Goal: Task Accomplishment & Management: Use online tool/utility

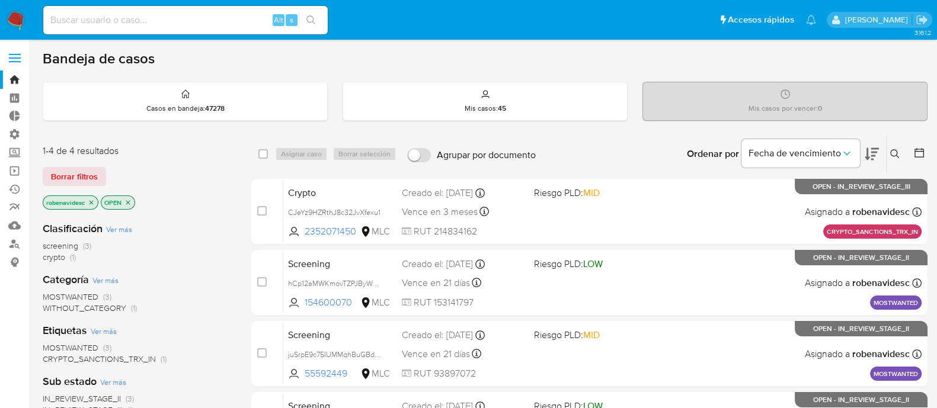
click at [604, 163] on div "Ordenar por Fecha de vencimiento No es posible ordenar los resultados mientras …" at bounding box center [735, 154] width 386 height 37
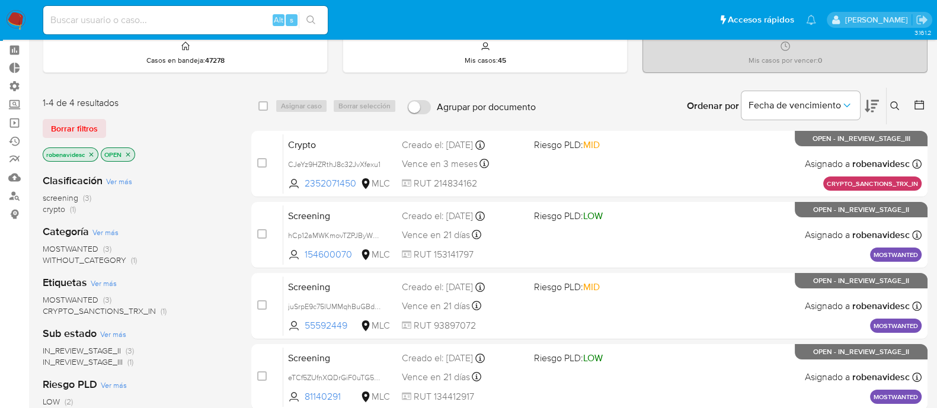
scroll to position [54, 0]
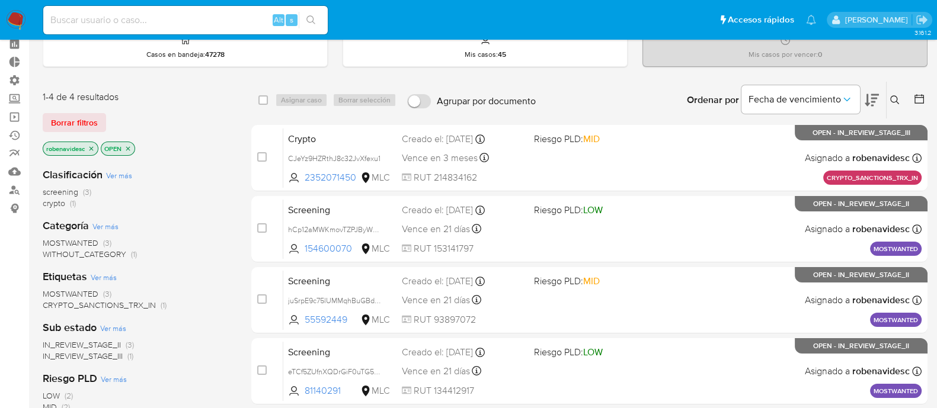
click at [604, 163] on div "Crypto CJeYz9HZRthJ8c32JvXfexu1 2352071450 MLC Riesgo PLD: MID Creado el: 30/09…" at bounding box center [602, 158] width 638 height 60
click at [18, 185] on link "Buscador de personas" at bounding box center [70, 190] width 141 height 18
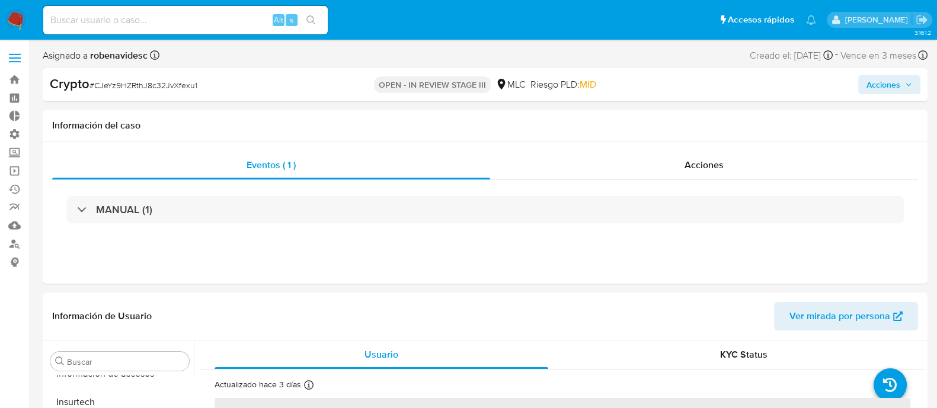
scroll to position [557, 0]
select select "10"
click at [667, 308] on header "Información de Usuario Ver mirada por persona" at bounding box center [485, 316] width 866 height 28
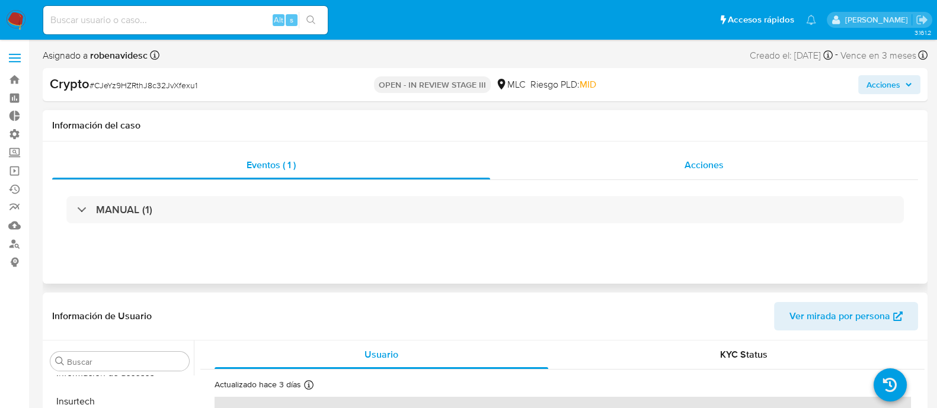
click at [670, 174] on div "Acciones" at bounding box center [704, 165] width 428 height 28
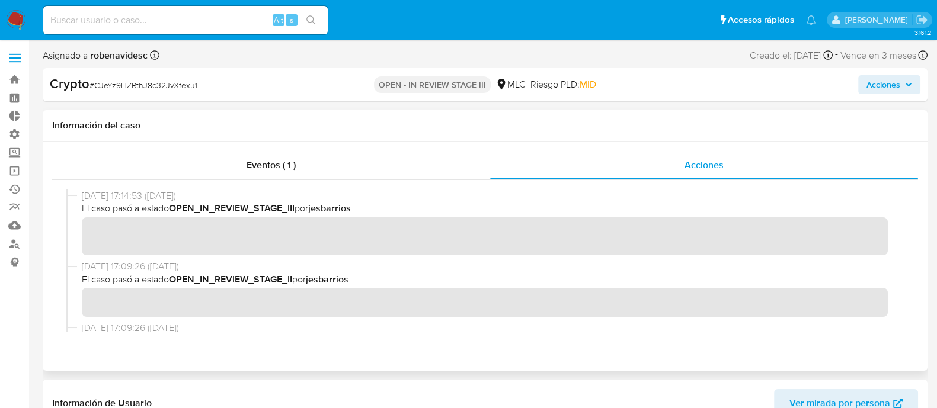
click at [690, 145] on div "Eventos ( 1 ) Acciones" at bounding box center [485, 256] width 885 height 229
click at [565, 215] on span "El caso pasó a estado OPEN_IN_REVIEW_STAGE_III por jesbarrios" at bounding box center [490, 208] width 817 height 13
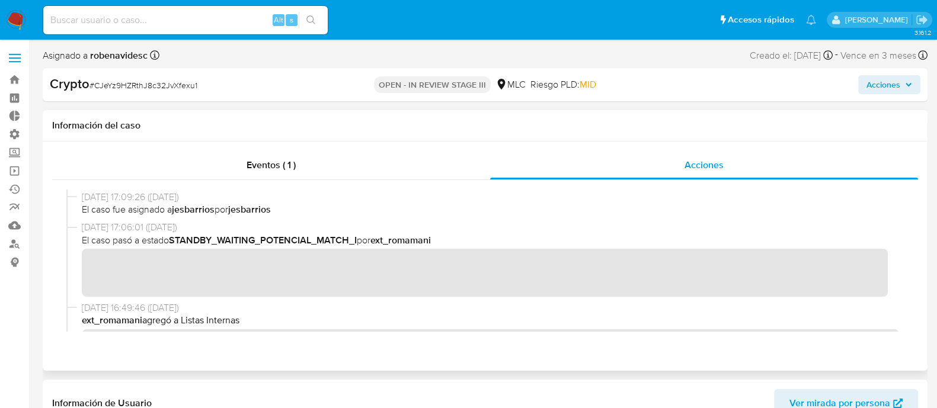
scroll to position [130, 0]
click at [865, 84] on button "Acciones" at bounding box center [889, 84] width 62 height 19
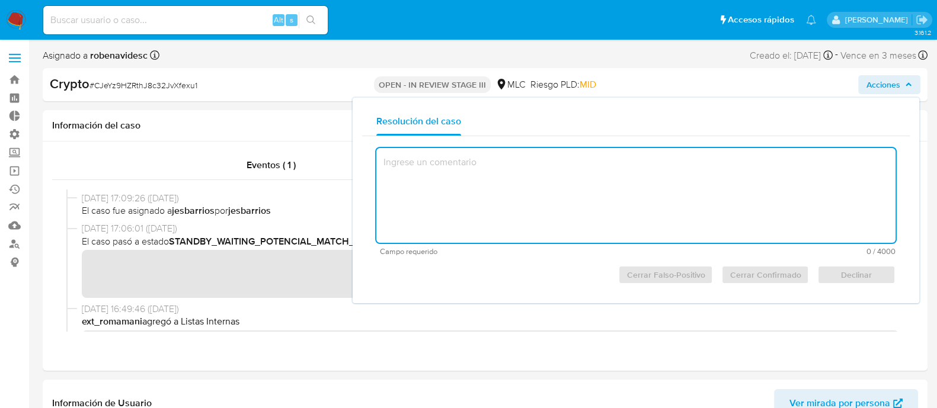
click at [530, 172] on textarea at bounding box center [635, 195] width 519 height 95
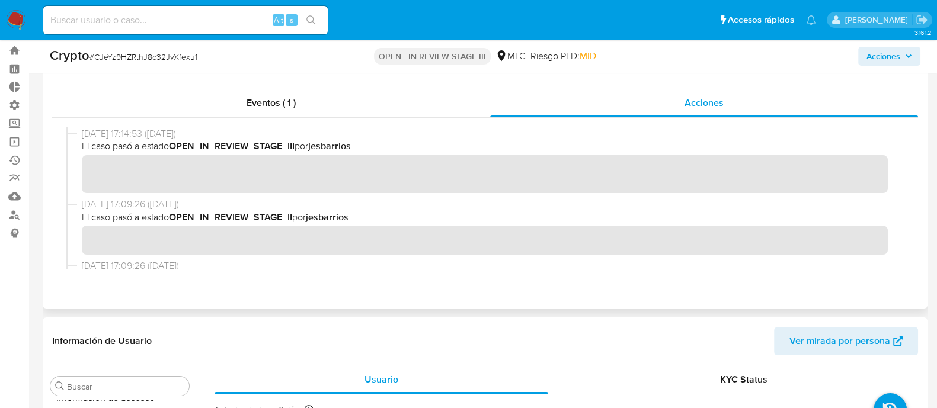
scroll to position [0, 0]
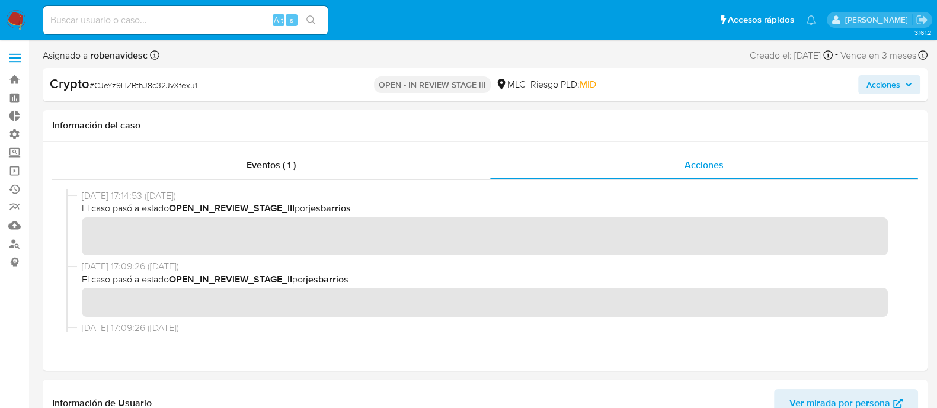
click at [892, 71] on div "Crypto # CJeYz9HZRthJ8c32JvXfexu1 OPEN - IN REVIEW STAGE III MLC Riesgo PLD: MI…" at bounding box center [485, 84] width 885 height 33
click at [885, 79] on span "Acciones" at bounding box center [884, 84] width 34 height 19
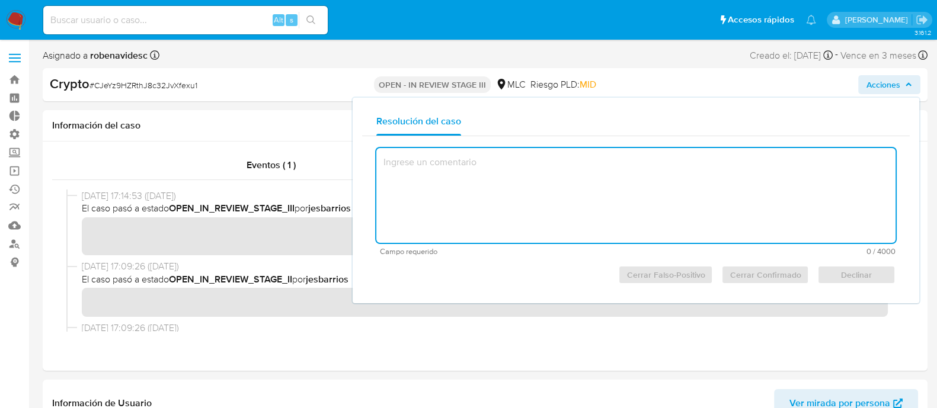
click at [561, 161] on textarea at bounding box center [635, 195] width 519 height 95
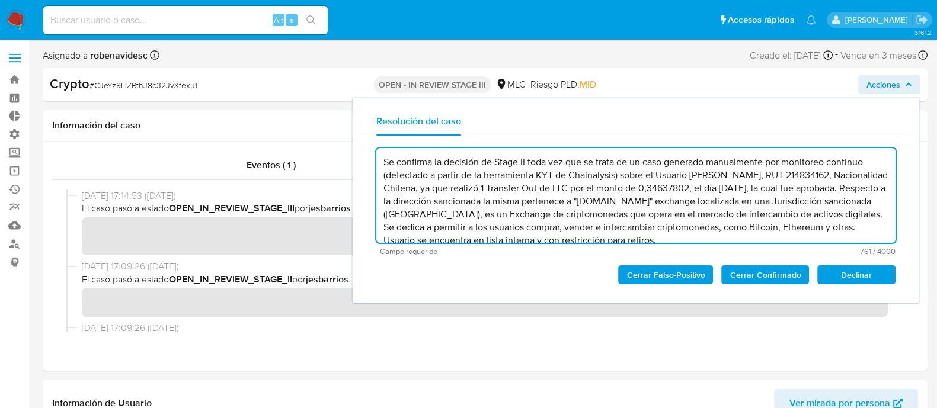
scroll to position [5, 0]
click at [561, 161] on textarea "Se confirma la decisión de Stage II toda vez que se trata de un caso generado m…" at bounding box center [635, 195] width 519 height 95
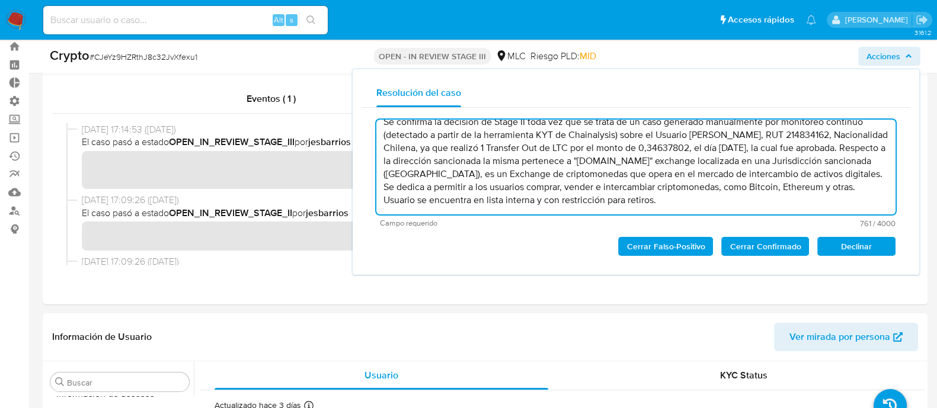
scroll to position [34, 0]
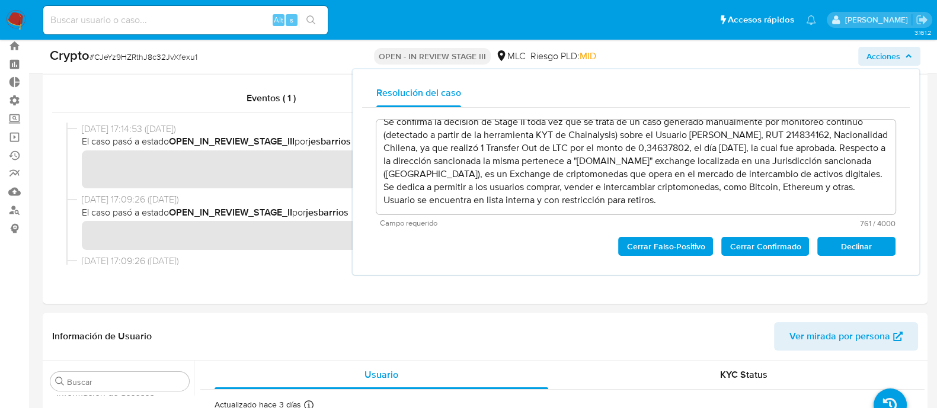
click at [766, 242] on span "Cerrar Confirmado" at bounding box center [765, 246] width 71 height 17
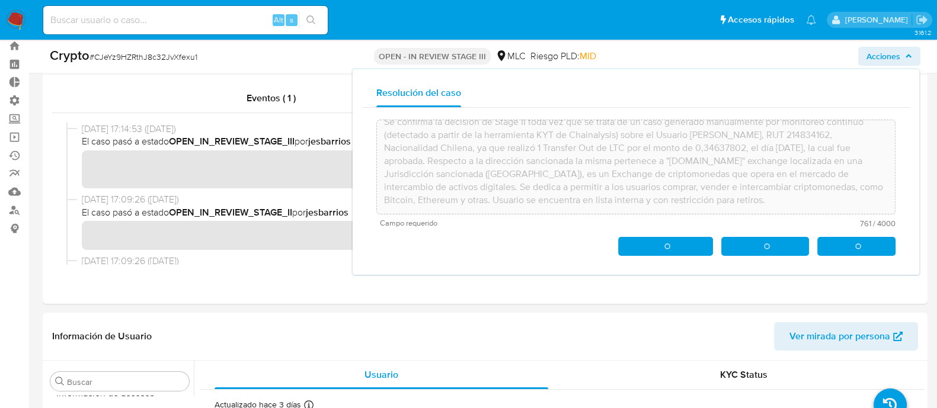
type textarea "Se confirma la decisión de Stage II toda vez que se trata de un caso generado m…"
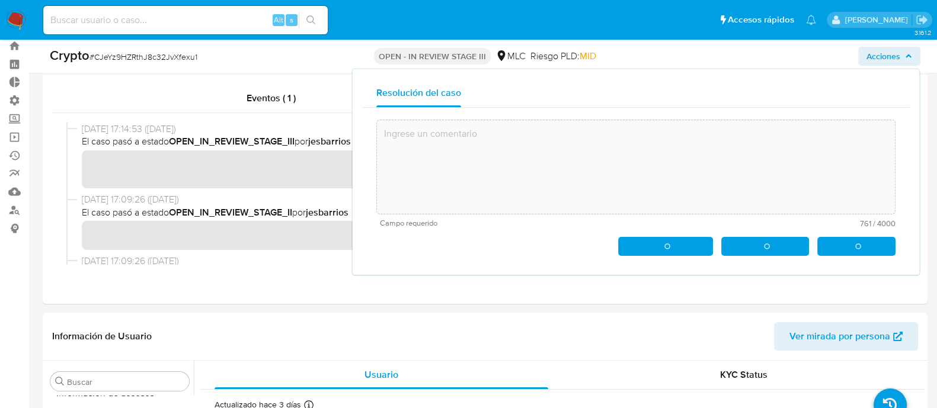
scroll to position [0, 0]
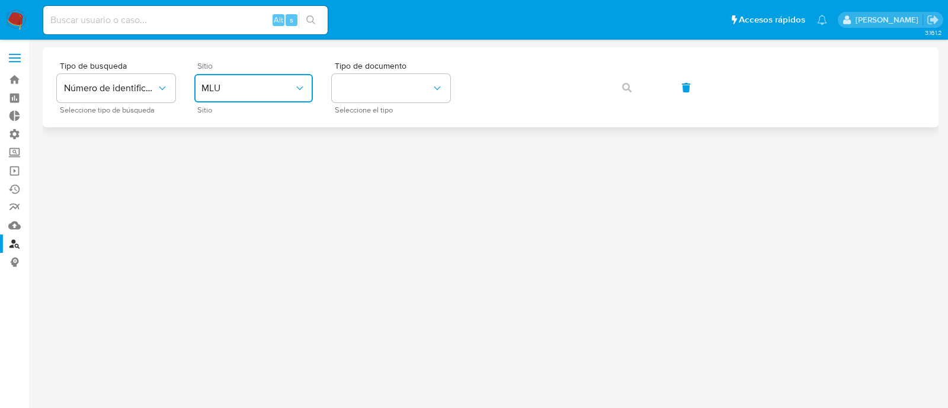
click at [277, 91] on span "MLU" at bounding box center [248, 88] width 92 height 12
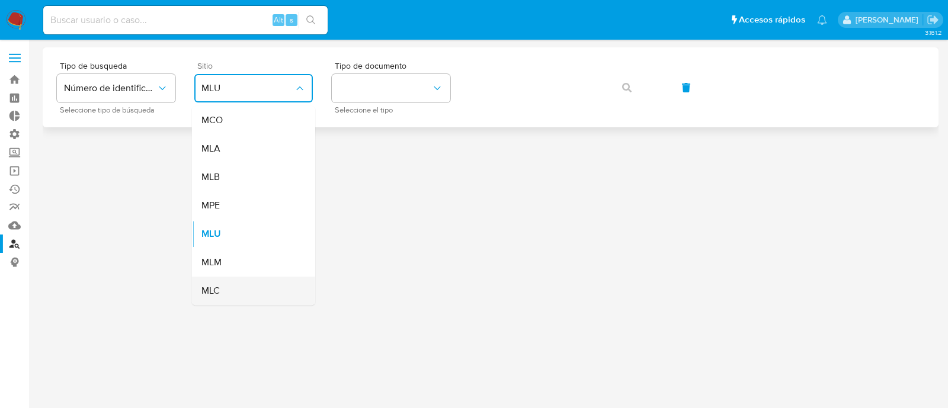
click at [243, 303] on div "MLC" at bounding box center [250, 291] width 97 height 28
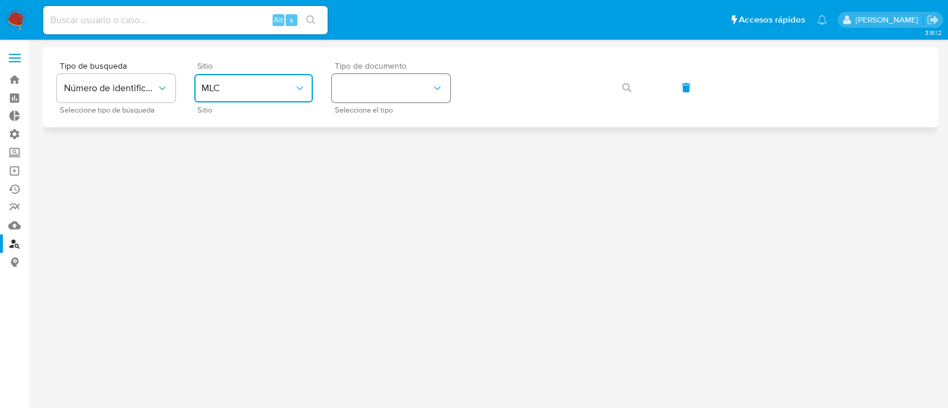
click at [427, 87] on button "identificationType" at bounding box center [391, 88] width 119 height 28
click at [411, 119] on div "RUT RUT" at bounding box center [387, 126] width 97 height 40
click at [618, 87] on button "button" at bounding box center [627, 87] width 40 height 28
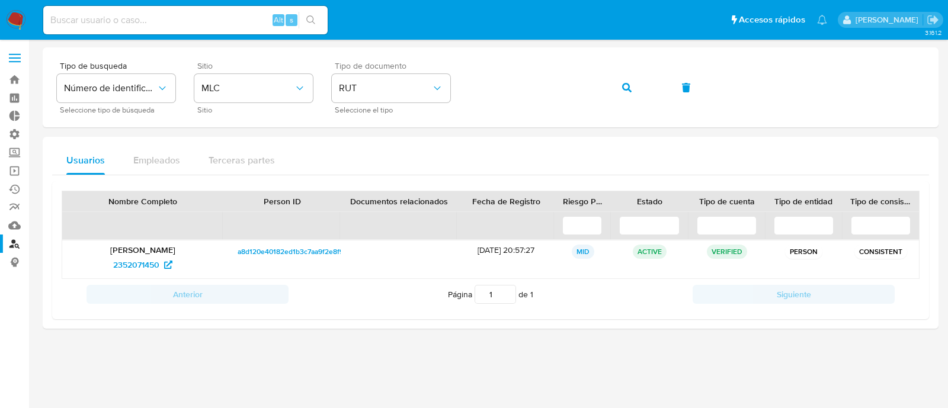
click at [439, 318] on div "Usuarios Empleados Terceras partes Nombre Completo Person ID Documentos relacio…" at bounding box center [491, 233] width 896 height 192
click at [124, 270] on span "2352071450" at bounding box center [136, 264] width 46 height 19
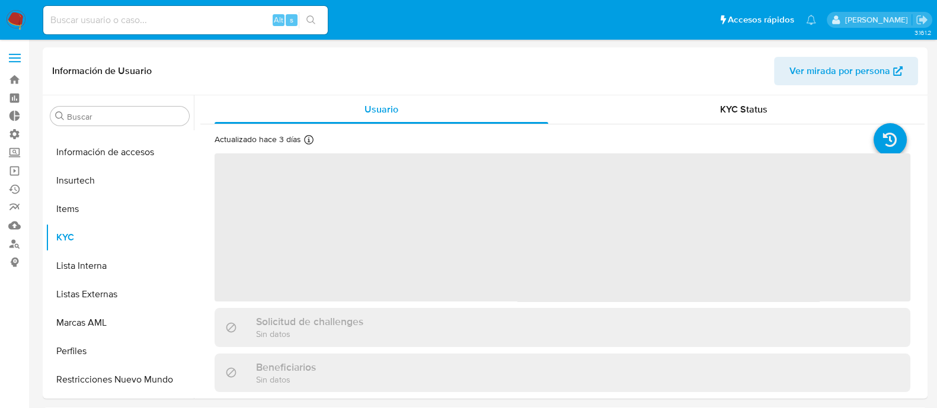
scroll to position [557, 0]
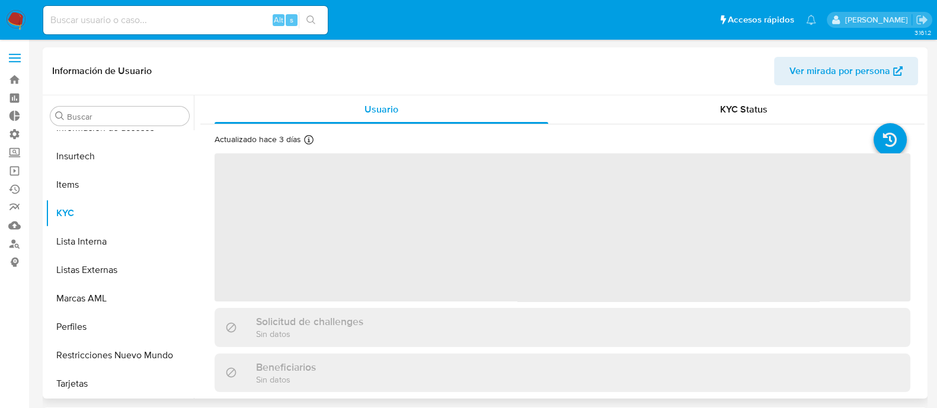
select select "10"
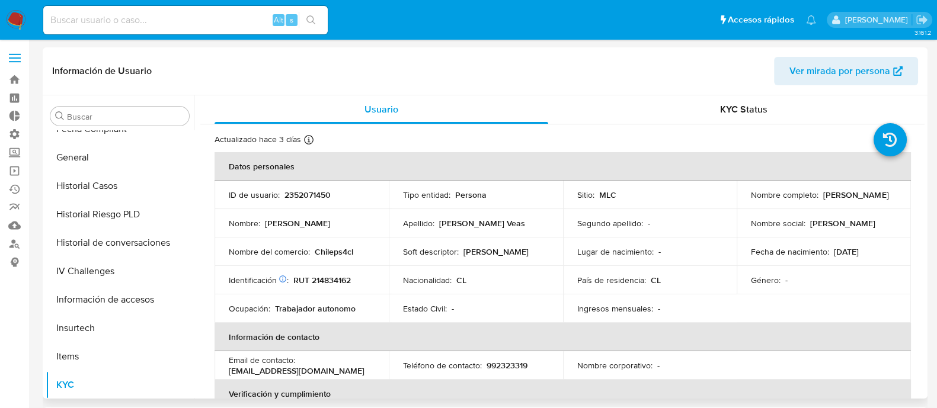
scroll to position [378, 0]
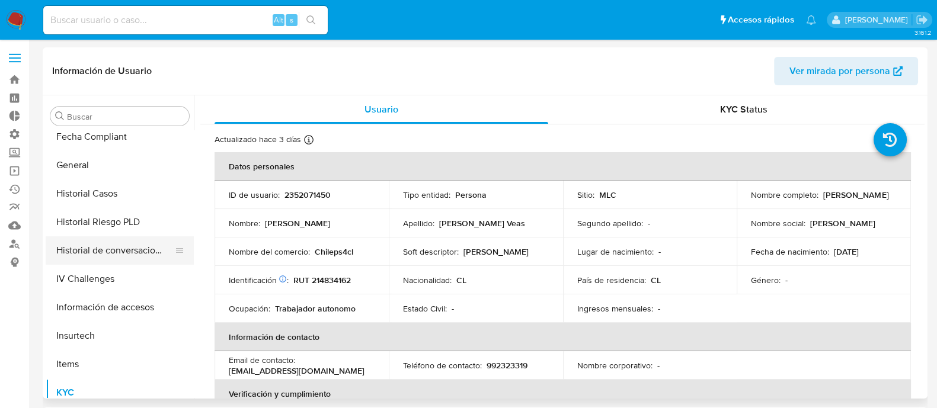
click at [116, 259] on button "Historial de conversaciones" at bounding box center [115, 250] width 139 height 28
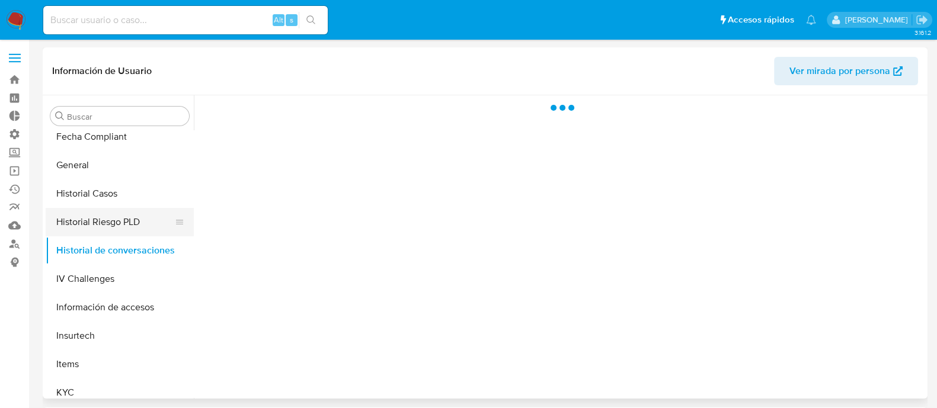
click at [90, 208] on button "Historial Riesgo PLD" at bounding box center [115, 222] width 139 height 28
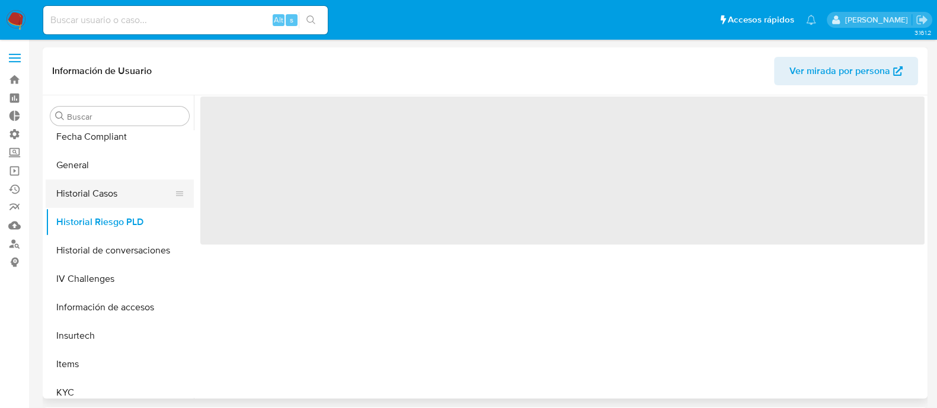
click at [93, 200] on button "Historial Casos" at bounding box center [115, 194] width 139 height 28
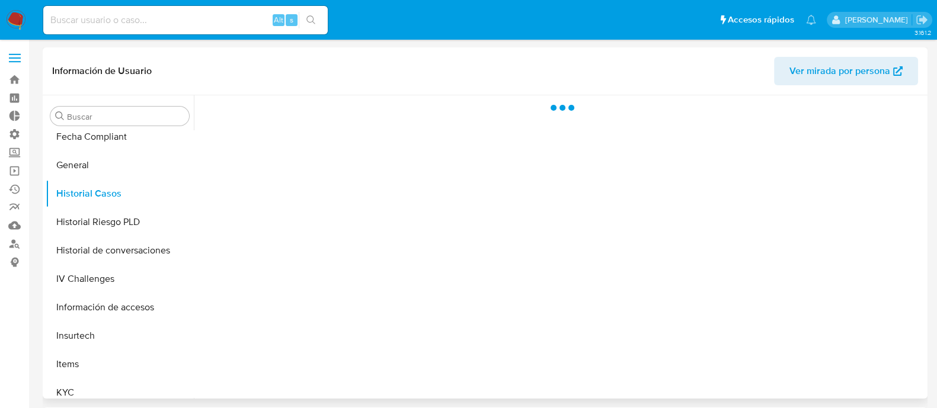
click at [378, 78] on header "Información de Usuario Ver mirada por persona" at bounding box center [485, 71] width 866 height 28
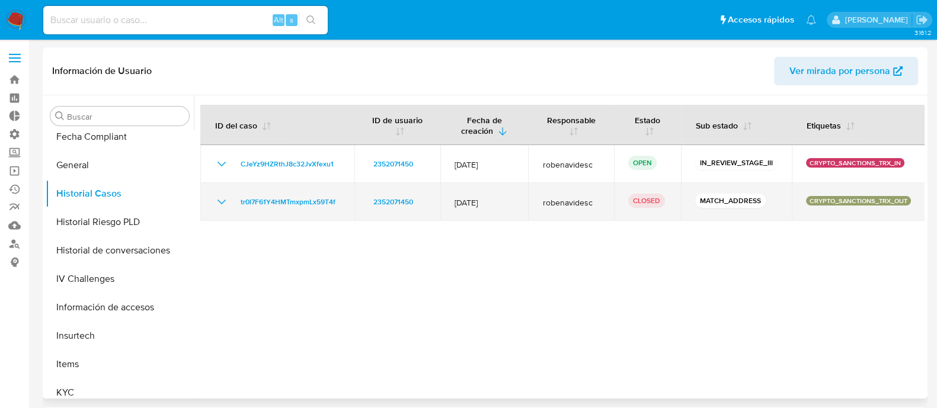
click at [222, 204] on icon "Mostrar/Ocultar" at bounding box center [222, 202] width 14 height 14
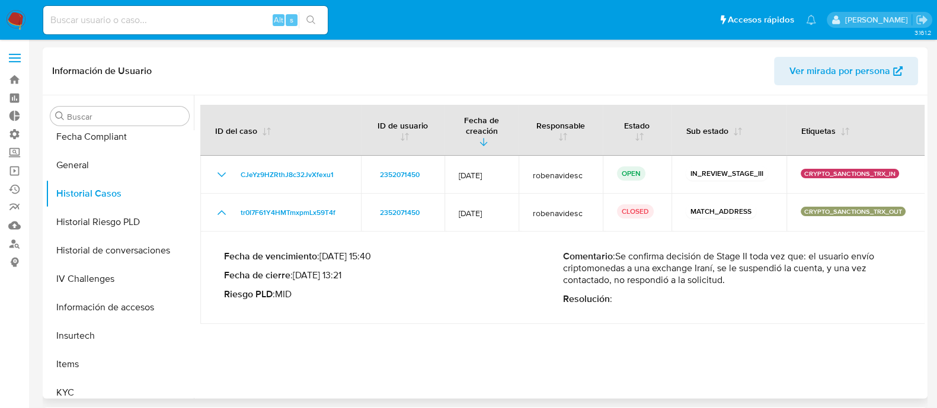
click at [742, 269] on p "Comentario : Se confirma decisión de Stage II toda vez que: el usuario envío cr…" at bounding box center [732, 269] width 339 height 36
drag, startPoint x: 732, startPoint y: 271, endPoint x: 613, endPoint y: 250, distance: 120.3
click at [613, 251] on p "Comentario : Se confirma decisión de Stage II toda vez que: el usuario envío cr…" at bounding box center [732, 269] width 339 height 36
click at [23, 82] on link "Bandeja" at bounding box center [70, 80] width 141 height 18
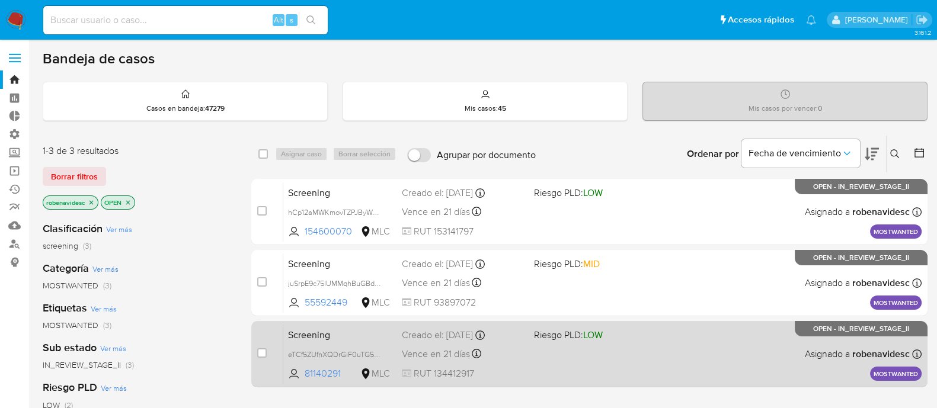
click at [583, 343] on div "Screening eTCf5ZUfnXQDrGiF0uTG5WhI 81140291 MLC Riesgo PLD: LOW Creado el: [DAT…" at bounding box center [602, 354] width 638 height 60
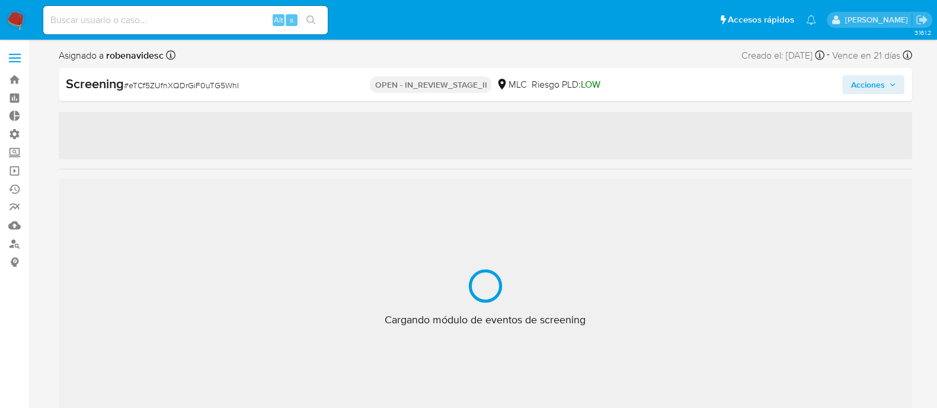
select select "10"
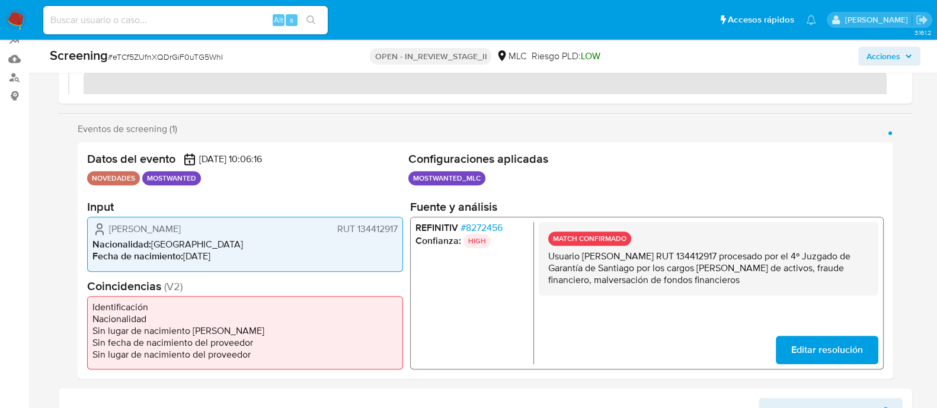
scroll to position [167, 0]
drag, startPoint x: 578, startPoint y: 253, endPoint x: 695, endPoint y: 256, distance: 116.8
click at [695, 256] on p "Usuario José Rafael Correa Achurra RUT 134412917 procesado por el 4º Juzgado de…" at bounding box center [708, 268] width 321 height 36
click at [479, 226] on span "# 8272456" at bounding box center [481, 228] width 42 height 12
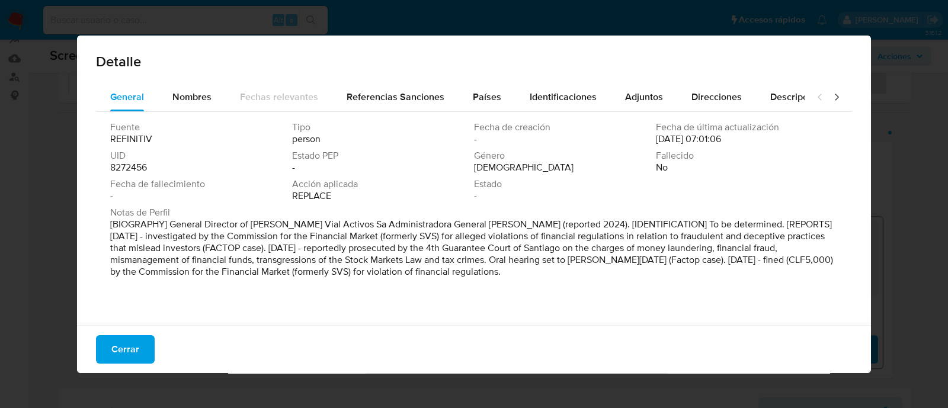
click at [479, 226] on p "[BIOGRAPHY] General Director of Larrain Vial Activos Sa Administradora General …" at bounding box center [472, 248] width 725 height 59
click at [133, 340] on span "Cerrar" at bounding box center [125, 350] width 28 height 26
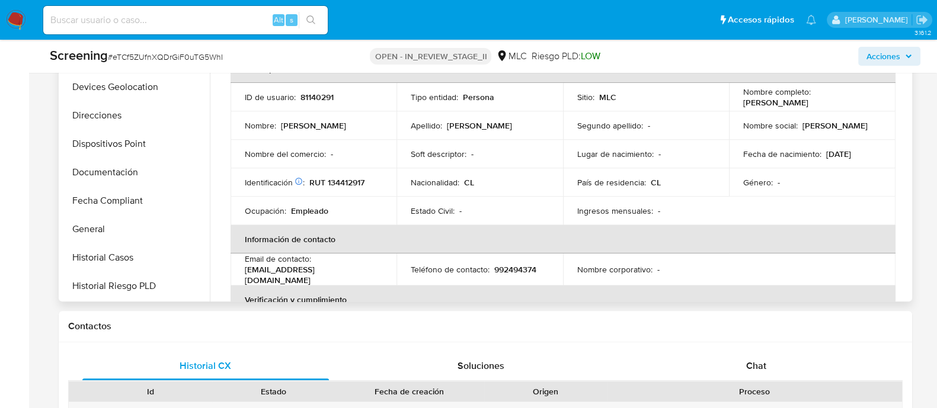
scroll to position [216, 0]
click at [113, 173] on button "Documentación" at bounding box center [131, 172] width 139 height 28
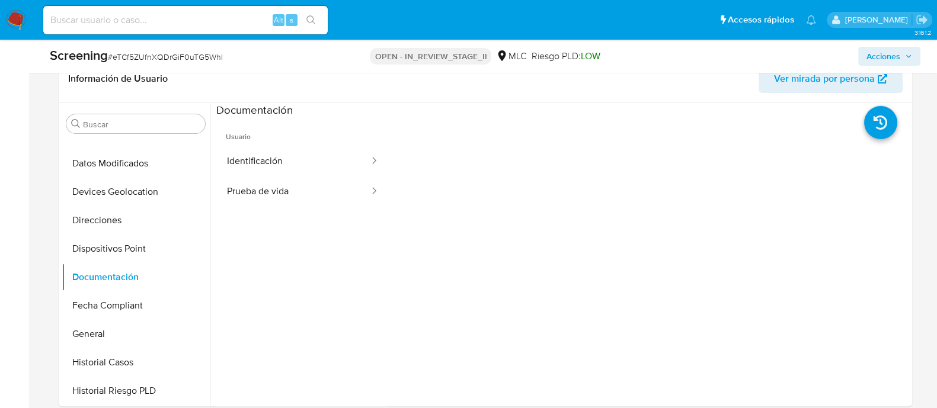
scroll to position [494, 0]
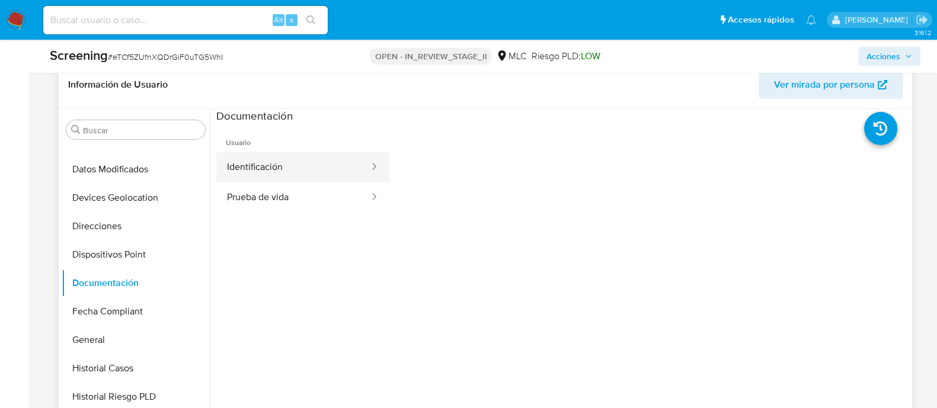
click at [310, 170] on button "Identificación" at bounding box center [293, 167] width 154 height 30
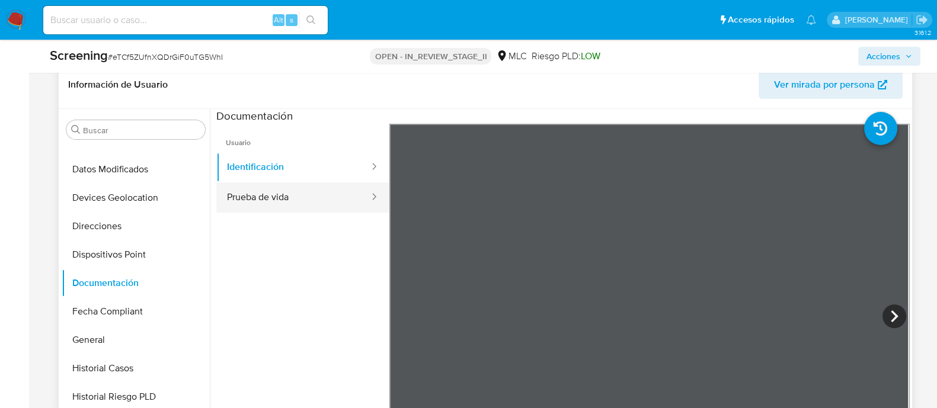
click at [295, 190] on button "Prueba de vida" at bounding box center [293, 198] width 154 height 30
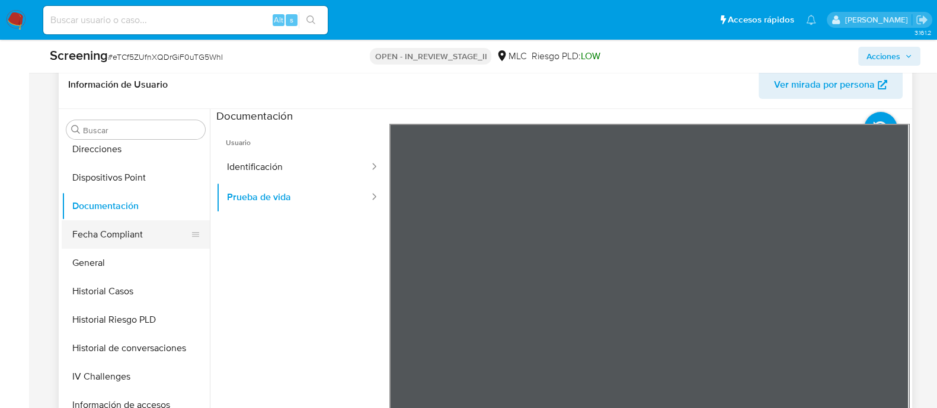
scroll to position [298, 0]
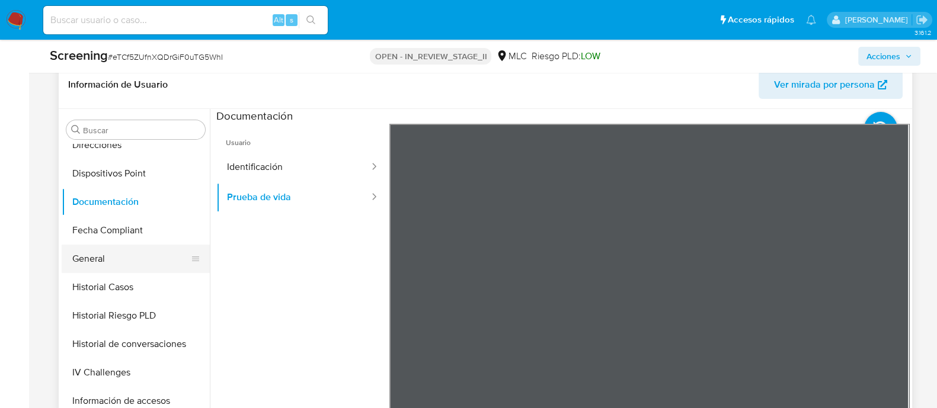
click at [114, 268] on button "General" at bounding box center [131, 259] width 139 height 28
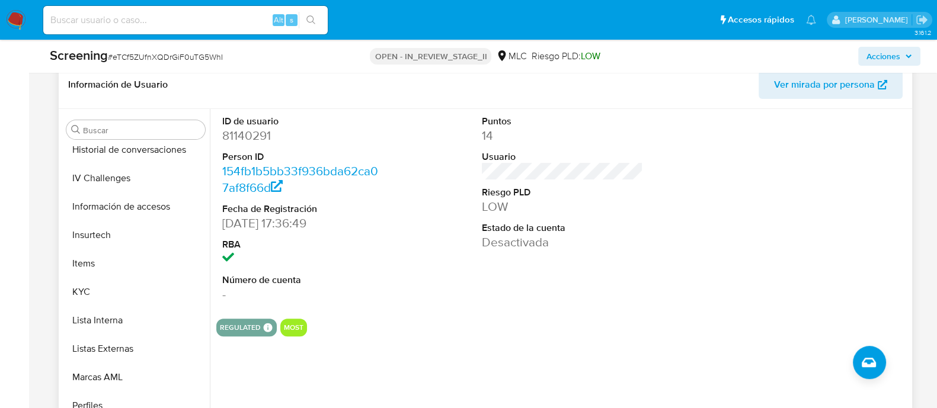
scroll to position [493, 0]
click at [117, 293] on button "KYC" at bounding box center [131, 291] width 139 height 28
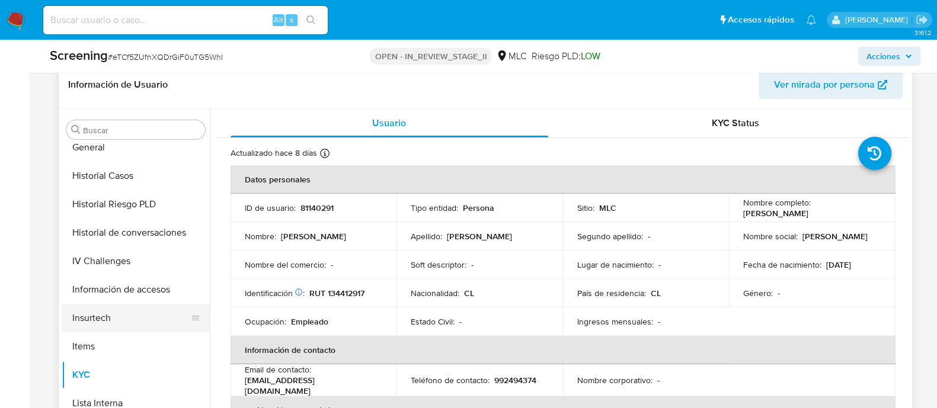
scroll to position [408, 0]
click at [117, 235] on button "Historial de conversaciones" at bounding box center [136, 234] width 148 height 28
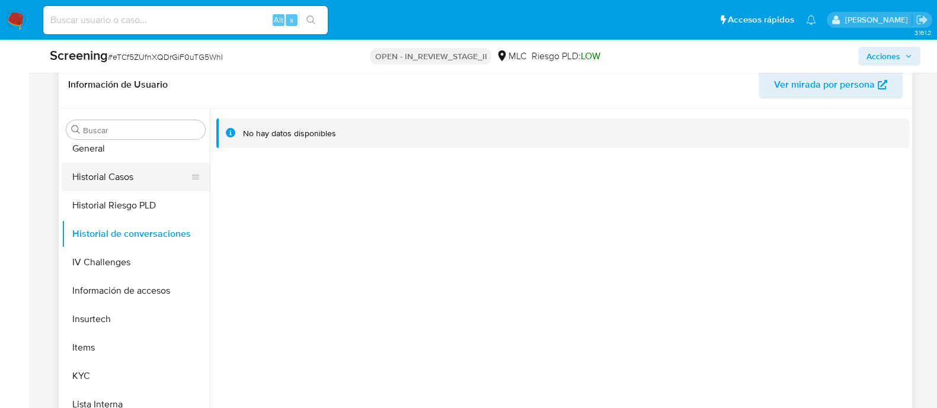
click at [126, 175] on button "Historial Casos" at bounding box center [131, 177] width 139 height 28
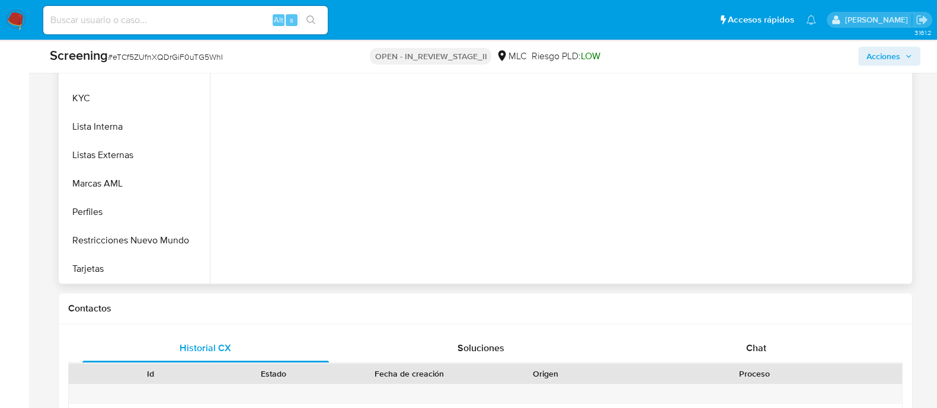
scroll to position [625, 0]
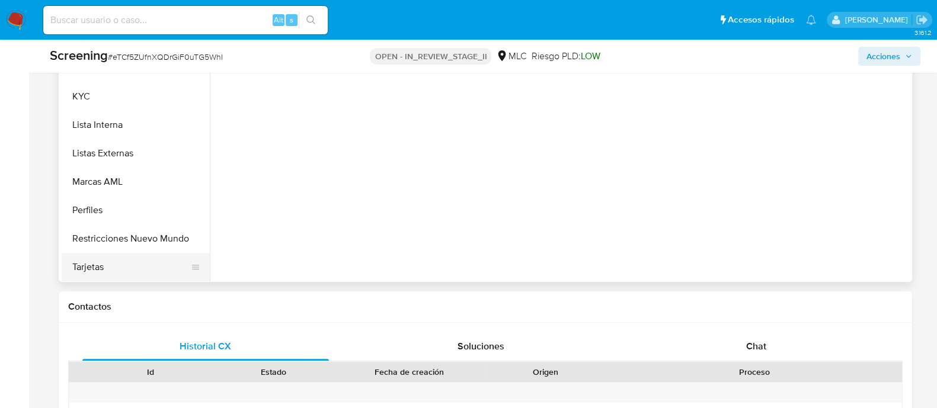
click at [128, 261] on button "Tarjetas" at bounding box center [131, 267] width 139 height 28
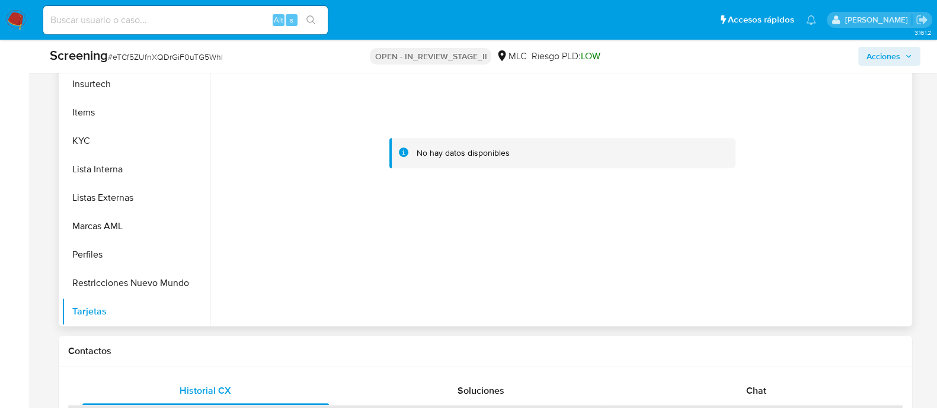
scroll to position [567, 0]
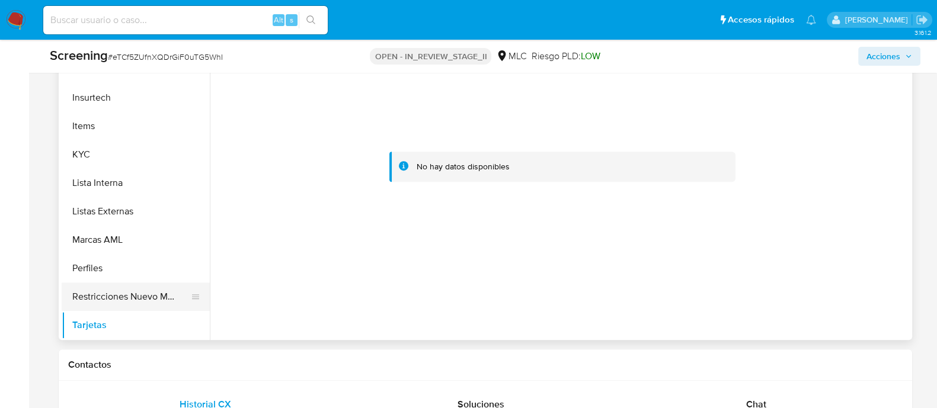
click at [148, 292] on button "Restricciones Nuevo Mundo" at bounding box center [131, 297] width 139 height 28
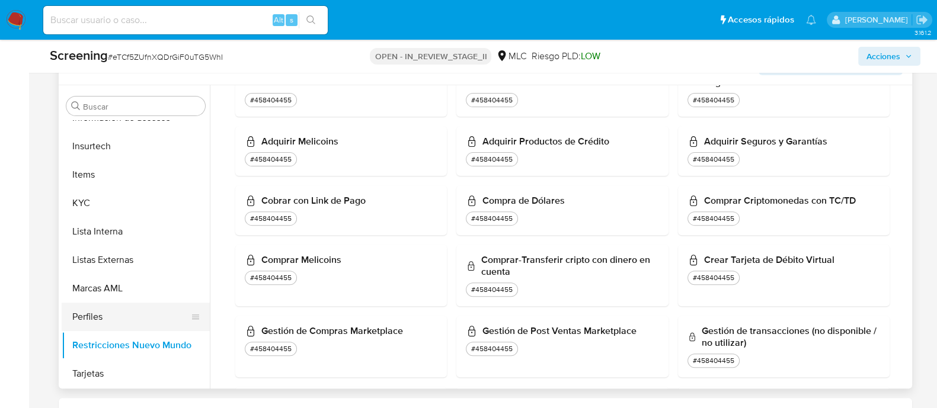
scroll to position [349, 0]
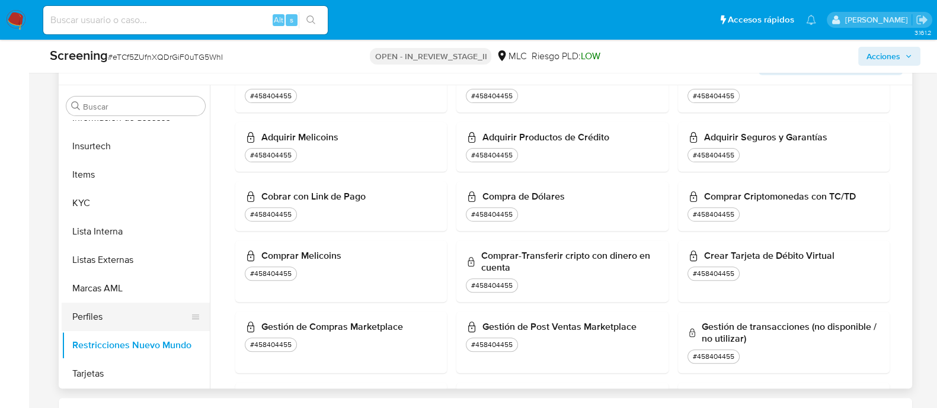
click at [91, 308] on button "Perfiles" at bounding box center [131, 317] width 139 height 28
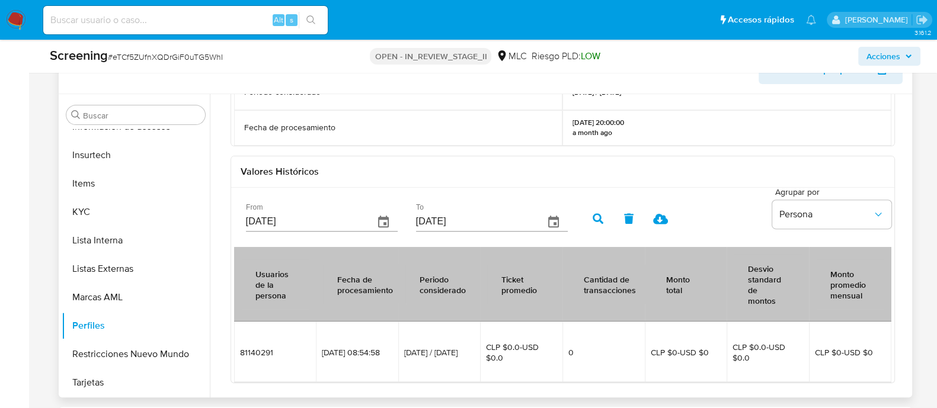
scroll to position [477, 0]
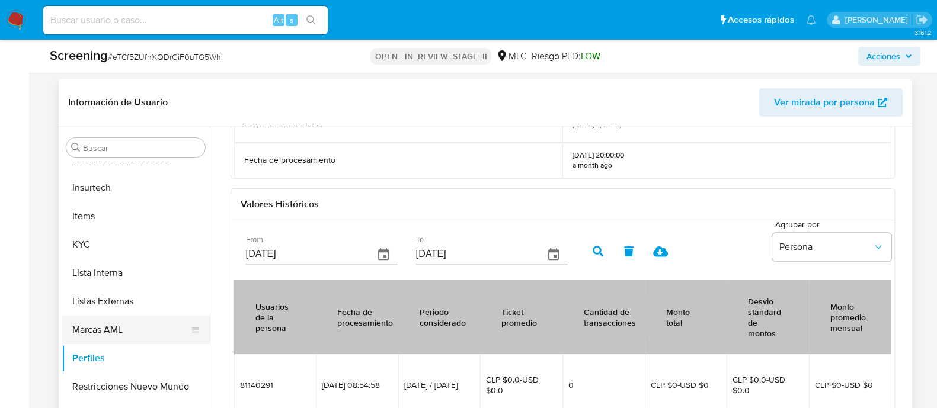
click at [110, 325] on button "Marcas AML" at bounding box center [131, 330] width 139 height 28
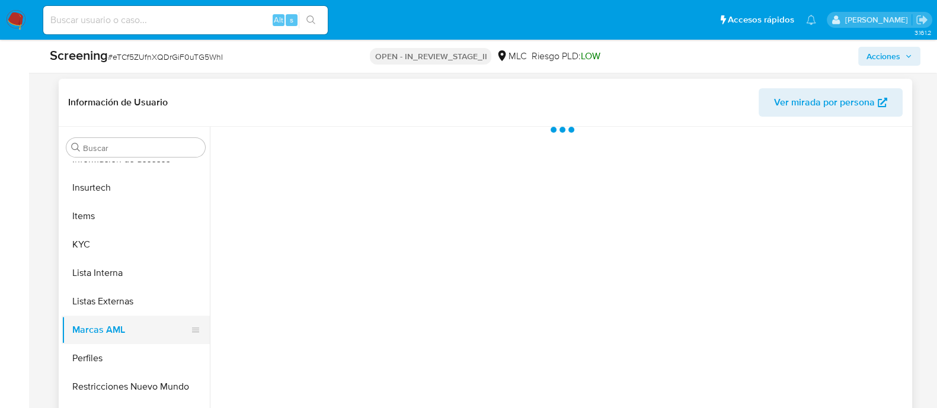
scroll to position [0, 0]
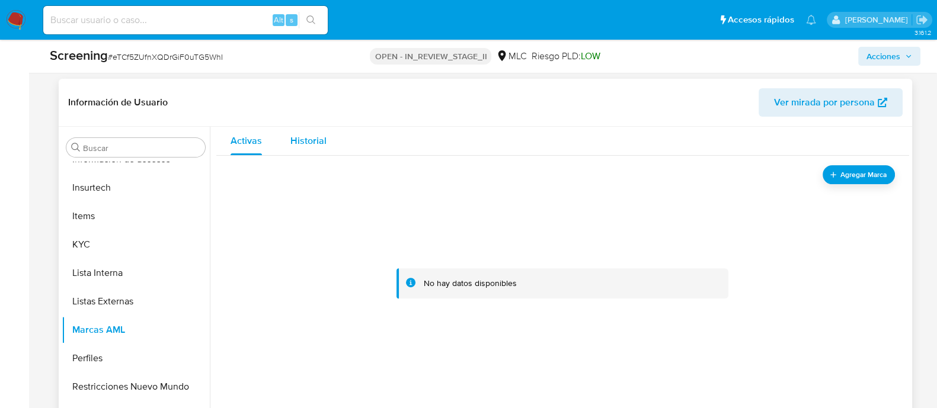
click at [299, 142] on span "Historial" at bounding box center [308, 141] width 36 height 14
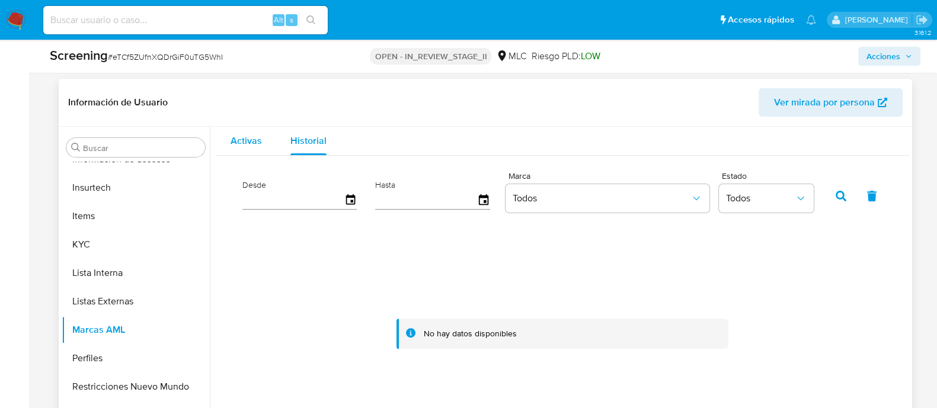
click at [255, 142] on span "Activas" at bounding box center [246, 141] width 31 height 14
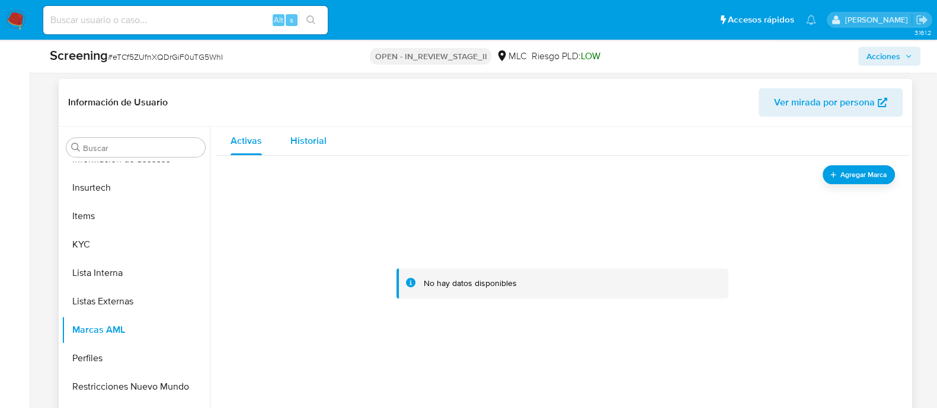
click at [312, 137] on span "Historial" at bounding box center [308, 141] width 36 height 14
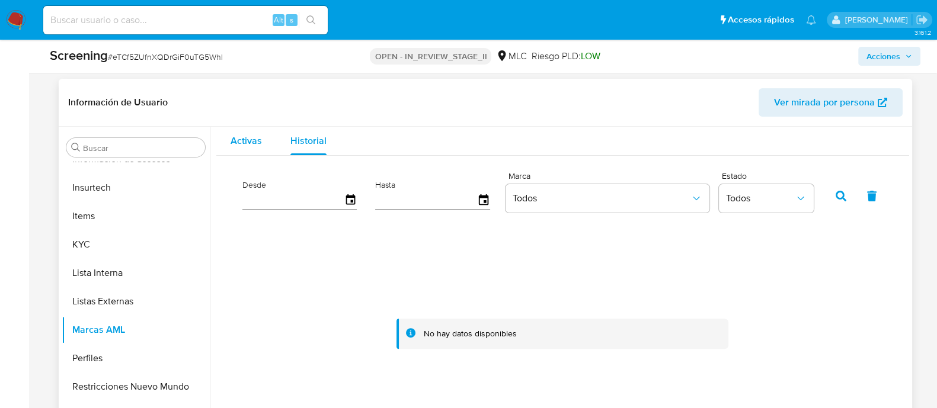
click at [232, 145] on span "Activas" at bounding box center [246, 141] width 31 height 14
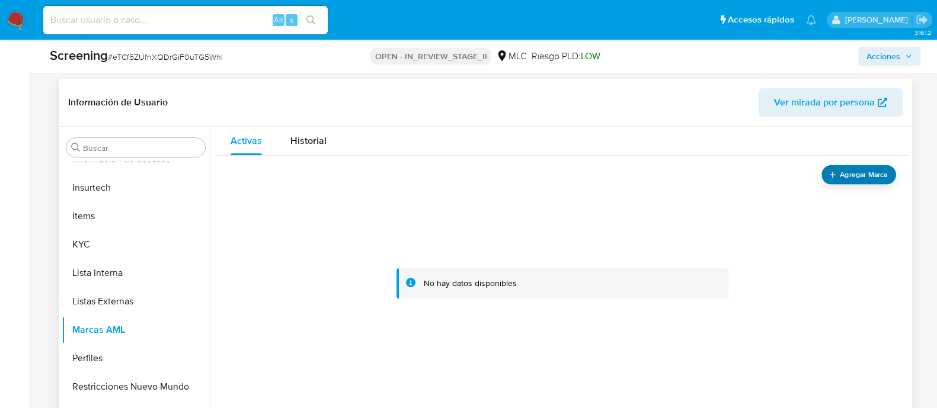
click at [888, 170] on button "Agregar Marca" at bounding box center [858, 175] width 75 height 20
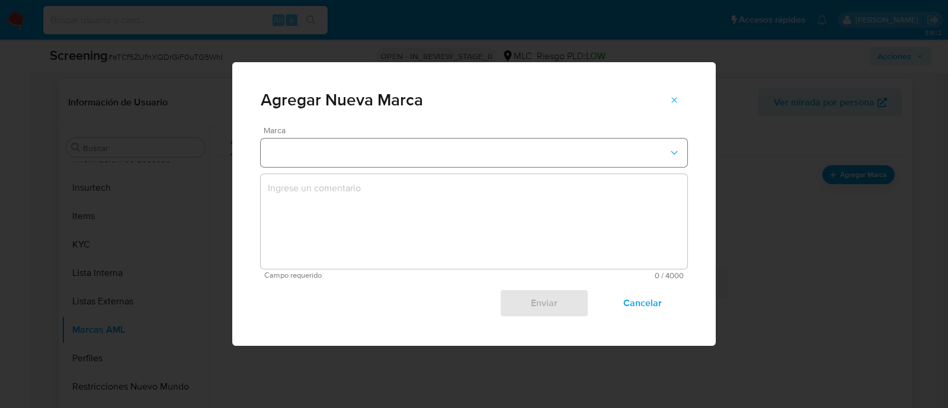
click at [480, 152] on button "marks-modal" at bounding box center [474, 153] width 427 height 28
click at [479, 98] on div "Agregar Nueva Marca" at bounding box center [474, 100] width 427 height 19
click at [640, 306] on span "Cancelar" at bounding box center [643, 303] width 58 height 26
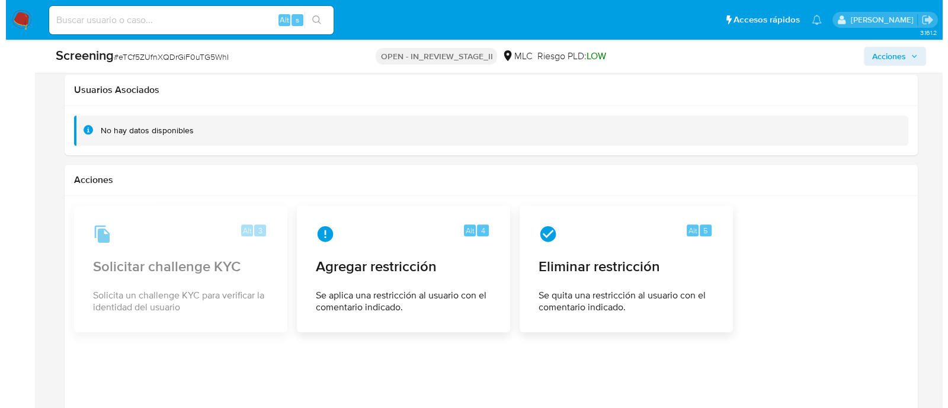
scroll to position [1738, 0]
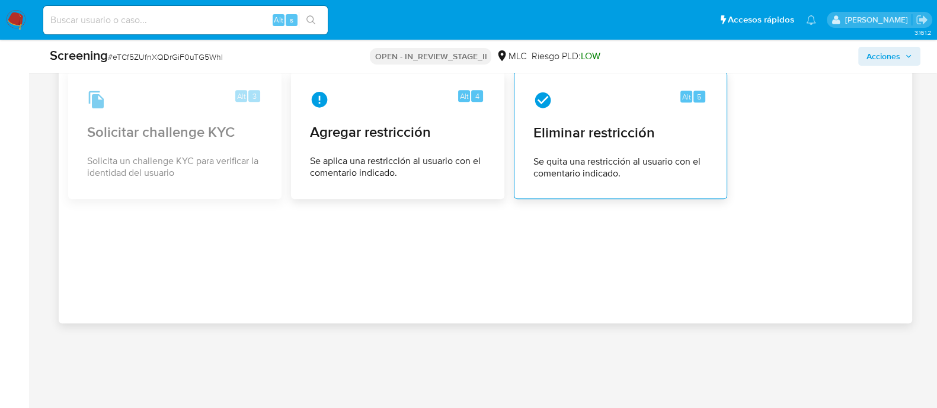
click at [596, 81] on div "Alt 5 Eliminar restricción Se quita una restricción al usuario con el comentari…" at bounding box center [620, 135] width 193 height 108
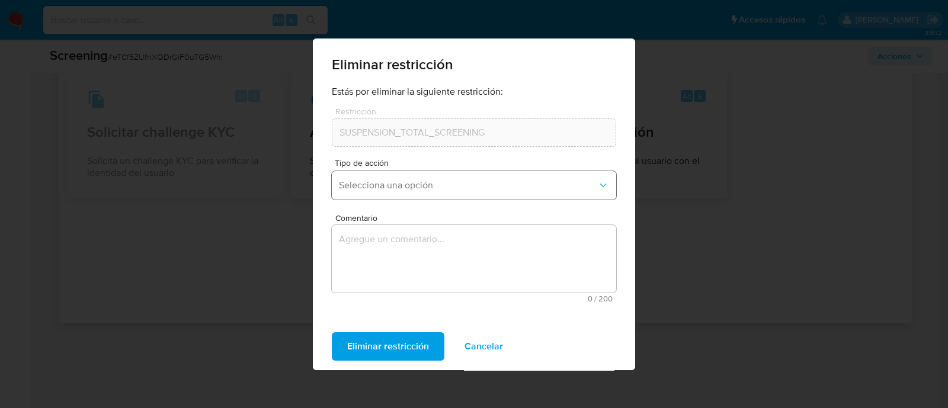
click at [519, 176] on button "Selecciona una opción" at bounding box center [474, 185] width 284 height 28
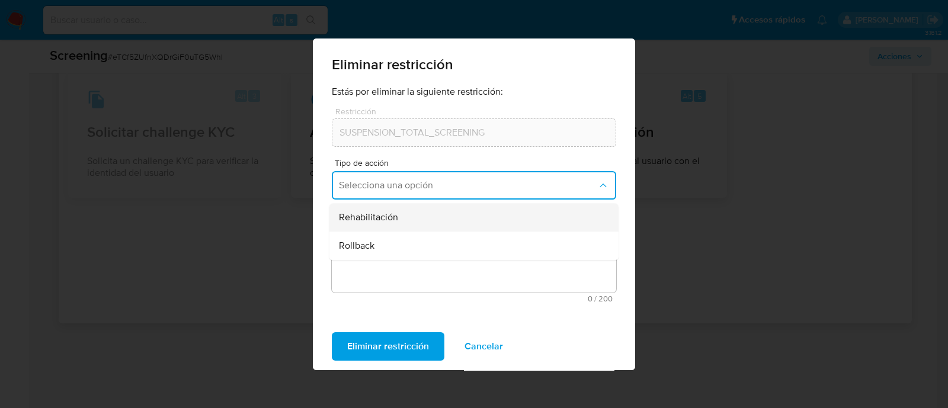
click at [465, 212] on div "Rehabilitación" at bounding box center [470, 217] width 263 height 28
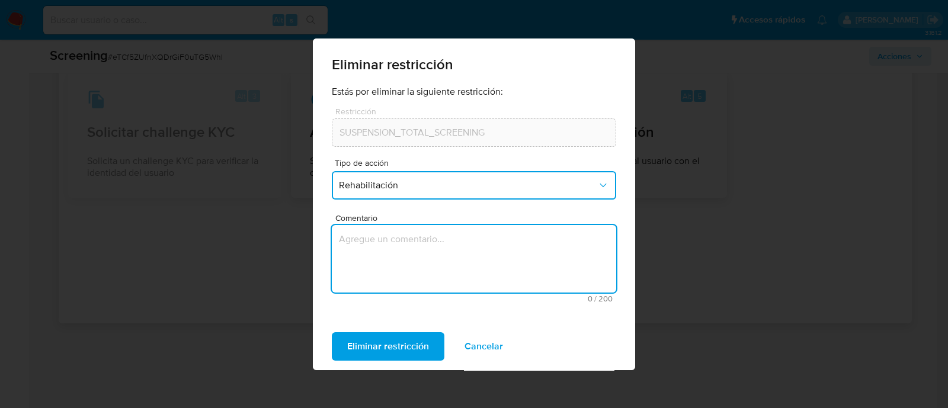
click at [447, 244] on textarea "Comentario" at bounding box center [474, 259] width 284 height 68
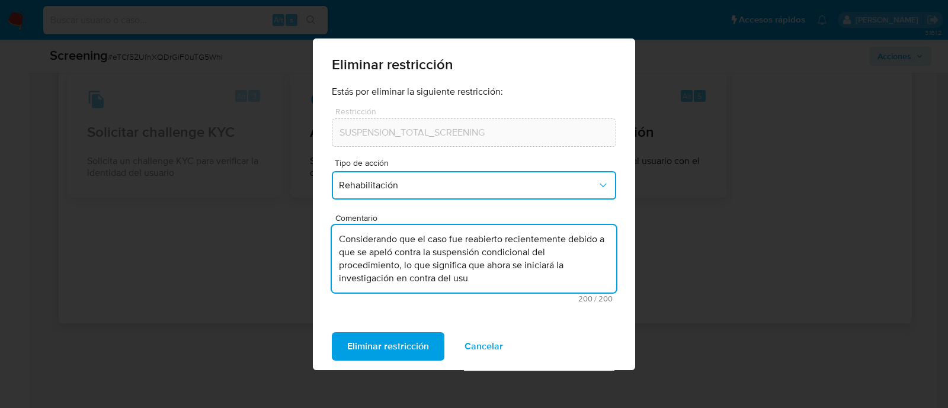
drag, startPoint x: 477, startPoint y: 284, endPoint x: 334, endPoint y: 242, distance: 149.6
click at [334, 242] on textarea "Considerando que el caso fue reabierto recientemente debido a que se apeló cont…" at bounding box center [474, 259] width 284 height 68
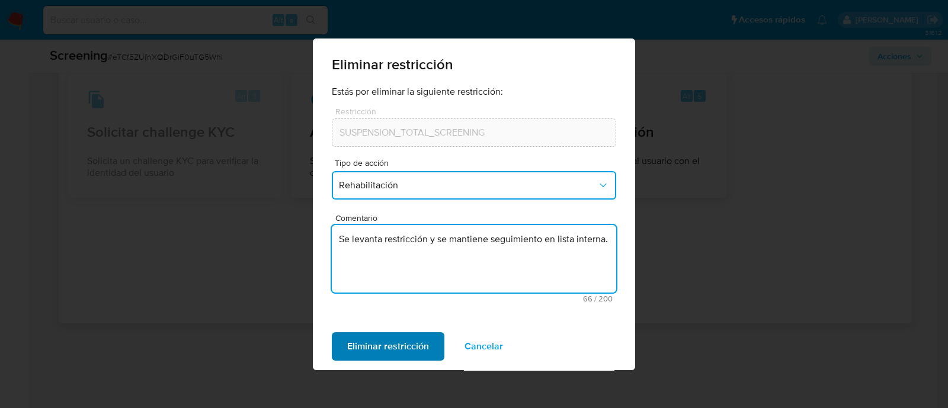
type textarea "Se levanta restricción y se mantiene seguimiento en lista interna."
click at [376, 340] on span "Eliminar restricción" at bounding box center [388, 347] width 82 height 26
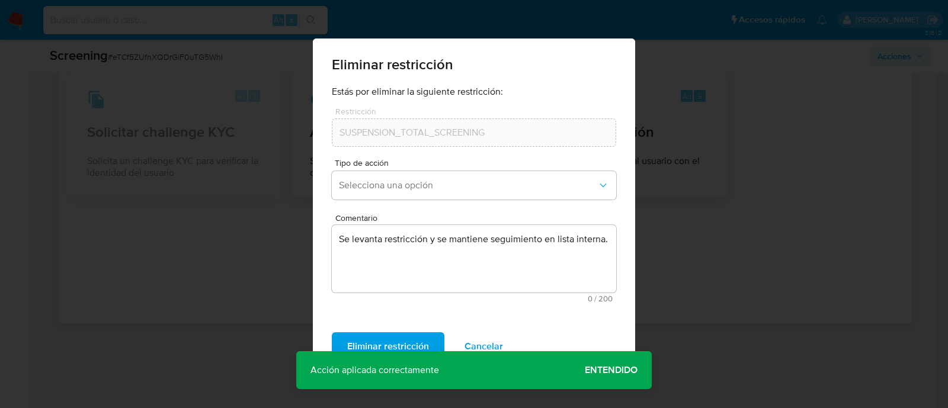
click at [615, 370] on span "Entendido" at bounding box center [611, 370] width 53 height 0
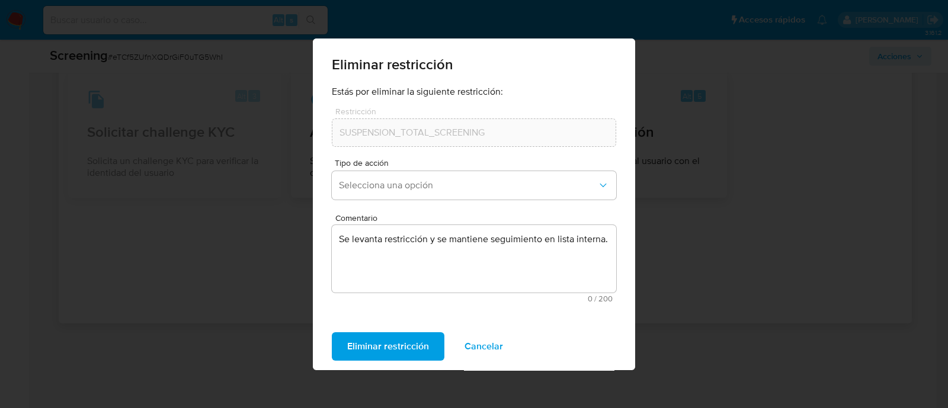
click at [677, 295] on div "Eliminar restricción Estás por eliminar la siguiente restricción: Restricción S…" at bounding box center [474, 204] width 948 height 408
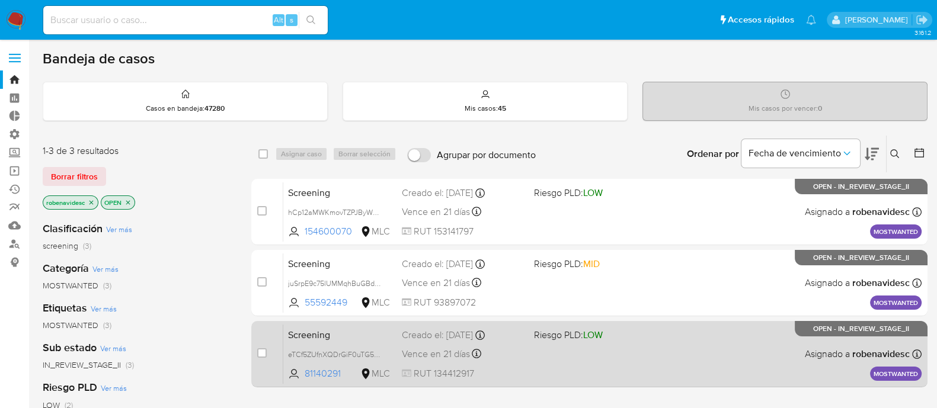
click at [653, 365] on div "Screening eTCf5ZUfnXQDrGiF0uTG5WhI 81140291 MLC Riesgo PLD: LOW Creado el: 25/0…" at bounding box center [602, 354] width 638 height 60
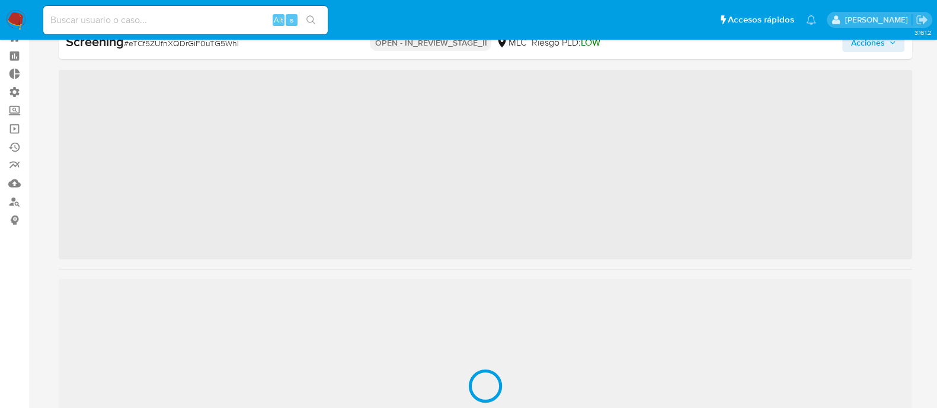
scroll to position [557, 0]
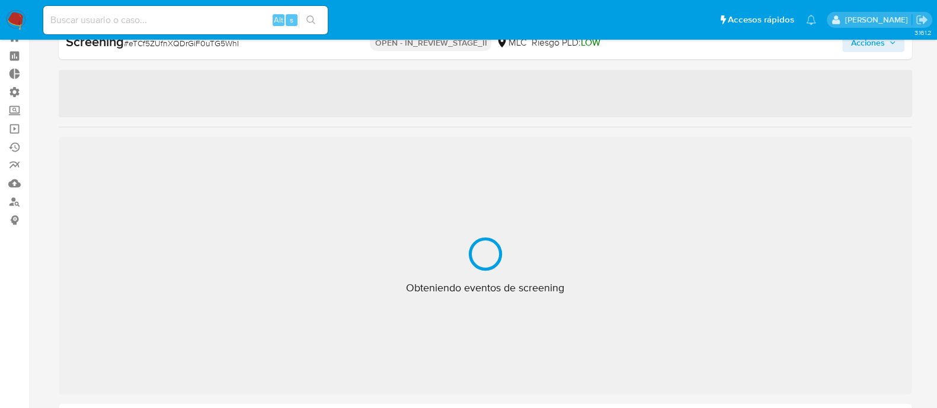
select select "10"
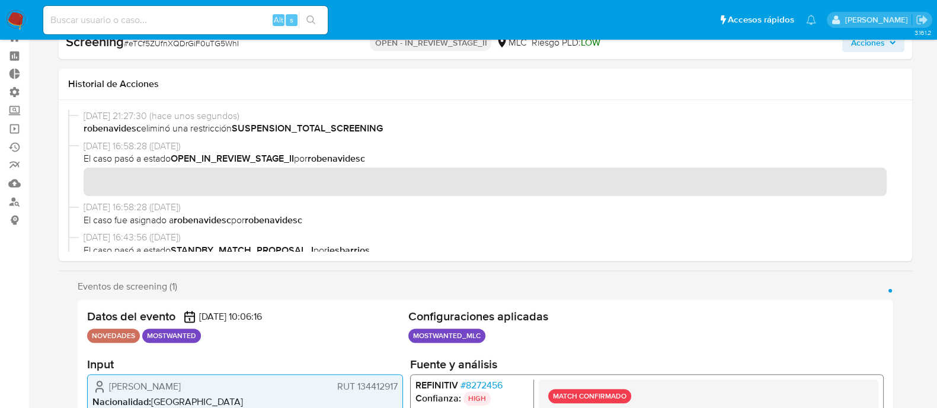
scroll to position [0, 0]
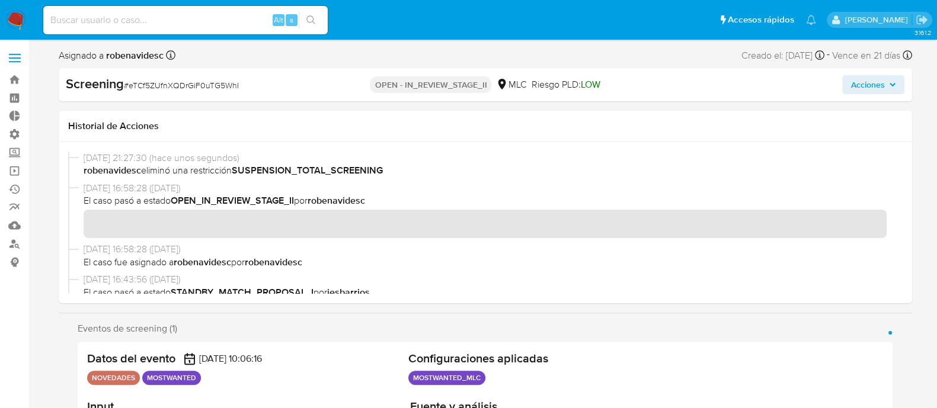
click at [889, 78] on span "Acciones" at bounding box center [874, 84] width 46 height 17
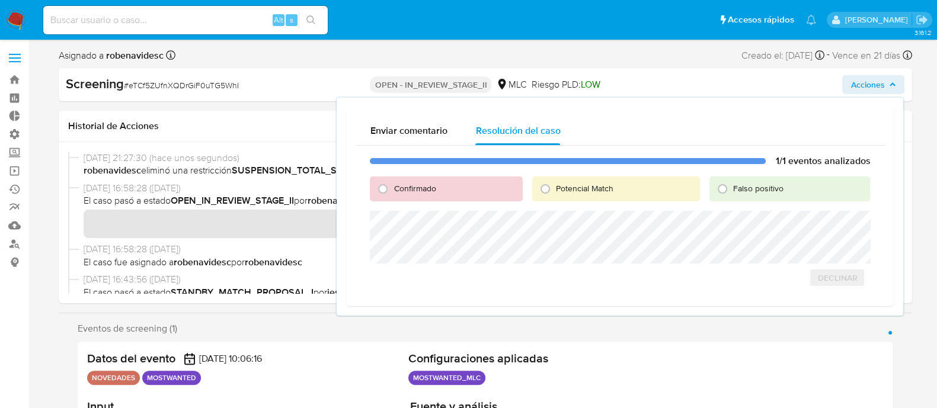
click at [405, 191] on span "Confirmado" at bounding box center [415, 189] width 42 height 12
click at [392, 191] on input "Confirmado" at bounding box center [382, 189] width 19 height 19
radio input "true"
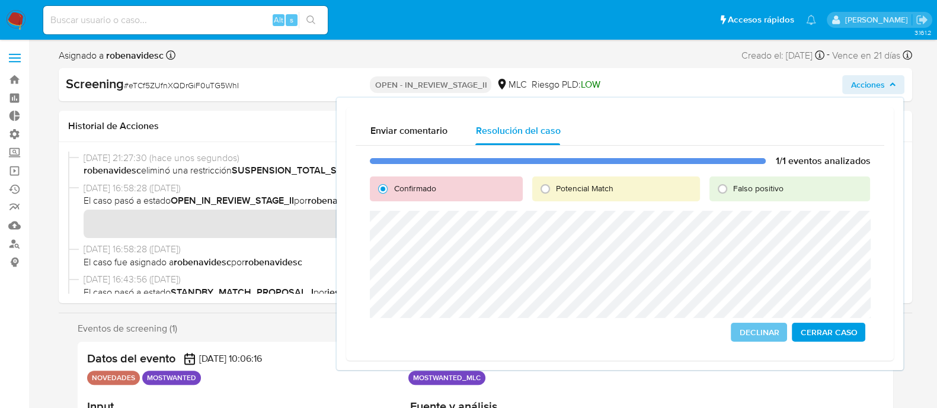
click at [817, 329] on span "Cerrar Caso" at bounding box center [828, 332] width 57 height 17
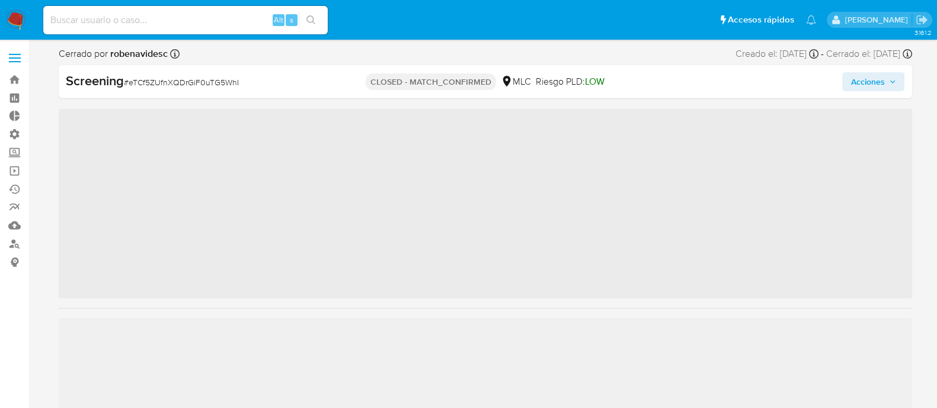
scroll to position [557, 0]
select select "10"
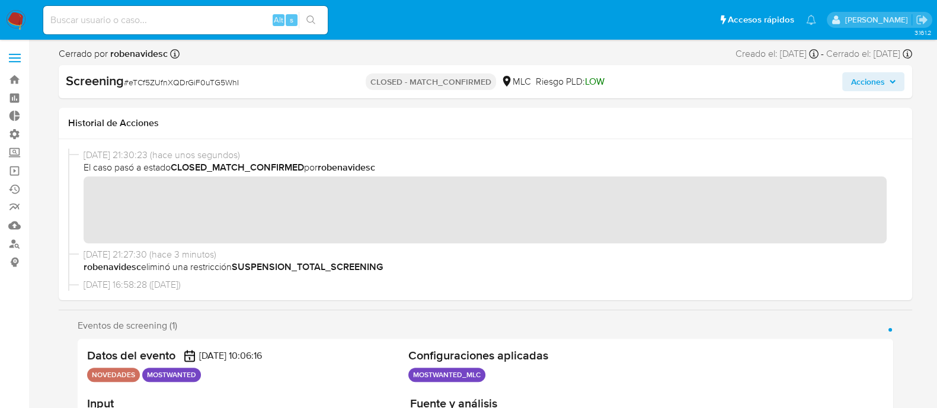
click at [70, 197] on div "[DATE] 21:30:23 (hace unos segundos) El caso pasó a estado CLOSED_MATCH_CONFIRM…" at bounding box center [485, 199] width 835 height 100
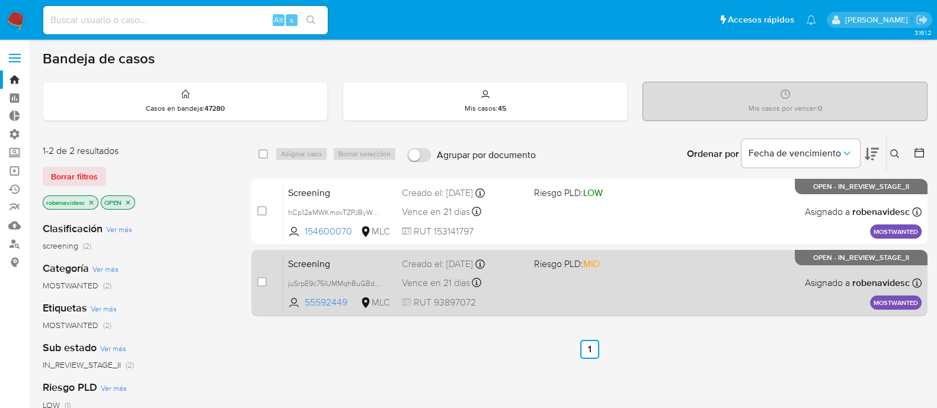
click at [570, 290] on div "Screening juSrpE9c75lUMMqhBuGBd9yM 55592449 MLC Riesgo PLD: MID Creado el: [DAT…" at bounding box center [602, 283] width 638 height 60
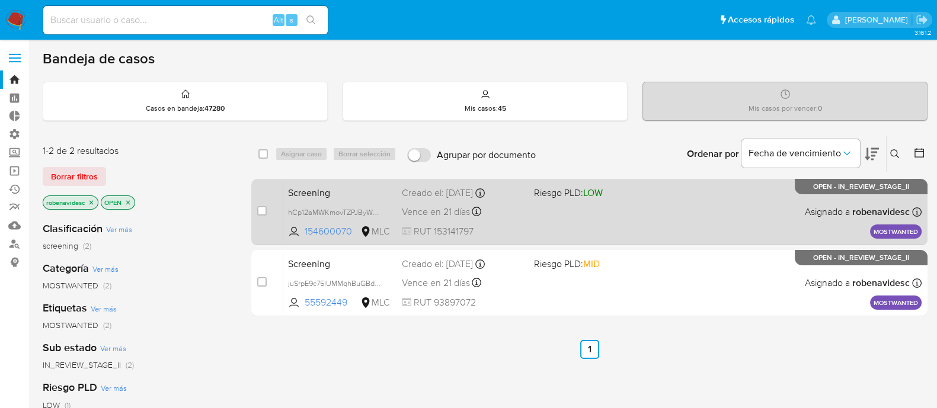
click at [479, 199] on div "Screening hCp12aMWKmovTZPJByW3KDRj 154600070 MLC Riesgo PLD: LOW Creado el: [DA…" at bounding box center [602, 212] width 638 height 60
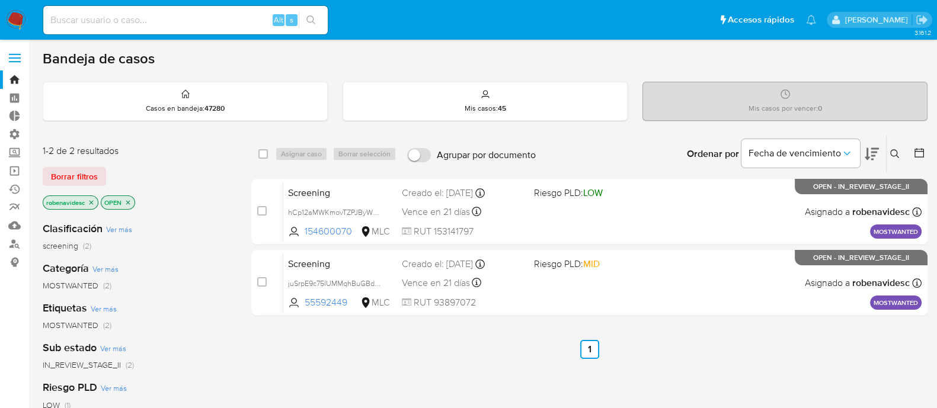
click at [129, 200] on icon "close-filter" at bounding box center [127, 202] width 7 height 7
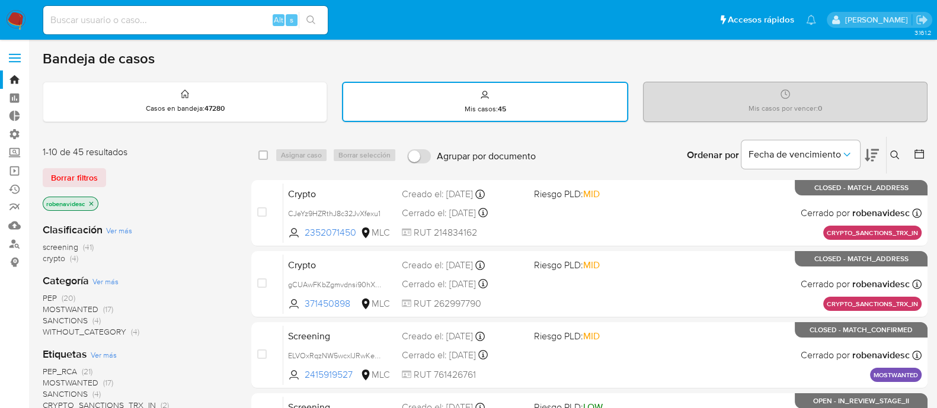
click at [69, 247] on span "screening" at bounding box center [61, 247] width 36 height 12
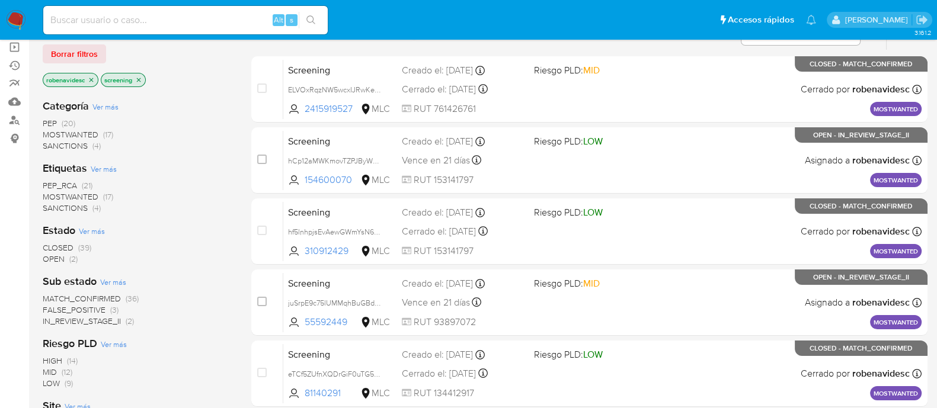
scroll to position [124, 0]
click at [66, 245] on span "CLOSED" at bounding box center [58, 248] width 31 height 12
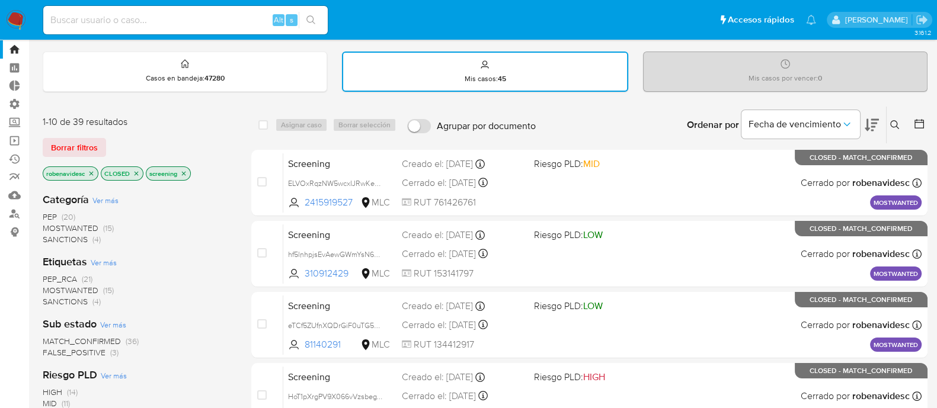
scroll to position [31, 0]
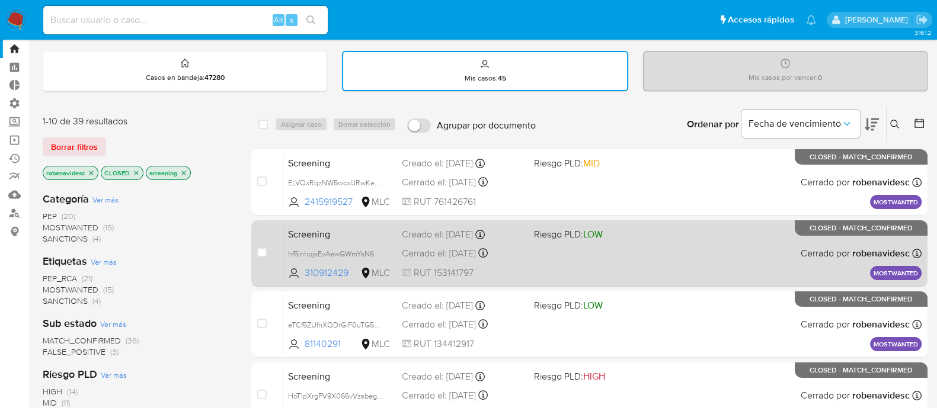
click at [600, 232] on span "LOW" at bounding box center [593, 235] width 20 height 14
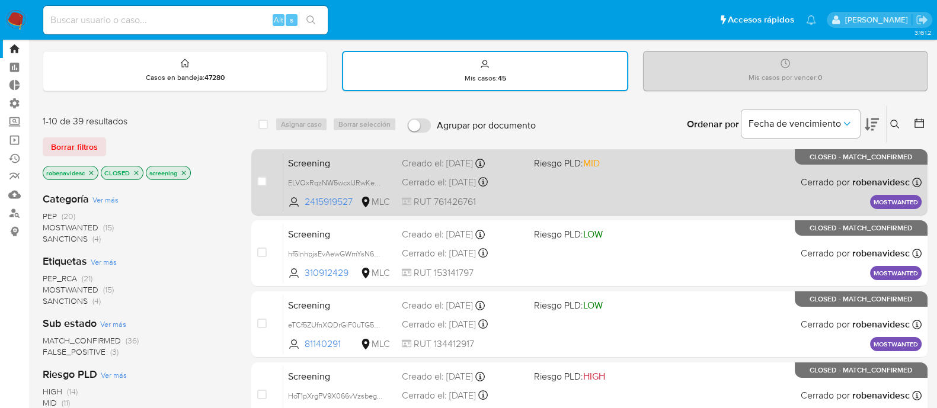
click at [625, 188] on div "Screening ELVOxRqzNW5wcxIJRwKeqEUj 2415919527 MLC Riesgo PLD: MID Creado el: 25…" at bounding box center [602, 182] width 638 height 60
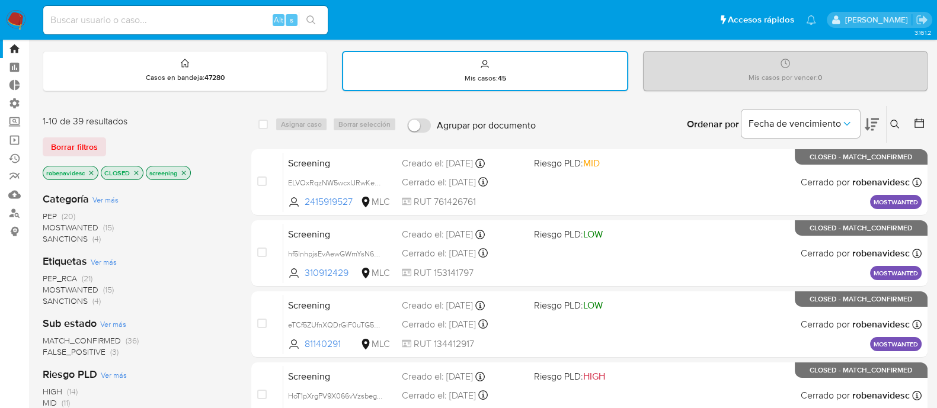
click at [180, 172] on icon "close-filter" at bounding box center [183, 173] width 7 height 7
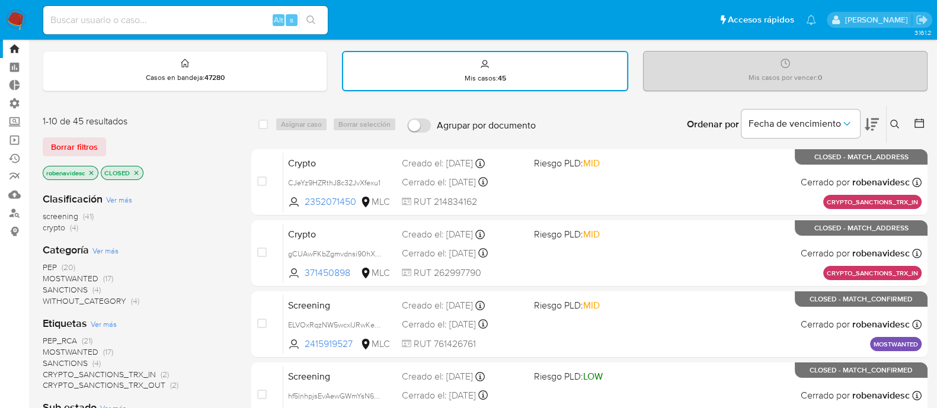
click at [139, 171] on icon "close-filter" at bounding box center [136, 173] width 7 height 7
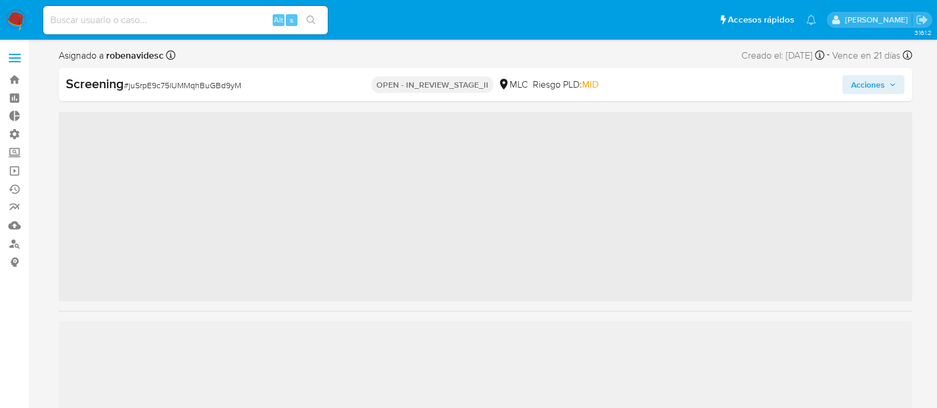
scroll to position [557, 0]
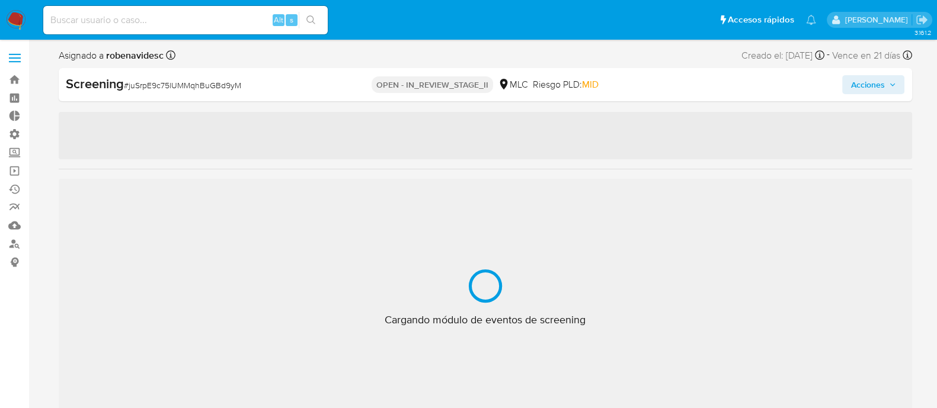
select select "10"
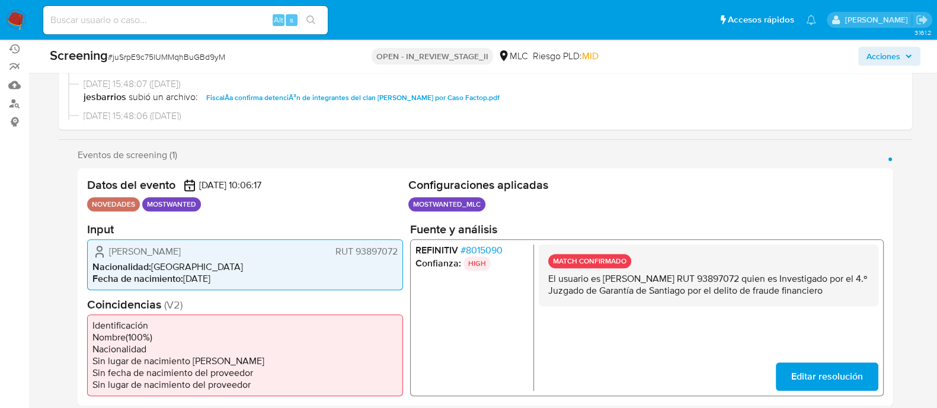
scroll to position [142, 0]
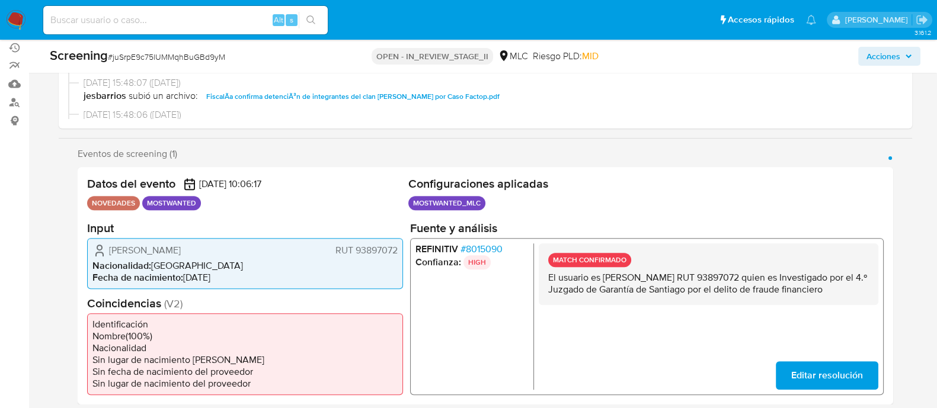
drag, startPoint x: 602, startPoint y: 280, endPoint x: 778, endPoint y: 274, distance: 175.5
click at [778, 274] on p "El usuario es Luis Patricio Flores Cuevas RUT 93897072 quien es Investigado por…" at bounding box center [708, 283] width 321 height 24
click at [737, 284] on p "El usuario es Luis Patricio Flores Cuevas RUT 93897072 quien es Investigado por…" at bounding box center [708, 283] width 321 height 24
drag, startPoint x: 714, startPoint y: 276, endPoint x: 602, endPoint y: 276, distance: 111.4
click at [602, 276] on p "El usuario es Luis Patricio Flores Cuevas RUT 93897072 quien es Investigado por…" at bounding box center [708, 283] width 321 height 24
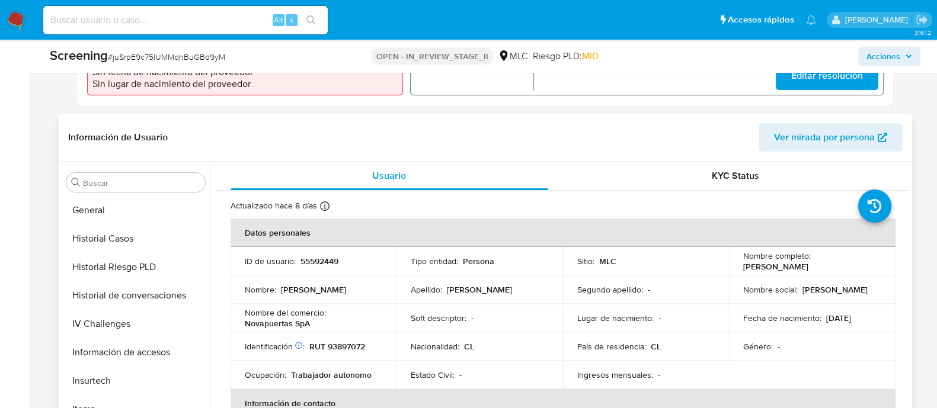
scroll to position [333, 0]
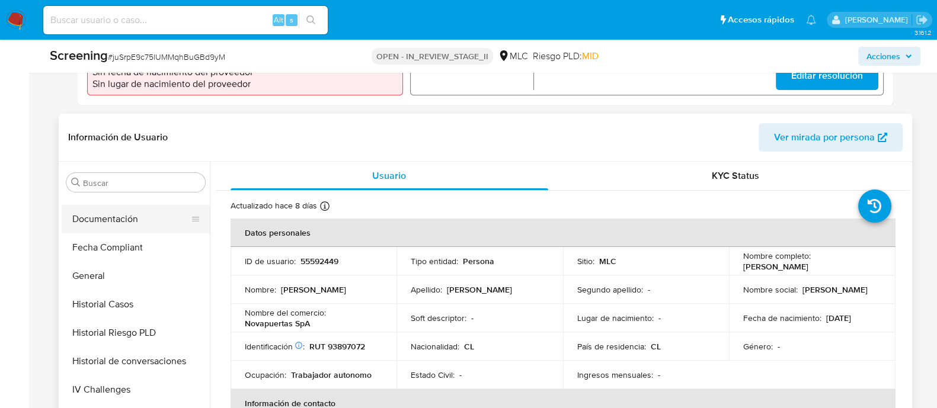
click at [104, 214] on button "Documentación" at bounding box center [131, 219] width 139 height 28
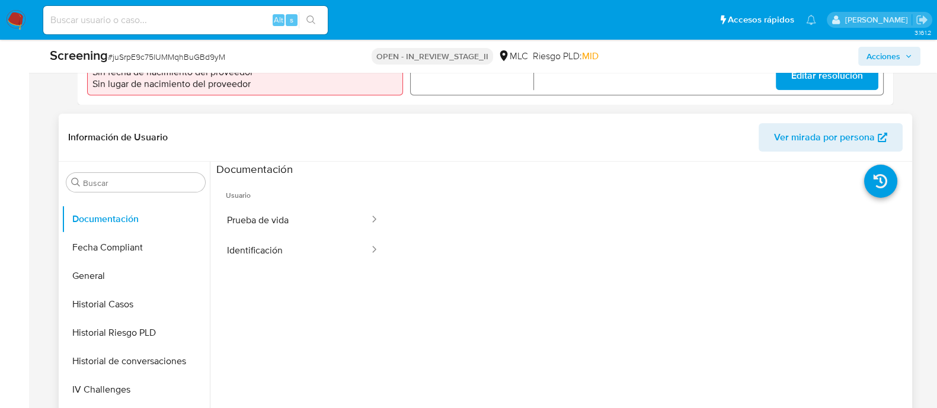
click at [332, 266] on ul "Usuario Prueba de vida Identificación" at bounding box center [302, 347] width 173 height 341
click at [330, 263] on button "Identificación" at bounding box center [293, 250] width 154 height 30
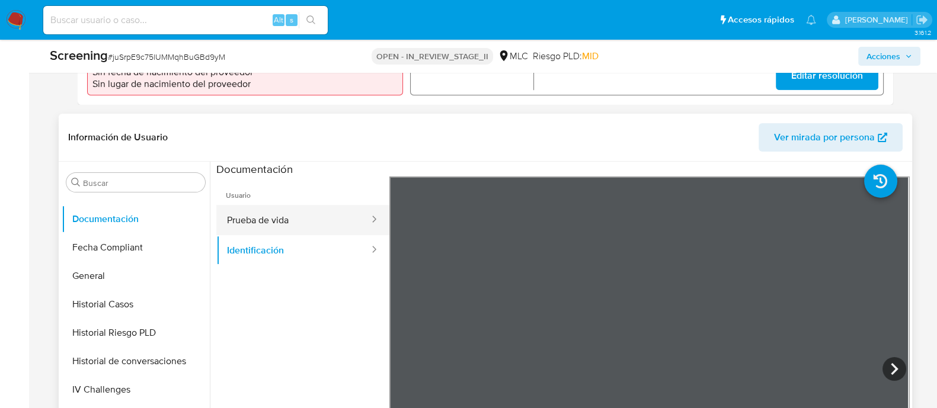
click at [271, 212] on button "Prueba de vida" at bounding box center [293, 220] width 154 height 30
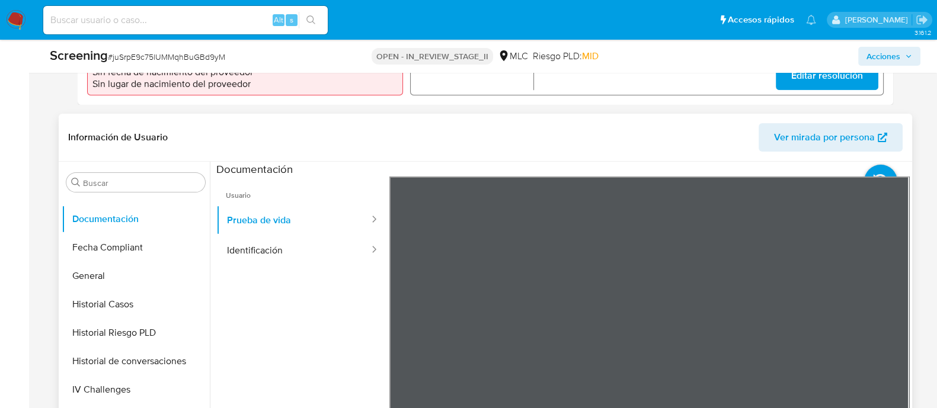
click at [296, 334] on ul "Usuario Prueba de vida Identificación" at bounding box center [302, 347] width 173 height 341
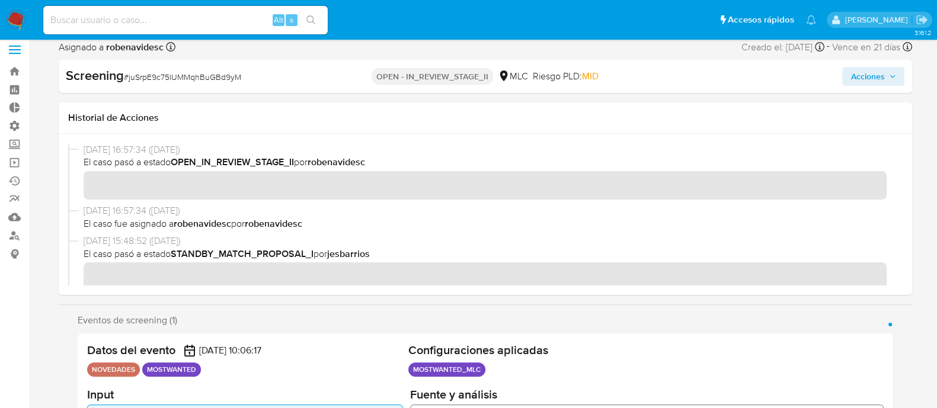
scroll to position [0, 0]
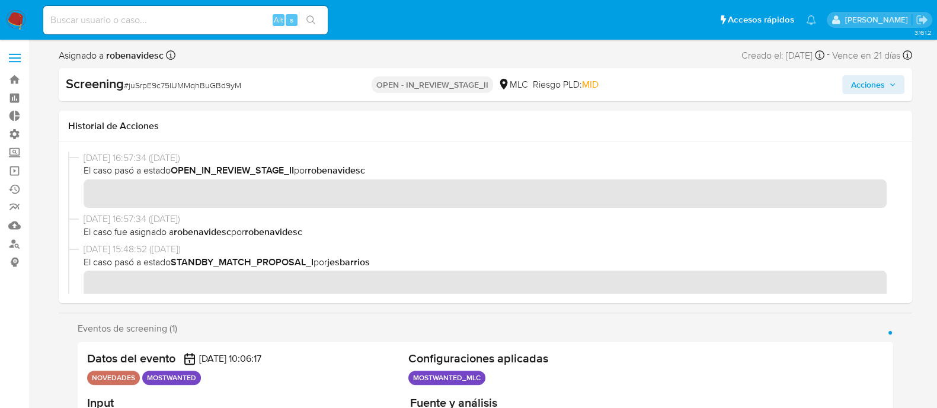
click at [863, 93] on span "Acciones" at bounding box center [868, 84] width 34 height 19
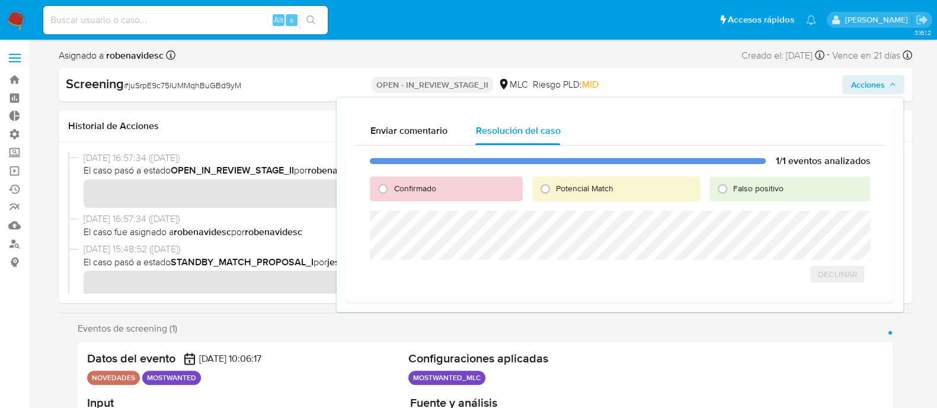
click at [466, 193] on div "Confirmado" at bounding box center [446, 189] width 152 height 25
click at [420, 191] on span "Confirmado" at bounding box center [415, 189] width 42 height 12
click at [392, 191] on input "Confirmado" at bounding box center [382, 189] width 19 height 19
radio input "true"
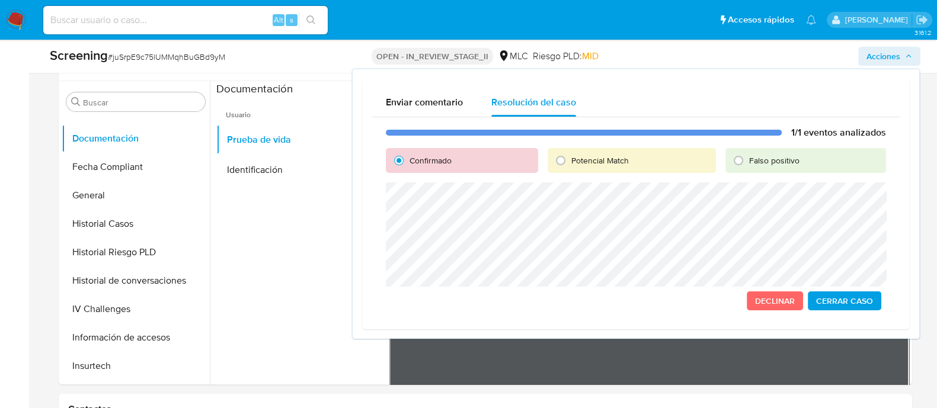
scroll to position [100, 0]
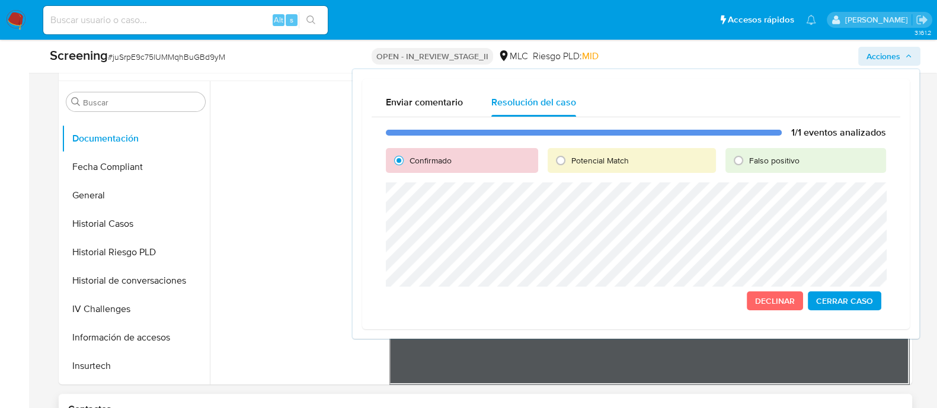
click at [340, 398] on div "Contactos" at bounding box center [485, 409] width 853 height 31
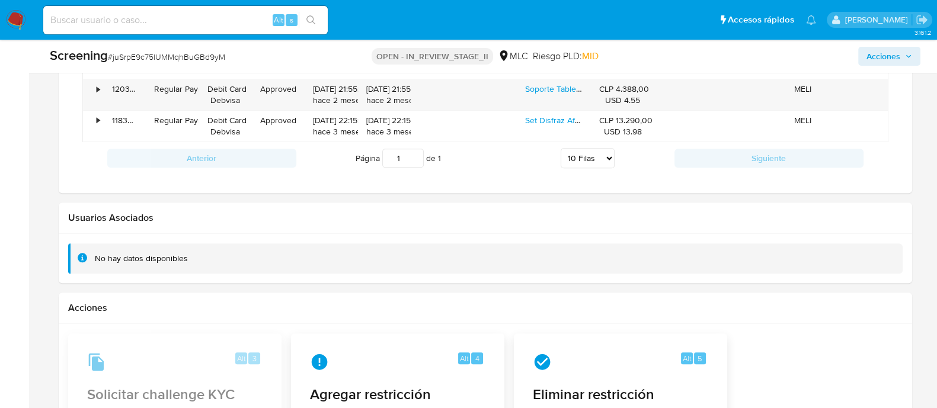
scroll to position [1863, 0]
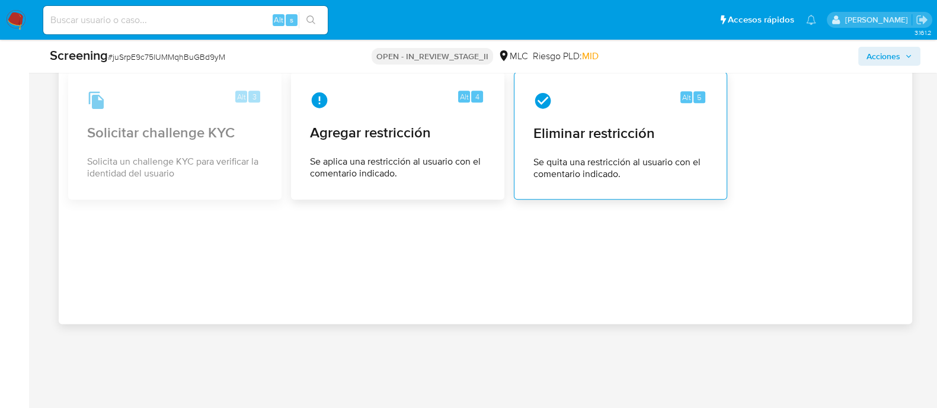
click at [623, 156] on span "Se quita una restricción al usuario con el comentario indicado." at bounding box center [620, 168] width 174 height 24
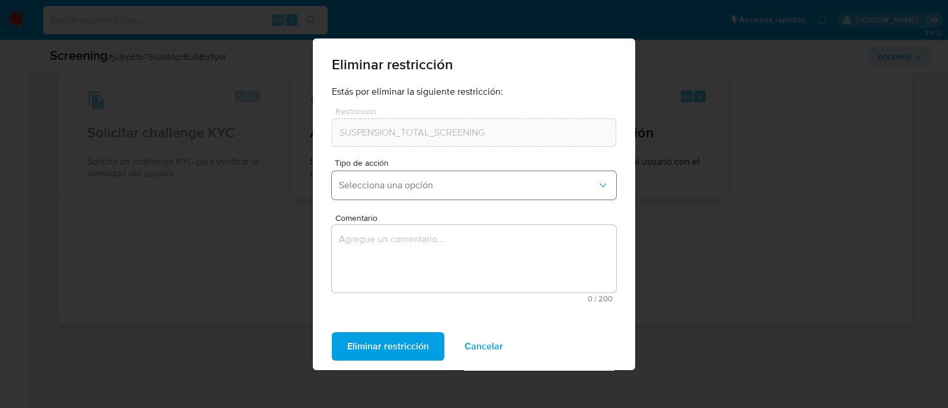
click at [473, 185] on span "Selecciona una opción" at bounding box center [468, 186] width 258 height 12
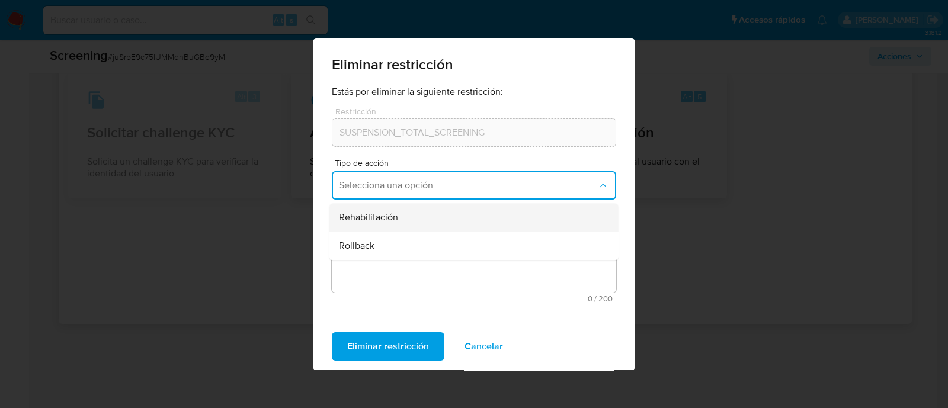
click at [425, 215] on div "Rehabilitación" at bounding box center [470, 217] width 263 height 28
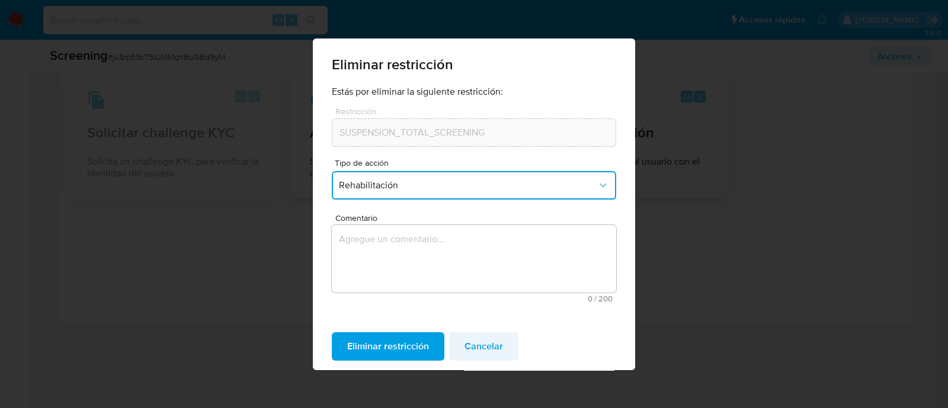
click at [483, 345] on span "Cancelar" at bounding box center [484, 347] width 39 height 26
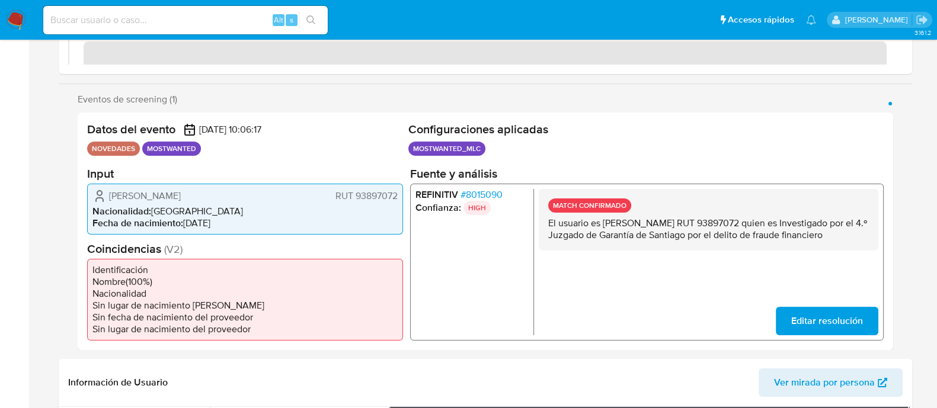
scroll to position [0, 0]
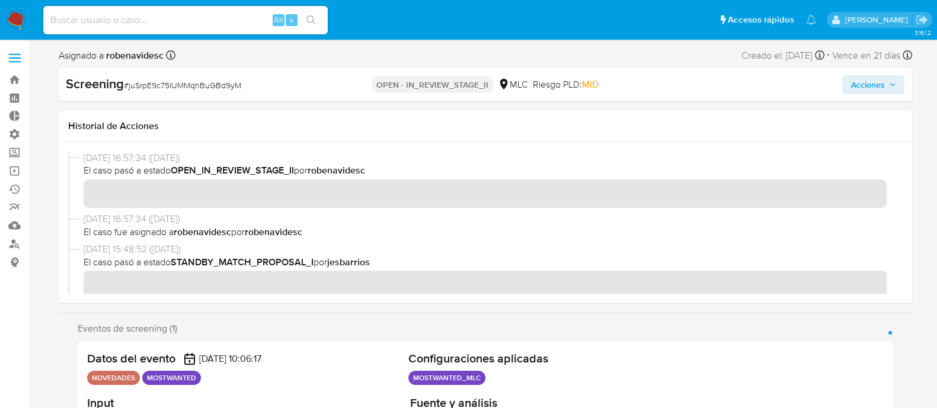
click at [863, 84] on span "Acciones" at bounding box center [868, 84] width 34 height 19
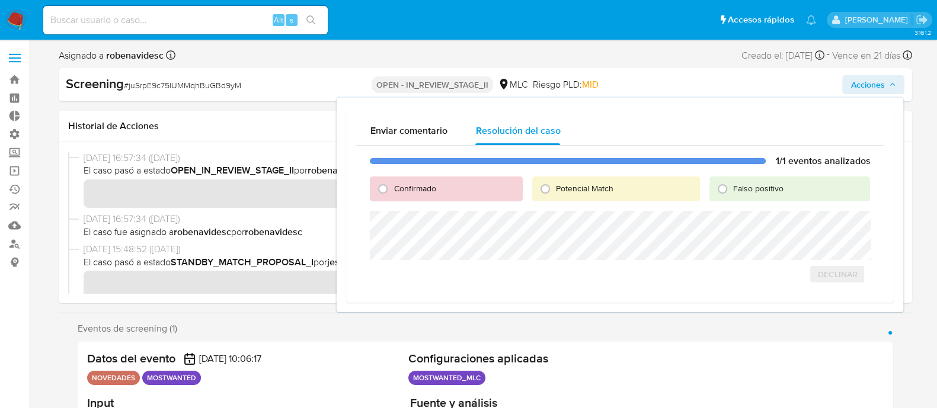
click at [430, 188] on span "Confirmado" at bounding box center [415, 189] width 42 height 12
click at [392, 188] on input "Confirmado" at bounding box center [382, 189] width 19 height 19
radio input "true"
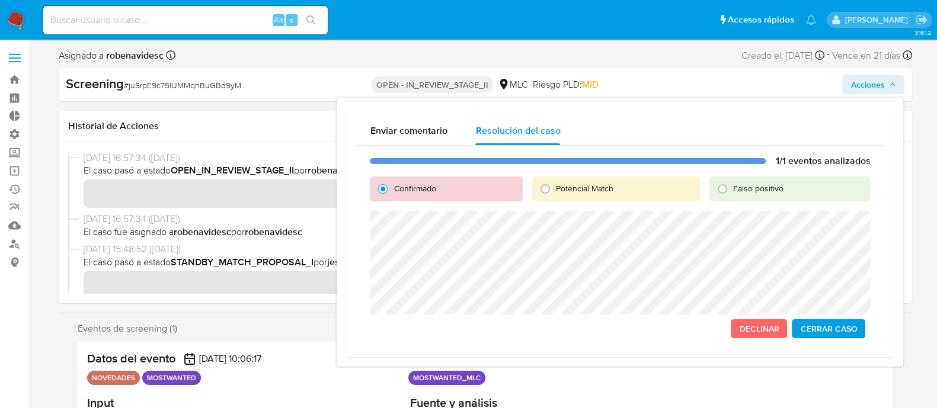
click at [819, 325] on span "Cerrar Caso" at bounding box center [828, 329] width 57 height 17
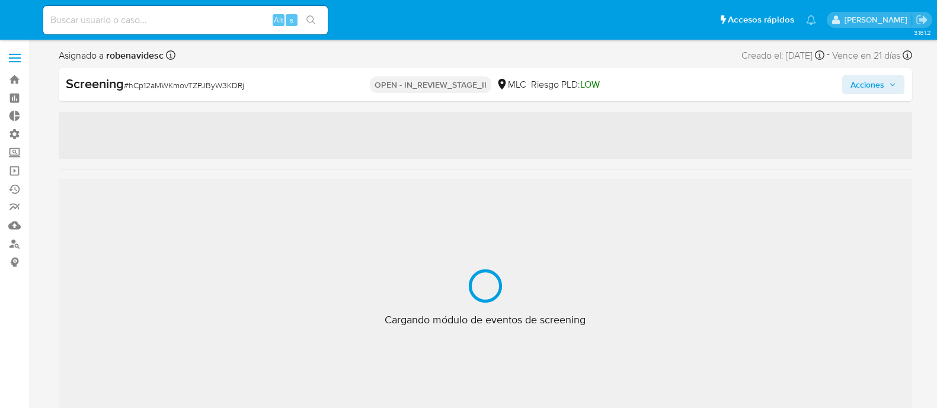
select select "10"
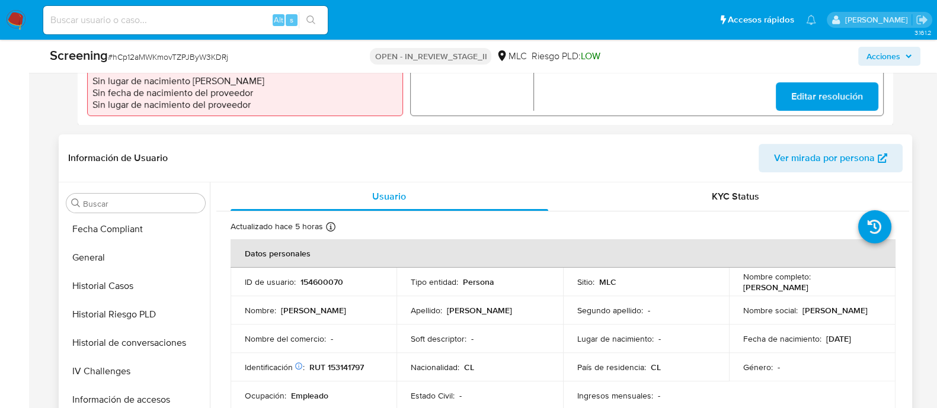
scroll to position [354, 0]
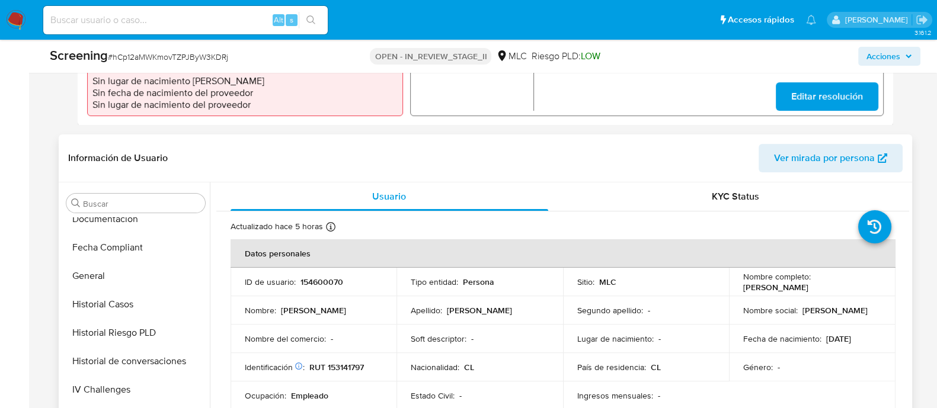
click at [118, 293] on button "Historial Casos" at bounding box center [136, 304] width 148 height 28
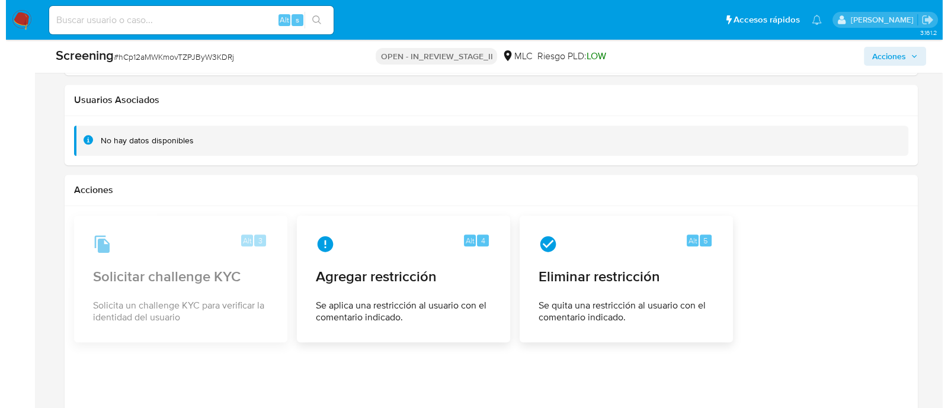
scroll to position [1813, 0]
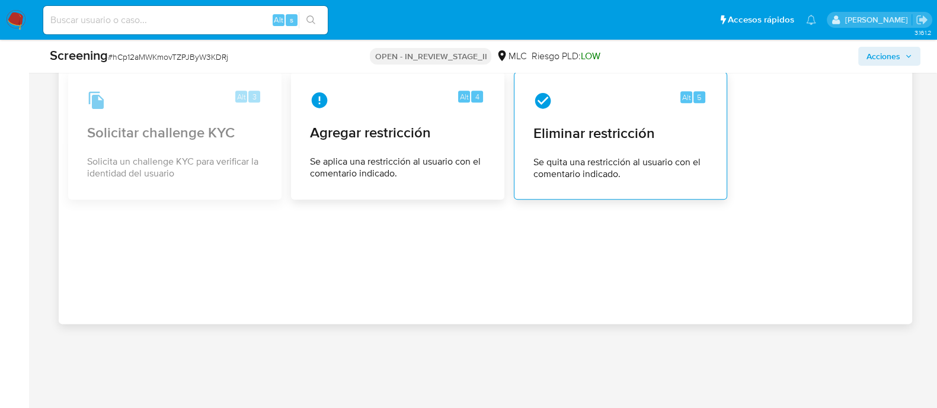
click at [646, 116] on div "Alt 5 Eliminar restricción Se quita una restricción al usuario con el comentari…" at bounding box center [620, 136] width 193 height 108
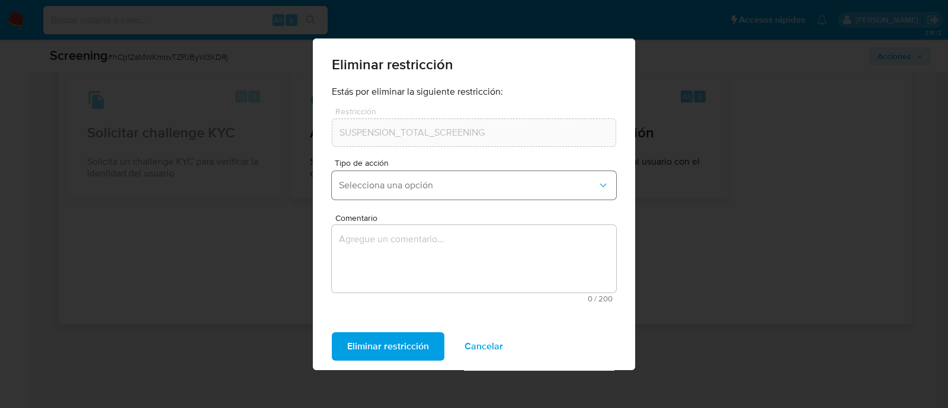
click at [413, 177] on button "Selecciona una opción" at bounding box center [474, 185] width 284 height 28
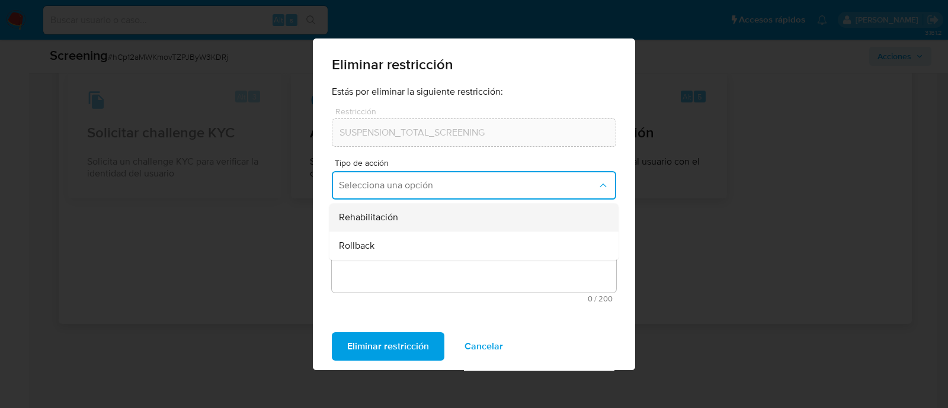
click at [400, 212] on div "Rehabilitación" at bounding box center [470, 217] width 263 height 28
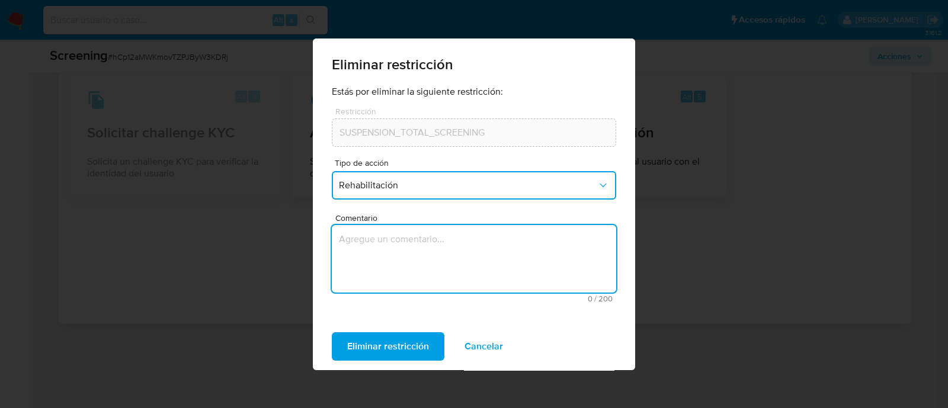
click at [402, 254] on textarea "Comentario" at bounding box center [474, 259] width 284 height 68
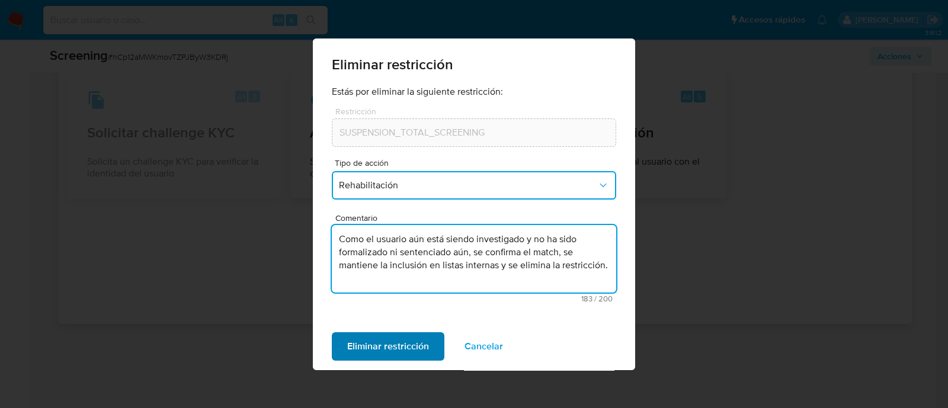
type textarea "Como el usuario aún está siendo investigado y no ha sido formalizado ni sentenc…"
click at [380, 341] on span "Eliminar restricción" at bounding box center [388, 347] width 82 height 26
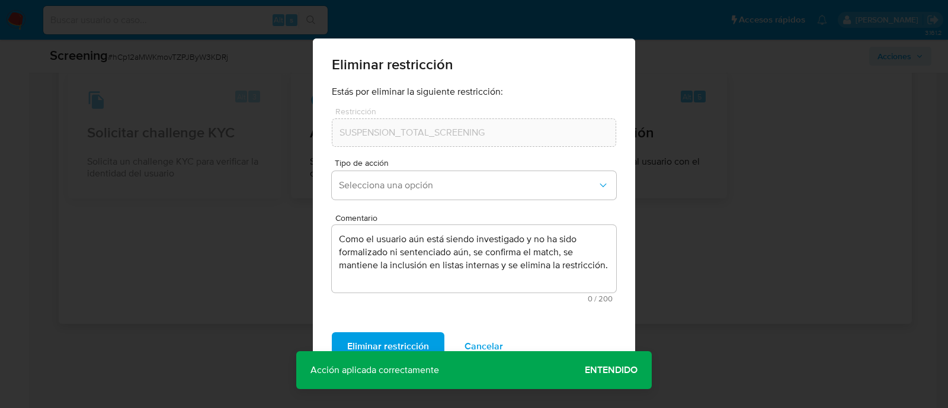
click at [594, 370] on span "Entendido" at bounding box center [611, 370] width 53 height 0
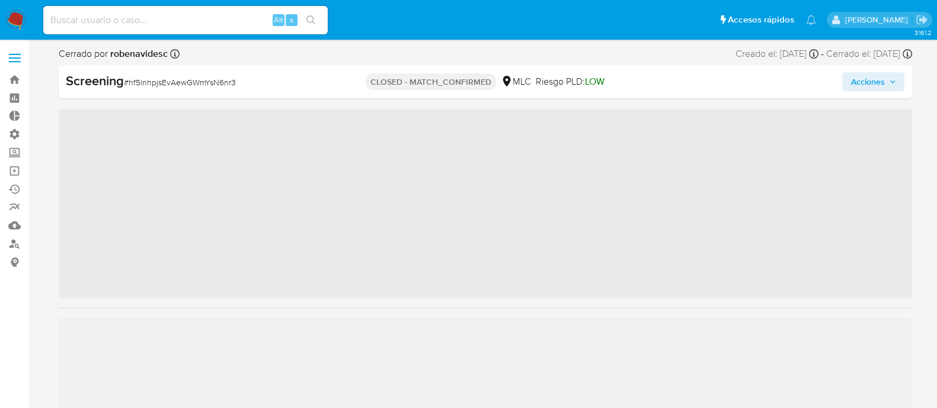
scroll to position [557, 0]
select select "10"
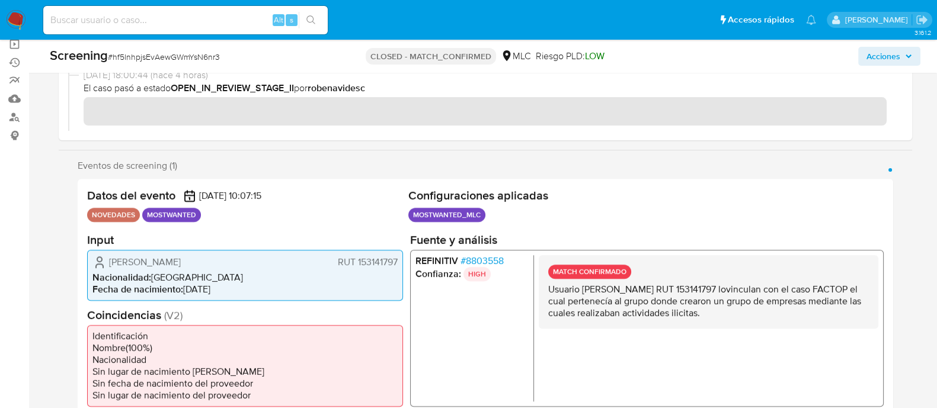
scroll to position [0, 0]
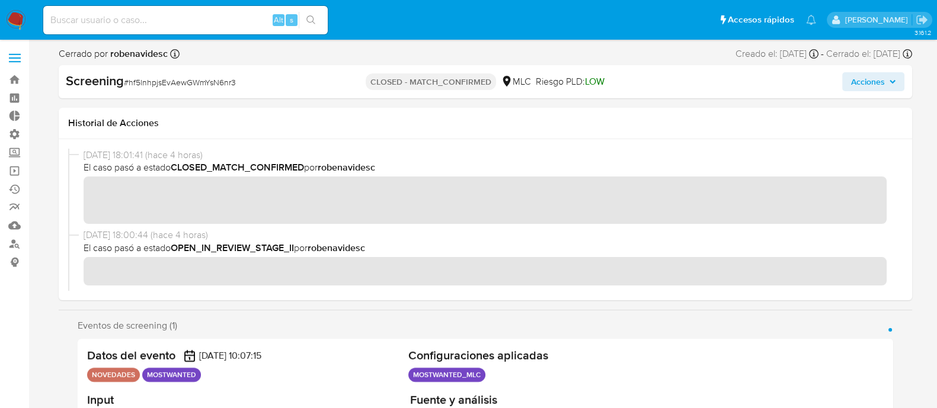
click at [903, 215] on div "[DATE] 18:01:41 (hace 4 horas) El caso pasó a estado CLOSED_MATCH_CONFIRMED por…" at bounding box center [485, 219] width 853 height 161
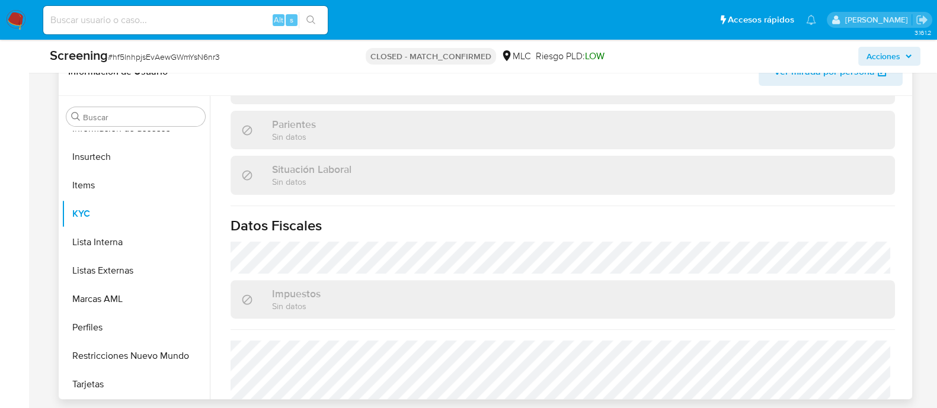
scroll to position [654, 0]
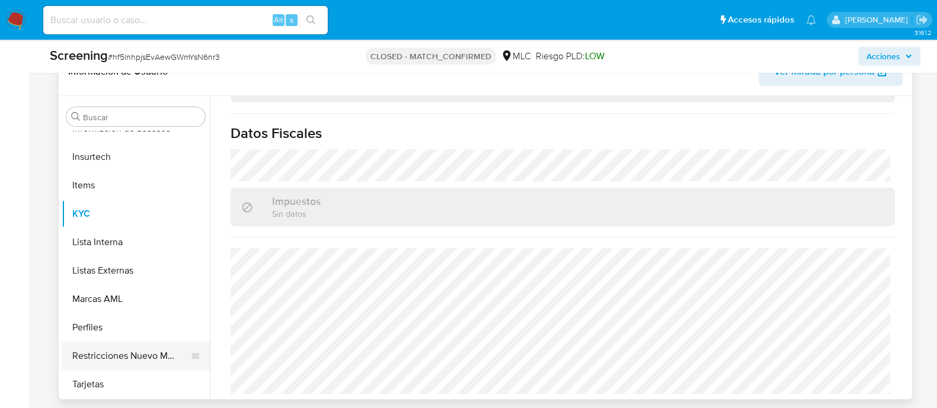
click at [99, 342] on button "Restricciones Nuevo Mundo" at bounding box center [131, 356] width 139 height 28
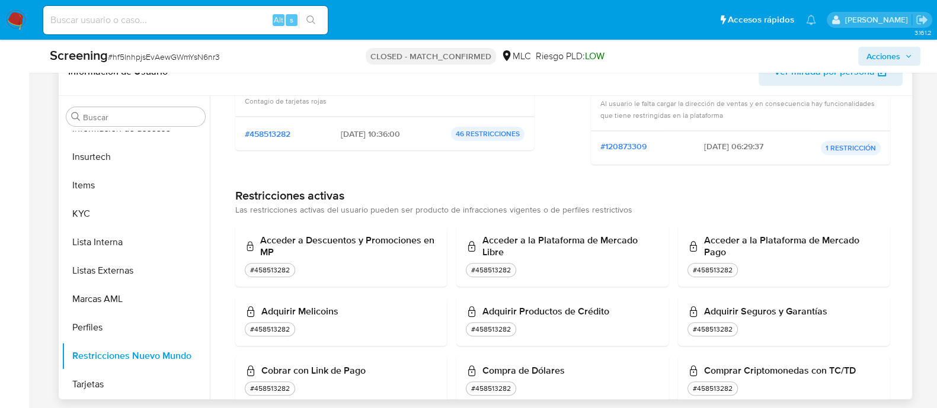
scroll to position [0, 0]
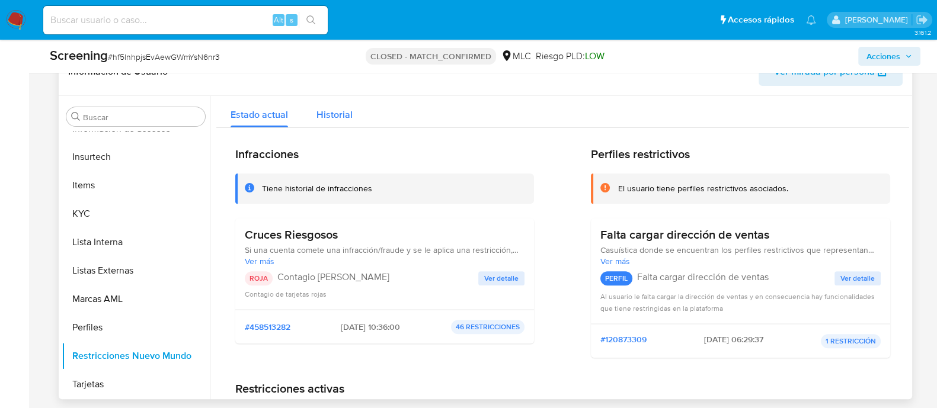
click at [319, 112] on span "Historial" at bounding box center [335, 115] width 36 height 14
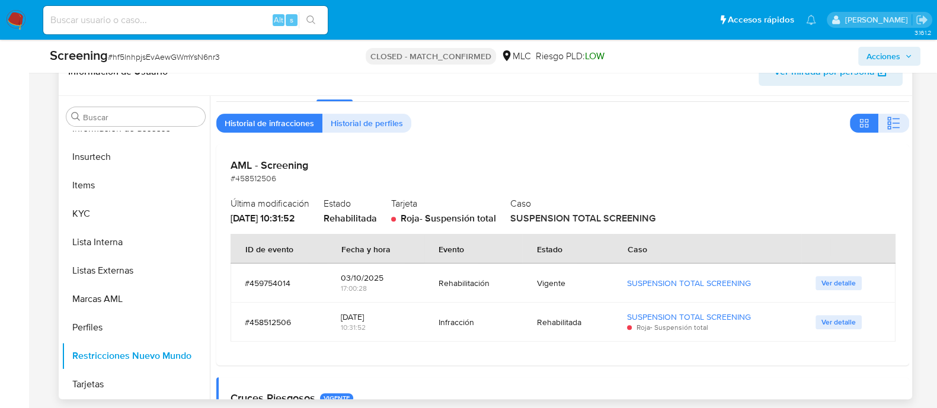
scroll to position [31, 0]
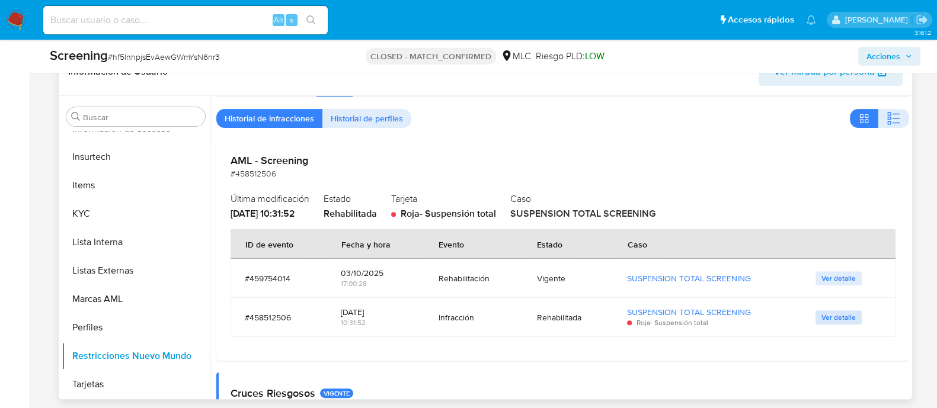
click at [842, 319] on span "Ver detalle" at bounding box center [838, 318] width 34 height 12
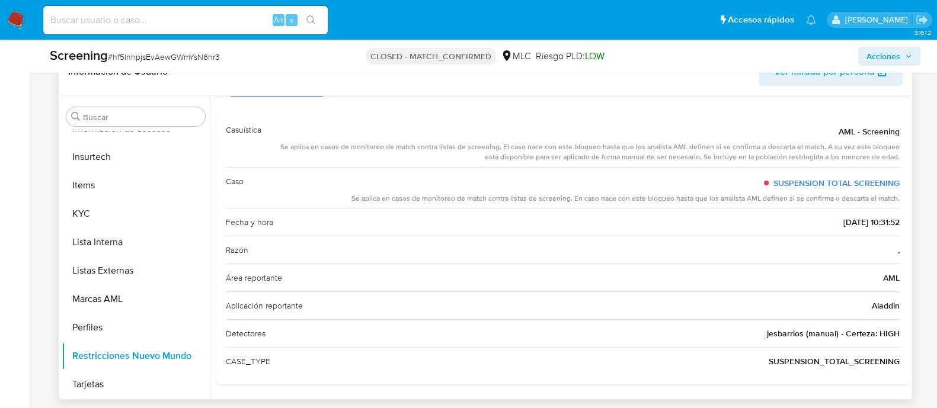
scroll to position [0, 0]
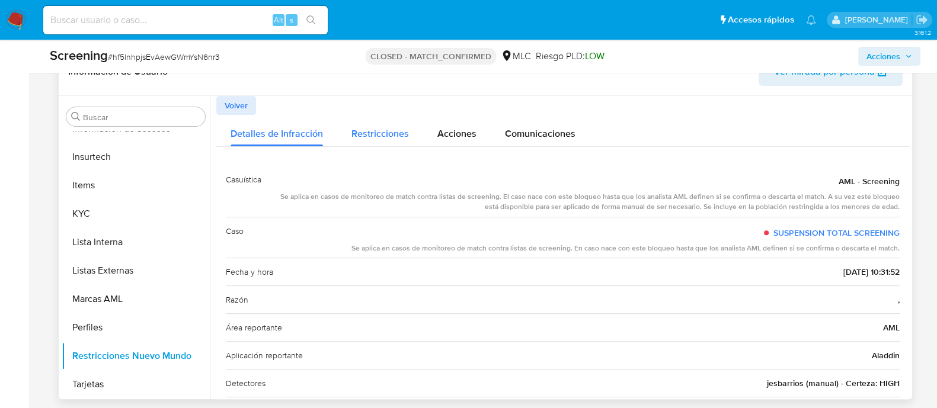
click at [388, 128] on span "Restricciones" at bounding box center [379, 134] width 57 height 14
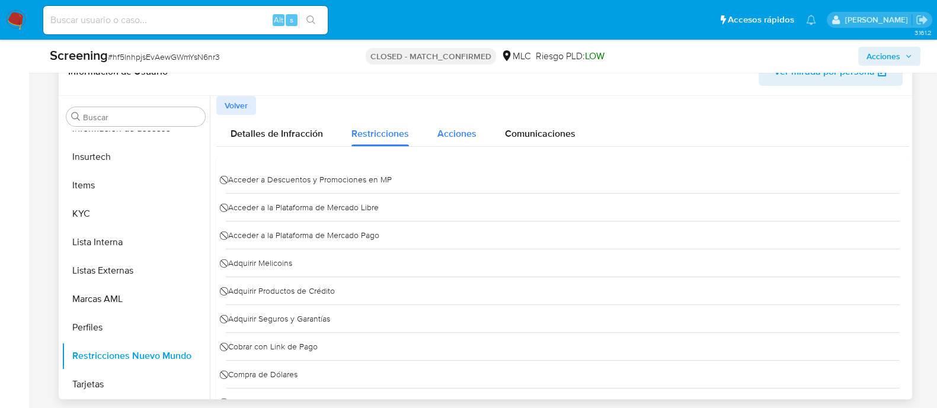
click at [472, 138] on span "Acciones" at bounding box center [456, 134] width 39 height 14
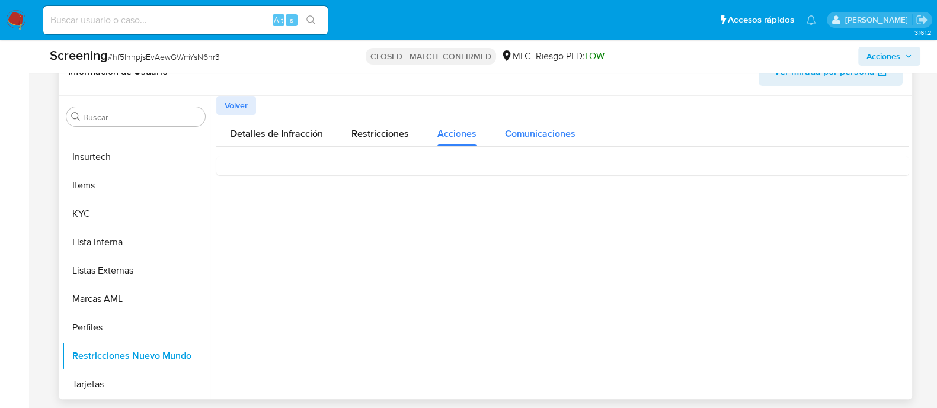
click at [542, 136] on span "Comunicaciones" at bounding box center [540, 134] width 71 height 14
click at [889, 179] on icon at bounding box center [893, 182] width 9 height 6
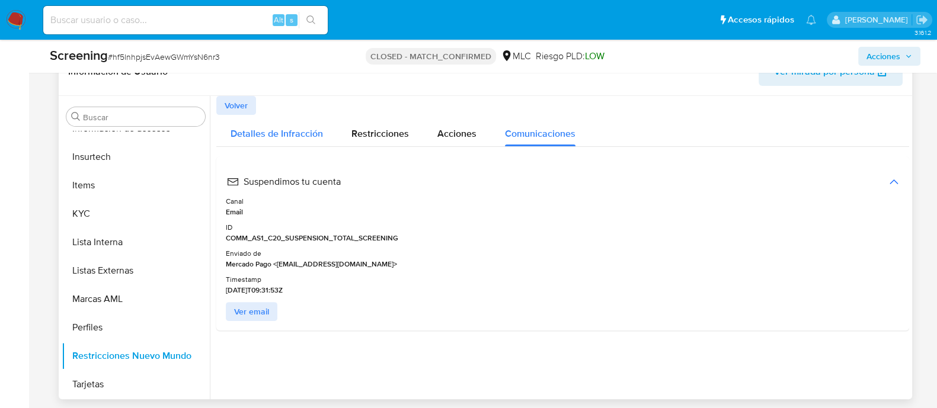
click at [281, 132] on span "Detalles de Infracción" at bounding box center [277, 134] width 92 height 14
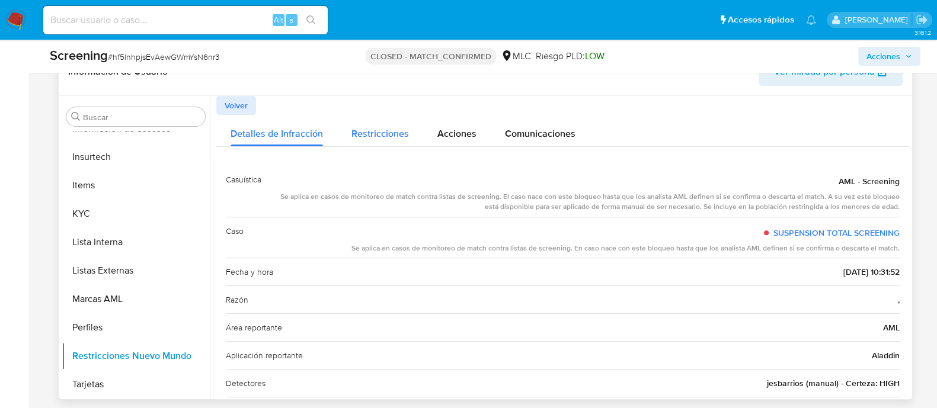
click at [365, 135] on span "Restricciones" at bounding box center [379, 134] width 57 height 14
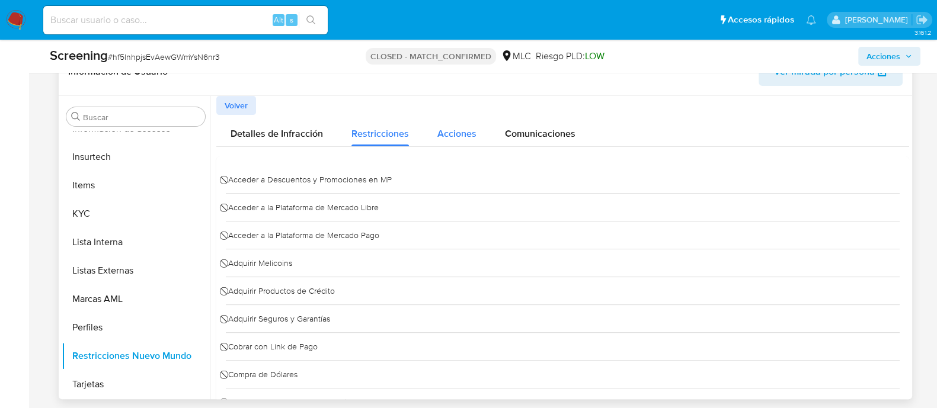
click at [450, 133] on span "Acciones" at bounding box center [456, 134] width 39 height 14
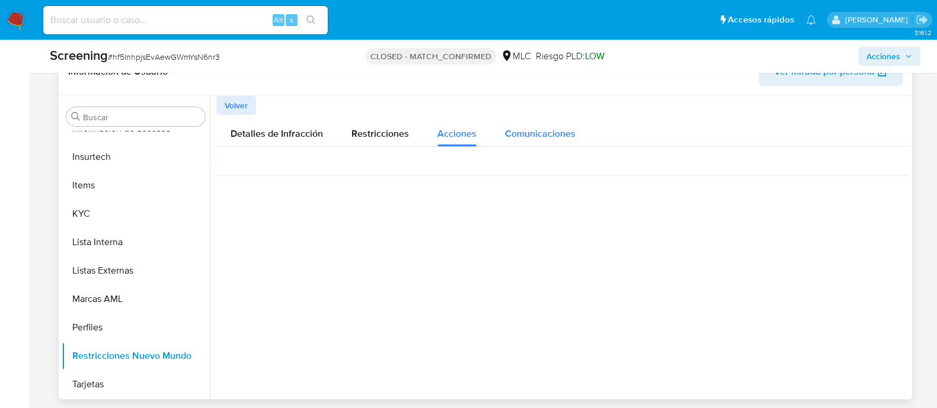
click at [527, 132] on span "Comunicaciones" at bounding box center [540, 134] width 71 height 14
click at [234, 103] on span "Volver" at bounding box center [236, 105] width 23 height 17
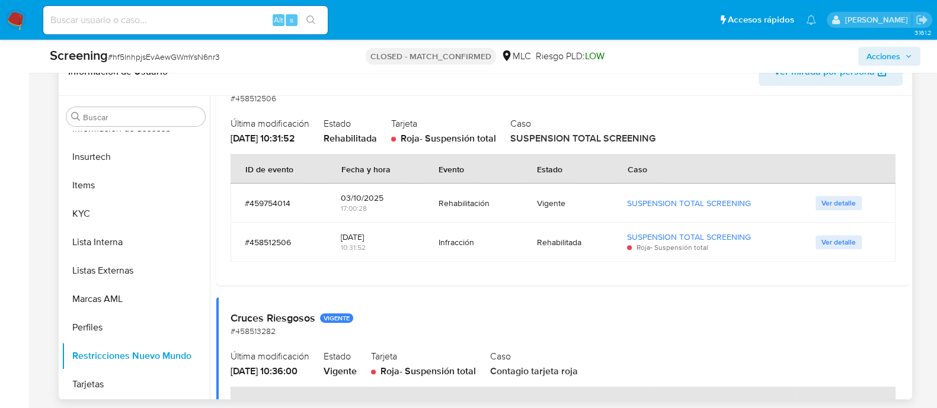
scroll to position [107, 0]
click at [840, 203] on span "Ver detalle" at bounding box center [838, 203] width 34 height 12
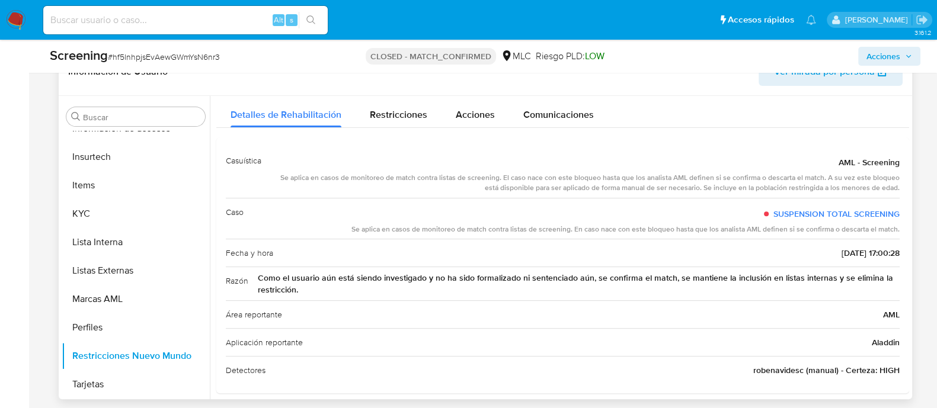
scroll to position [27, 0]
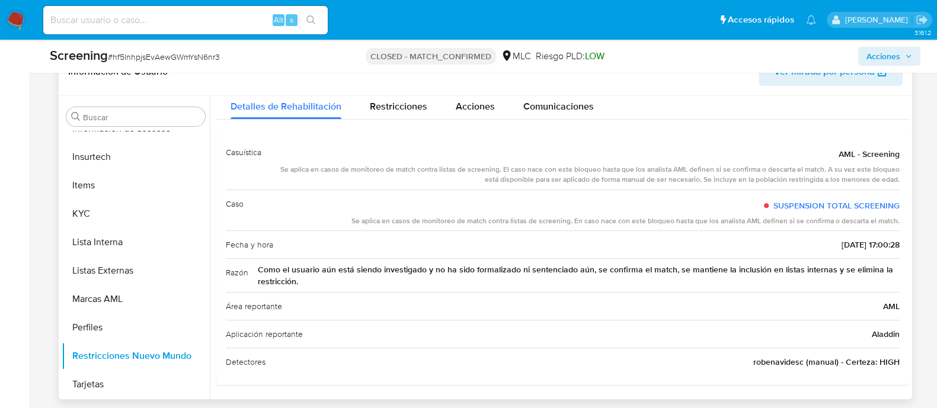
drag, startPoint x: 312, startPoint y: 277, endPoint x: 255, endPoint y: 271, distance: 56.7
click at [255, 271] on div "Razón Como el usuario aún está siendo investigado y no ha sido formalizado ni s…" at bounding box center [563, 275] width 674 height 34
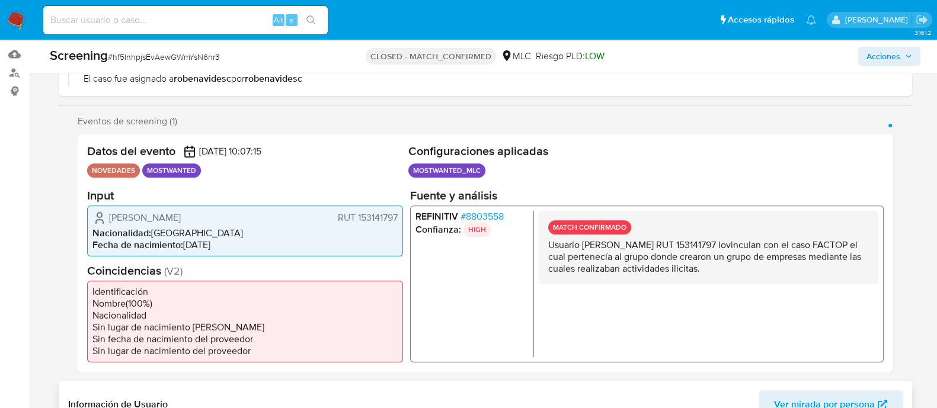
scroll to position [0, 0]
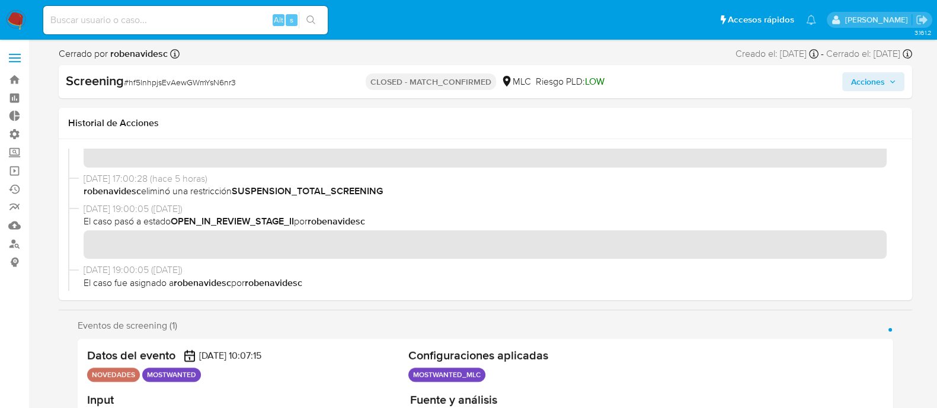
click at [456, 207] on span "[DATE] 19:00:05 ([DATE])" at bounding box center [491, 209] width 814 height 13
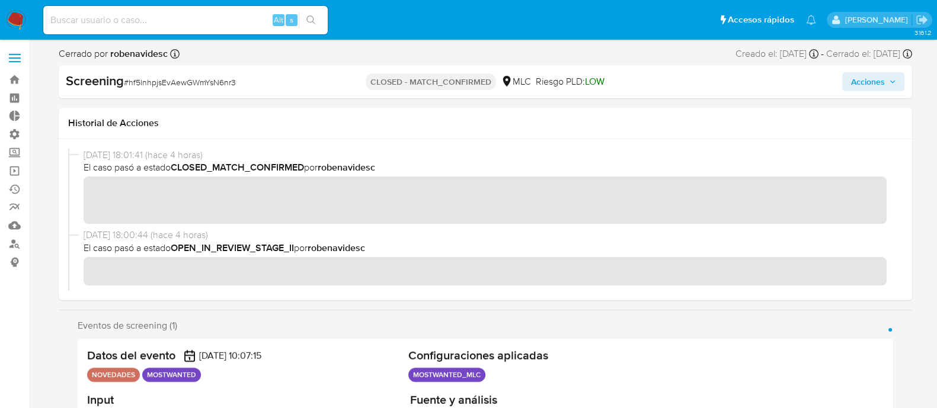
click at [912, 216] on div "[DATE] 18:01:41 (hace 4 horas) El caso pasó a estado CLOSED_MATCH_CONFIRMED por…" at bounding box center [485, 219] width 853 height 161
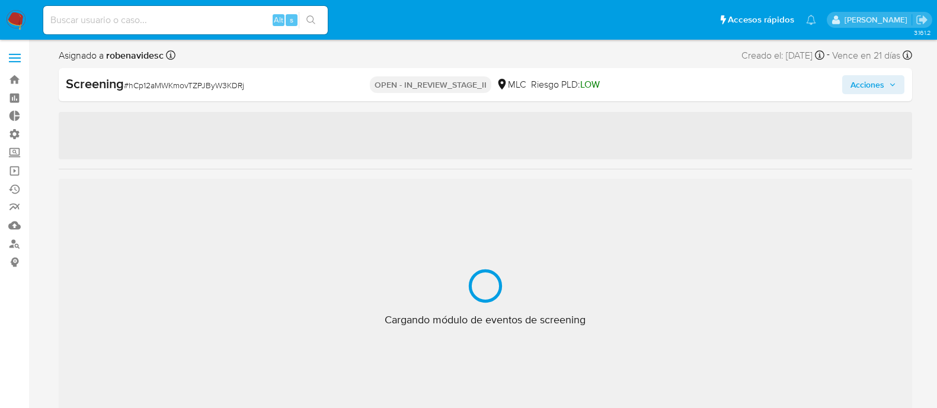
select select "10"
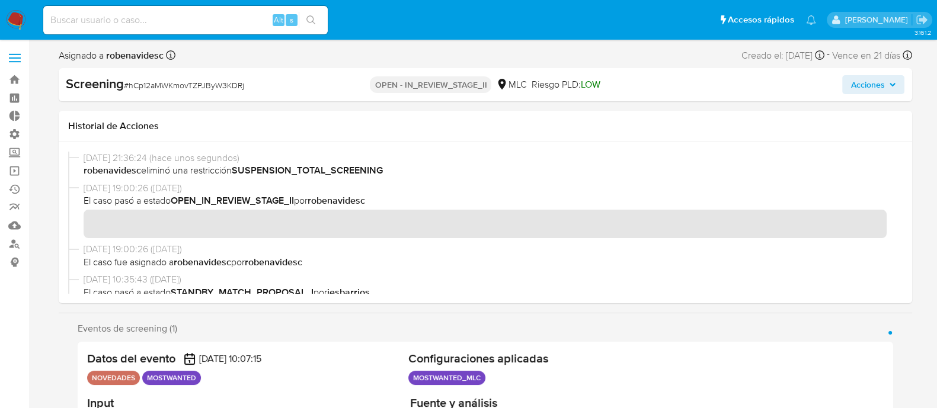
click at [858, 85] on span "Acciones" at bounding box center [868, 84] width 34 height 19
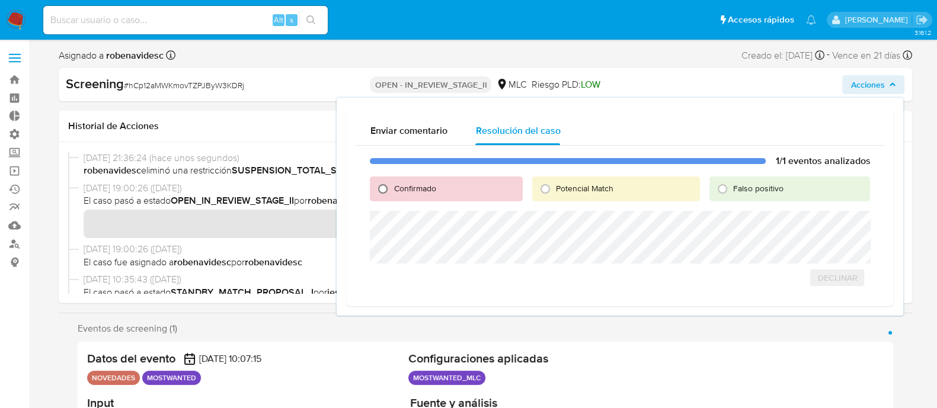
click at [391, 190] on input "Confirmado" at bounding box center [382, 189] width 19 height 19
radio input "true"
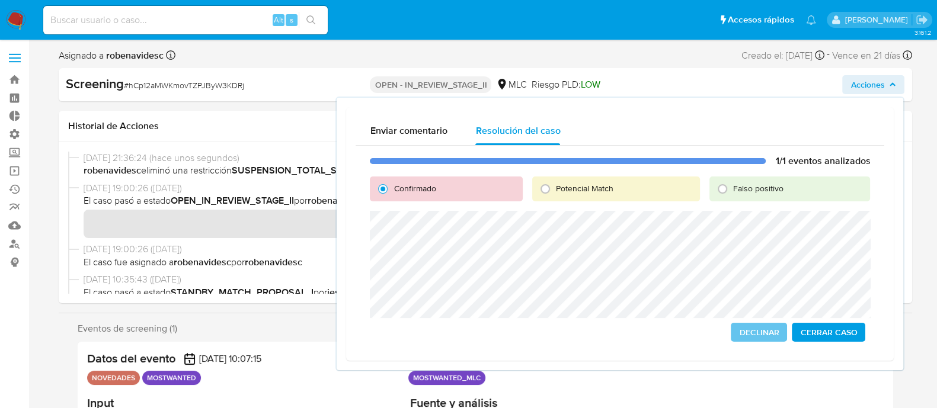
click at [828, 337] on span "Cerrar Caso" at bounding box center [828, 332] width 57 height 17
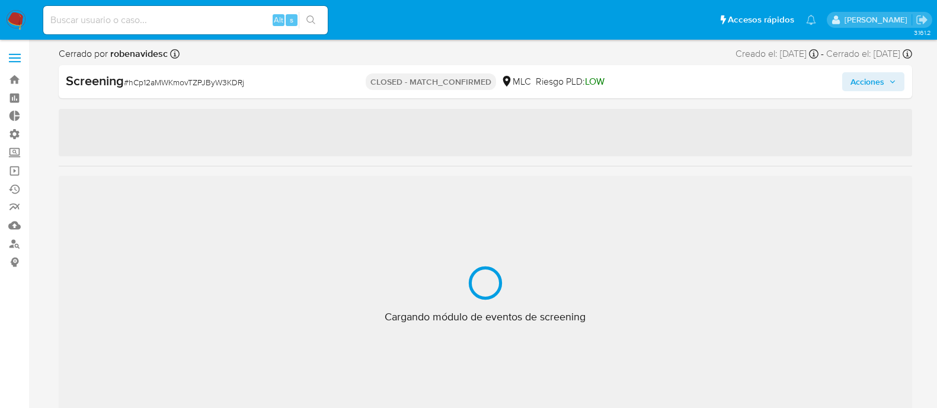
select select "10"
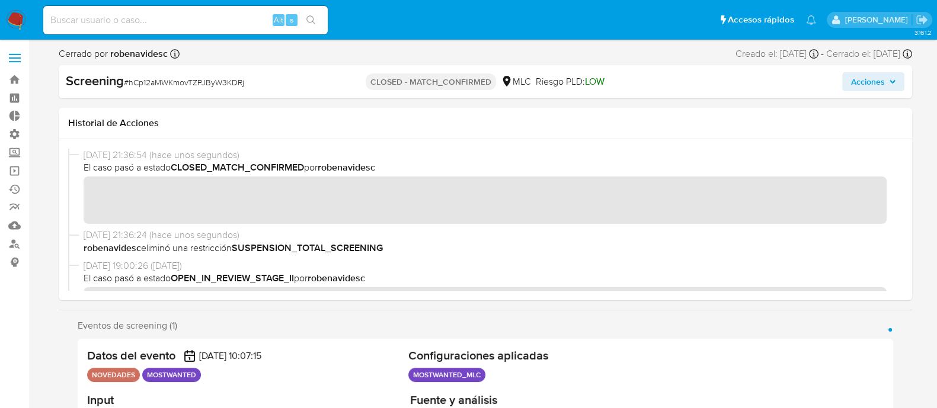
scroll to position [557, 0]
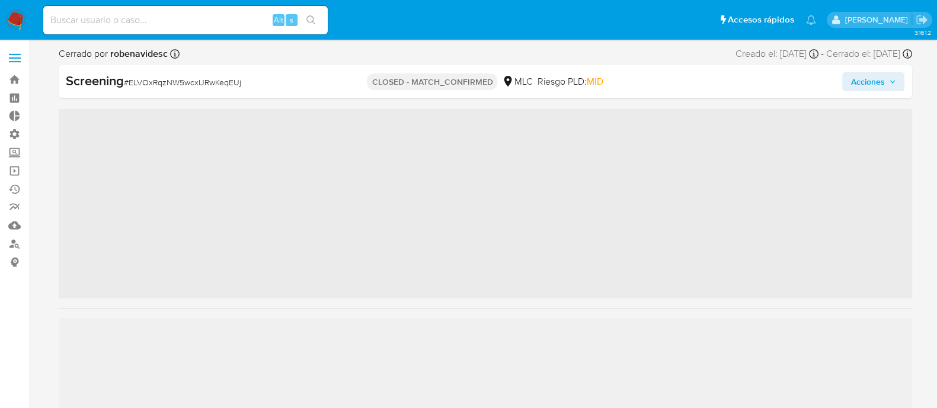
scroll to position [557, 0]
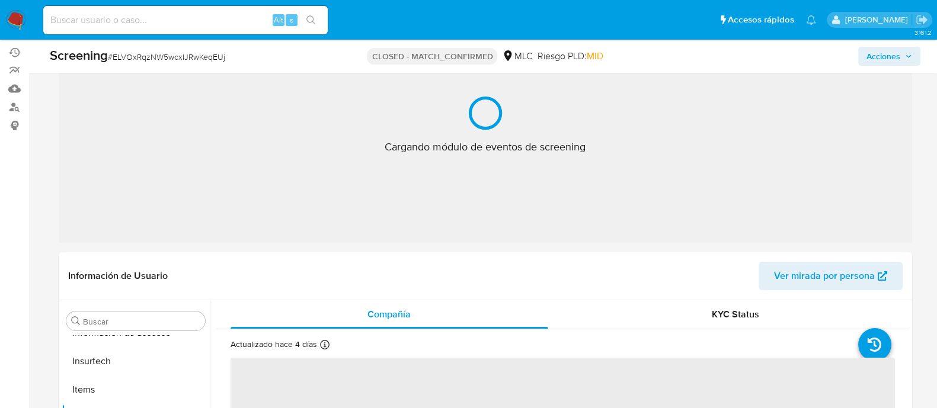
select select "10"
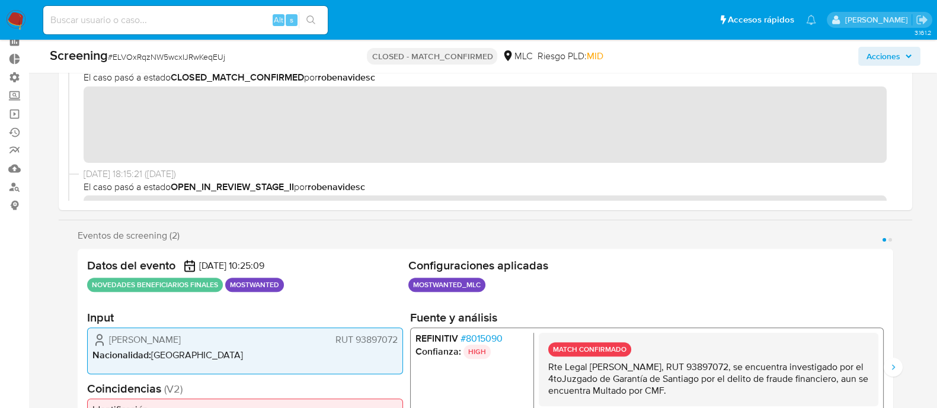
scroll to position [0, 0]
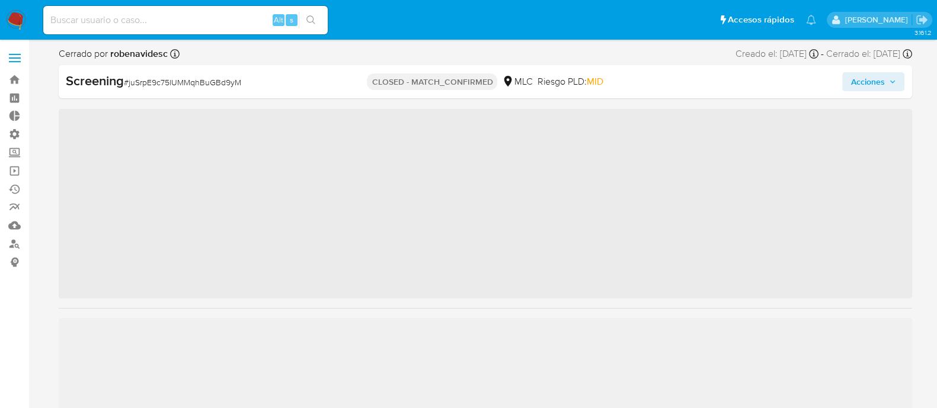
scroll to position [557, 0]
select select "10"
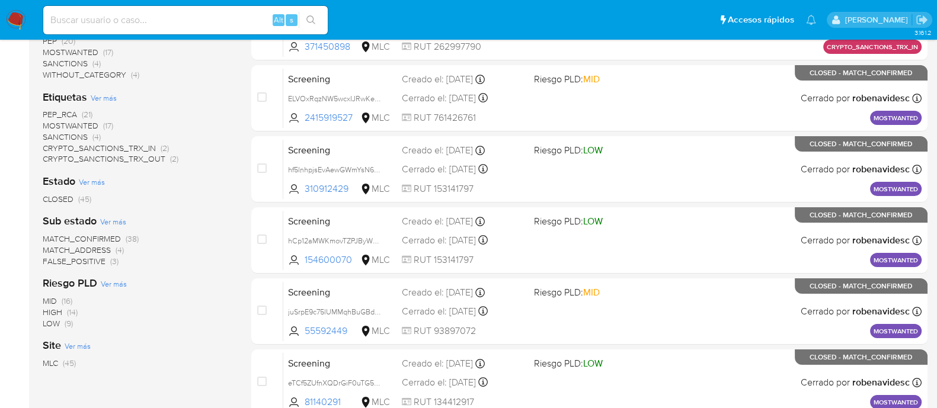
scroll to position [256, 0]
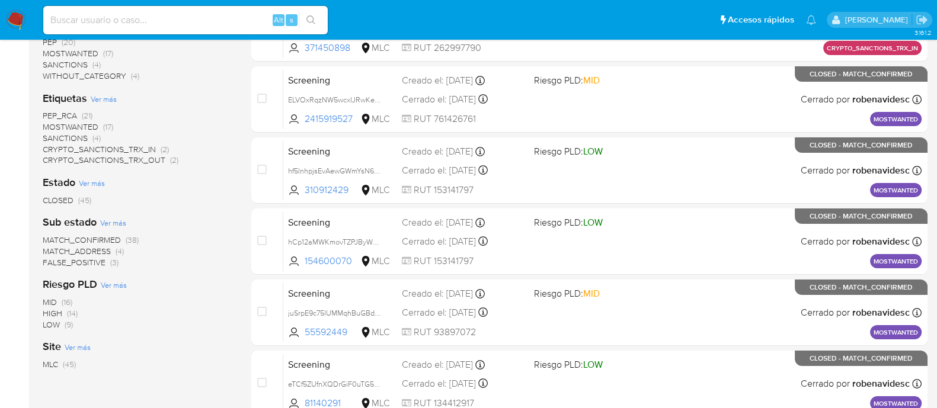
click at [95, 184] on span "Ver más" at bounding box center [92, 183] width 26 height 11
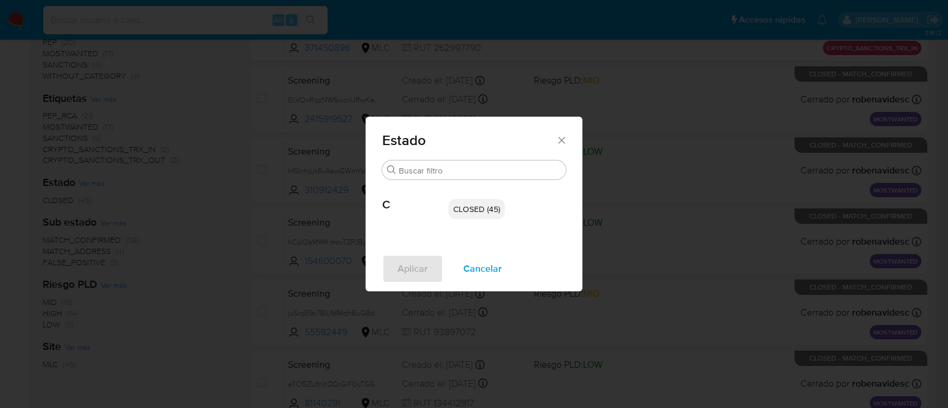
click at [490, 268] on span "Cancelar" at bounding box center [482, 269] width 39 height 26
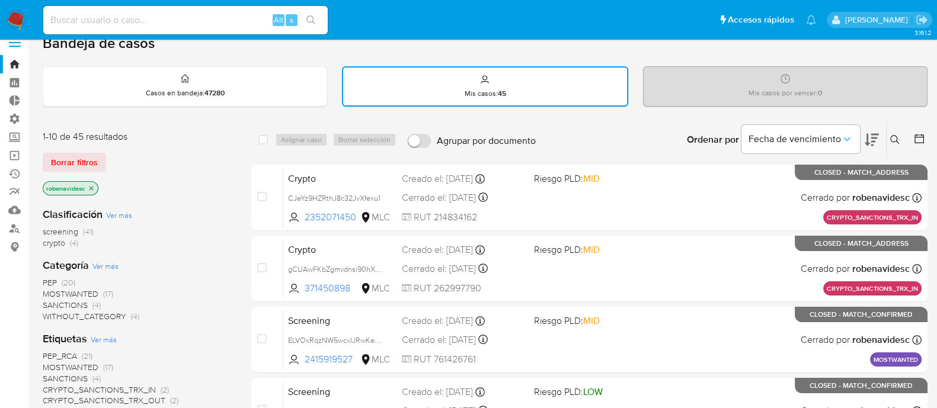
scroll to position [0, 0]
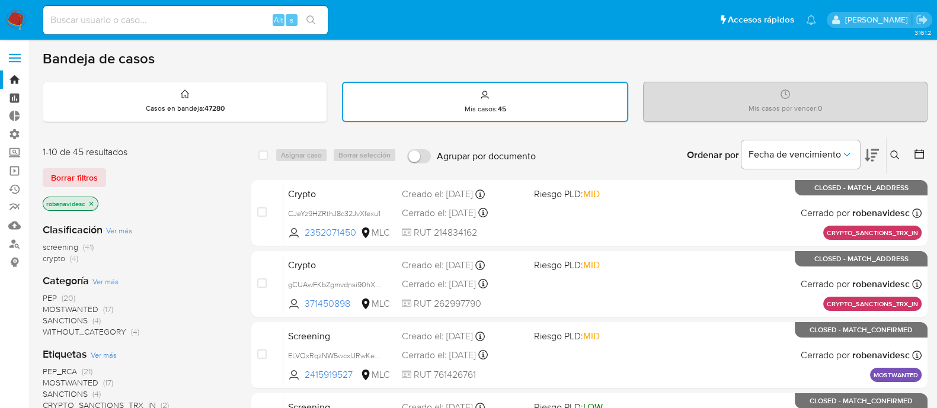
click at [11, 104] on link "Tablero" at bounding box center [70, 98] width 141 height 18
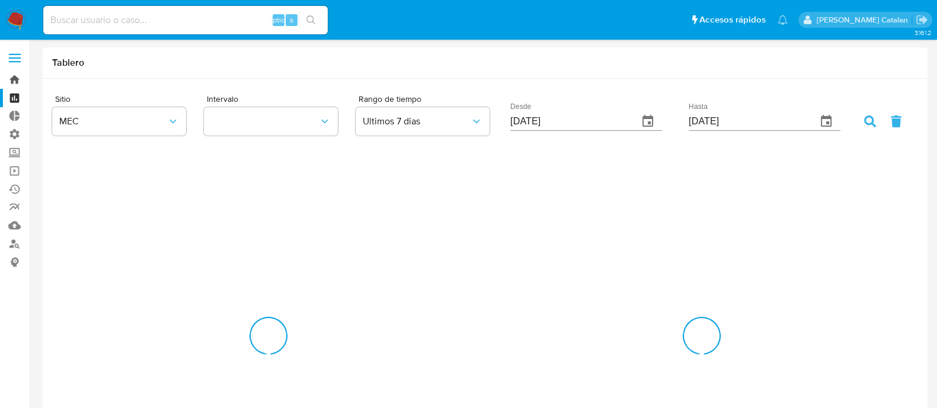
drag, startPoint x: 0, startPoint y: 0, endPoint x: 15, endPoint y: 78, distance: 79.6
click at [15, 78] on link "Bandeja" at bounding box center [70, 80] width 141 height 18
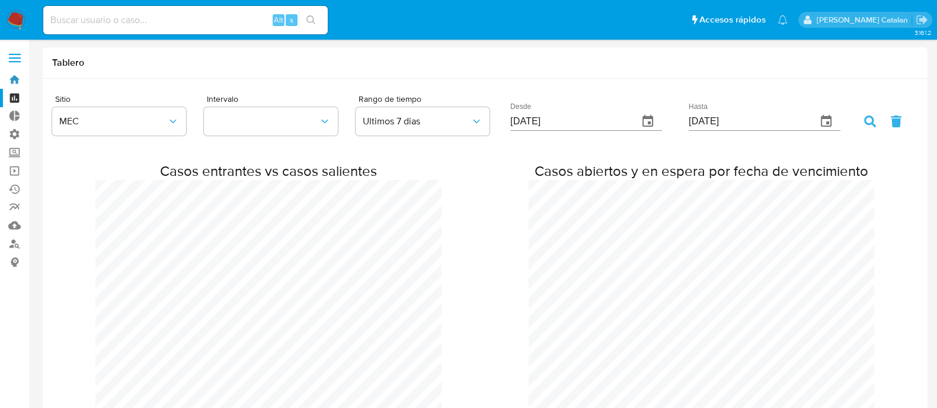
scroll to position [1677, 936]
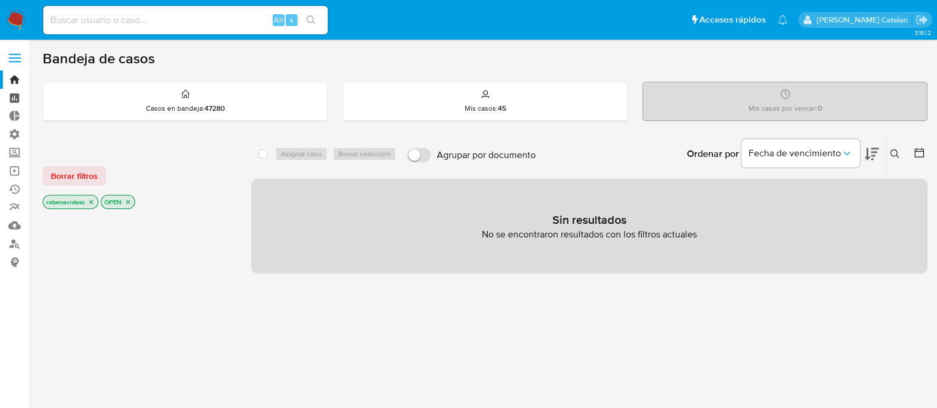
click at [16, 99] on link "Tablero" at bounding box center [70, 98] width 141 height 18
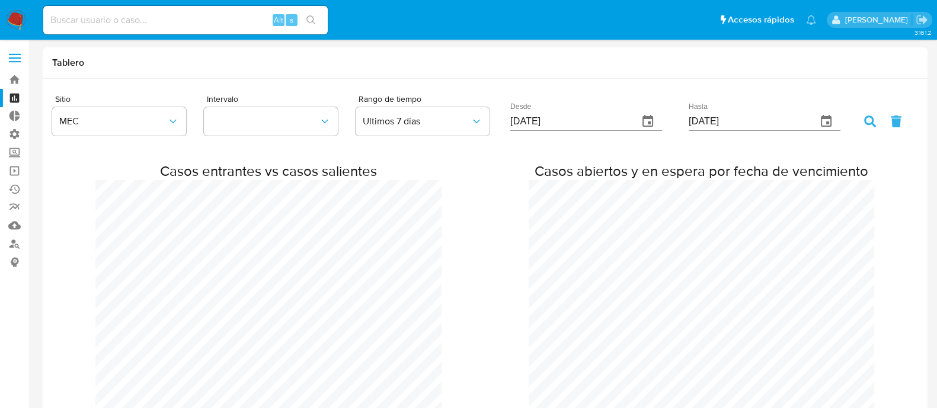
scroll to position [1677, 936]
click at [173, 120] on icon "button" at bounding box center [173, 122] width 12 height 12
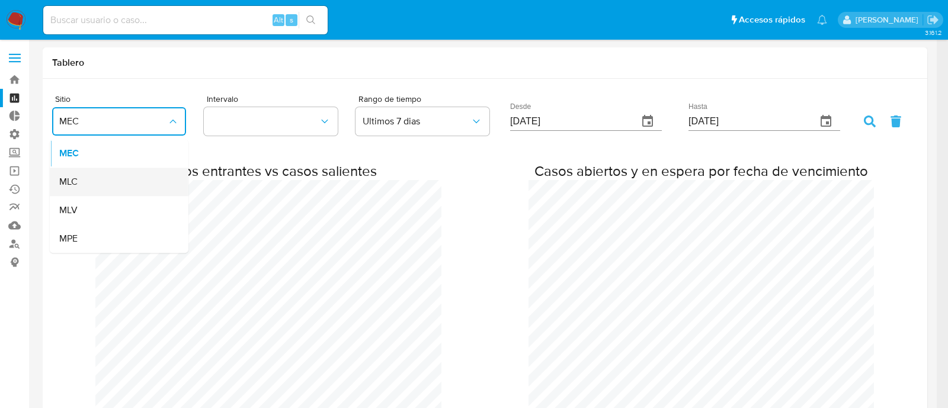
click at [132, 176] on div "MLC" at bounding box center [115, 182] width 113 height 28
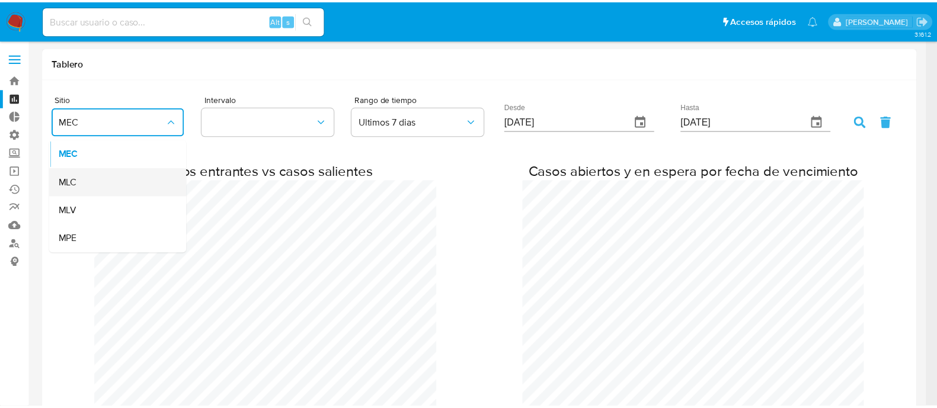
scroll to position [591023, 591763]
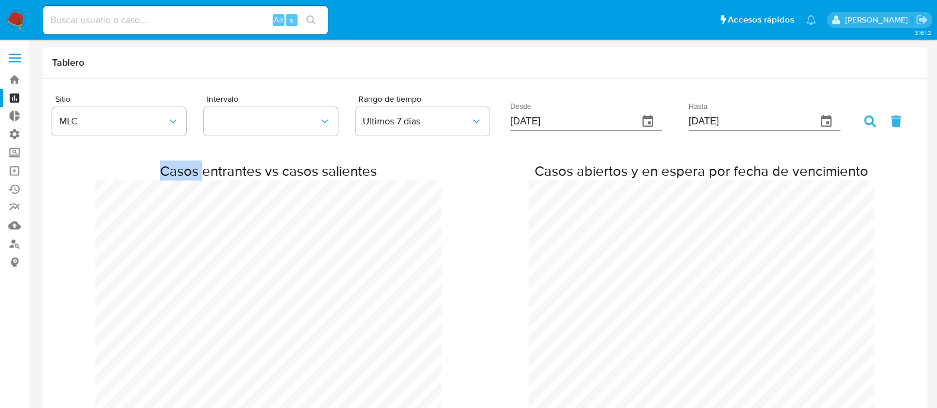
click at [132, 176] on h2 "Casos entrantes vs casos salientes" at bounding box center [268, 171] width 346 height 18
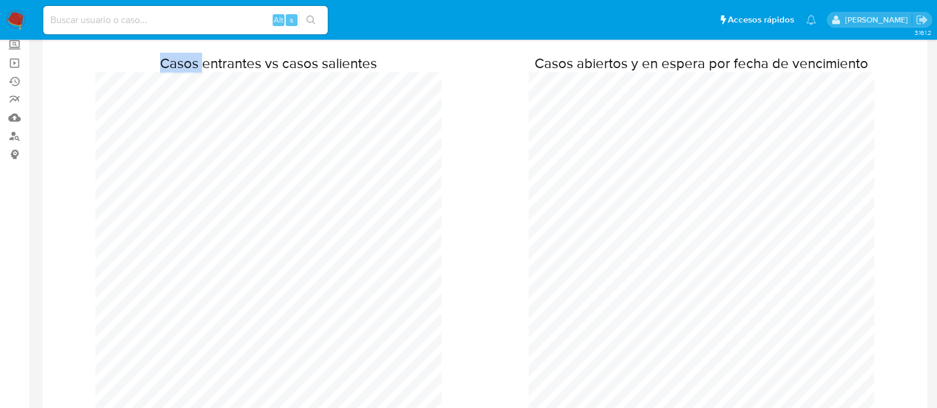
scroll to position [0, 0]
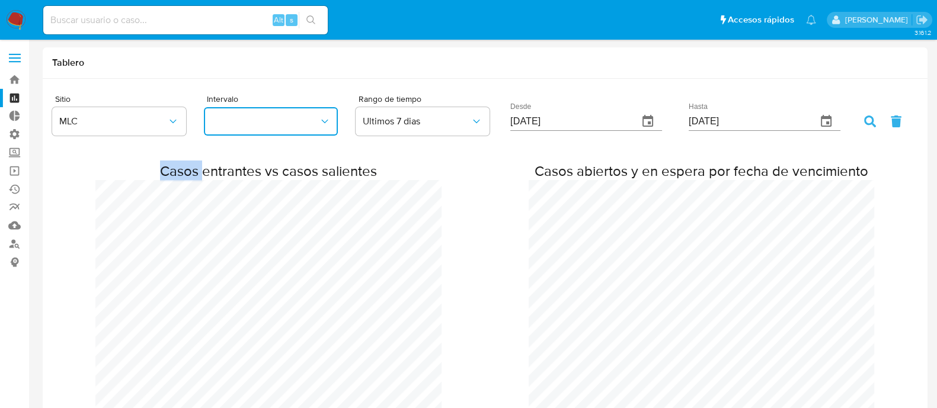
click at [319, 117] on icon "button" at bounding box center [325, 122] width 12 height 12
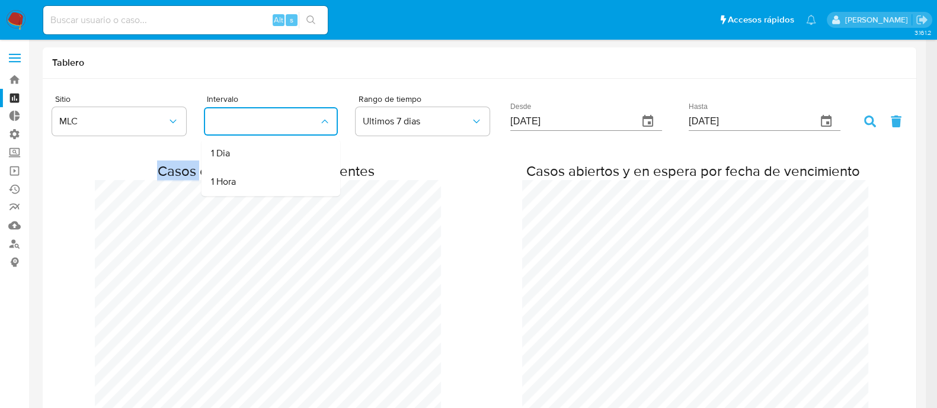
scroll to position [591023, 591763]
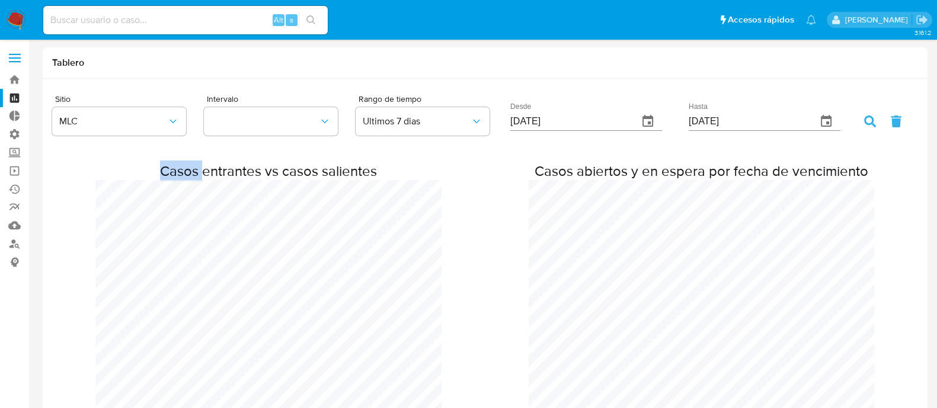
click at [468, 150] on div "Casos entrantes vs casos salientes Casos abiertos y en espera por fecha de venc…" at bounding box center [485, 335] width 866 height 381
click at [465, 117] on span "Ultimos 7 dias" at bounding box center [417, 122] width 108 height 12
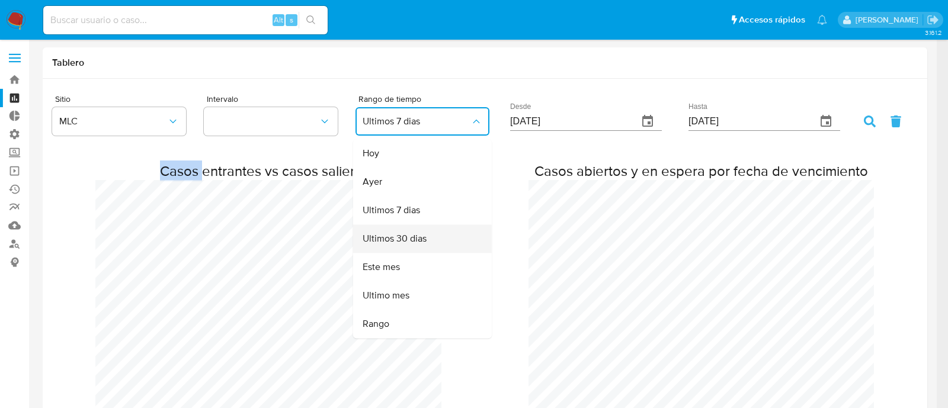
click at [420, 238] on span "Ultimos 30 dias" at bounding box center [395, 240] width 64 height 12
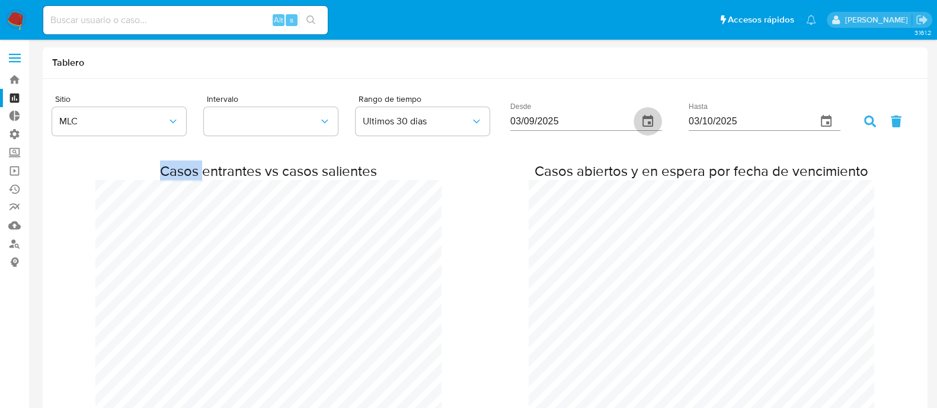
click at [650, 123] on icon "button" at bounding box center [647, 121] width 11 height 12
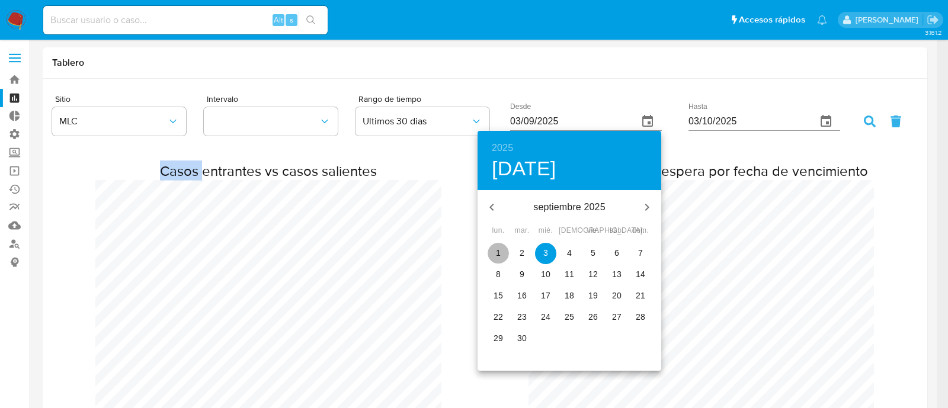
click at [493, 249] on span "1" at bounding box center [498, 253] width 21 height 12
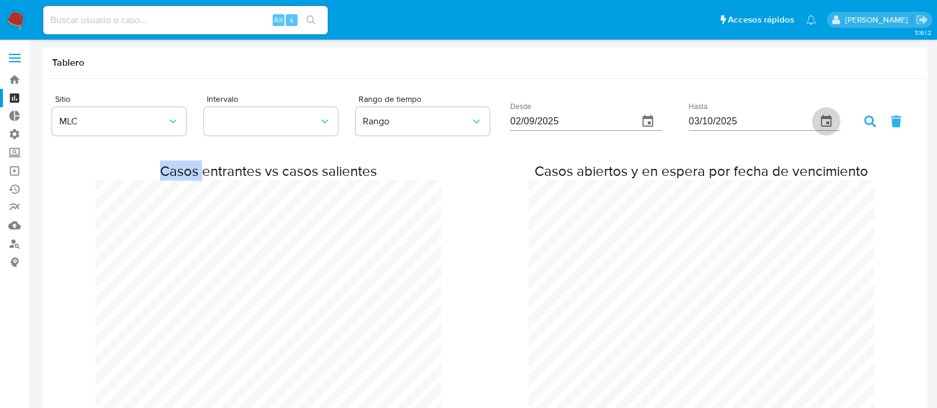
click at [832, 119] on icon "button" at bounding box center [826, 121] width 11 height 12
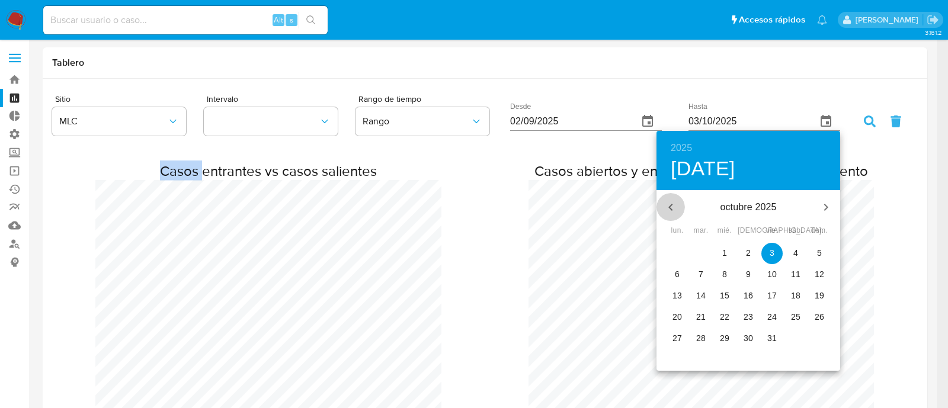
click at [671, 206] on icon "button" at bounding box center [671, 207] width 14 height 14
click at [701, 340] on p "30" at bounding box center [700, 339] width 9 height 12
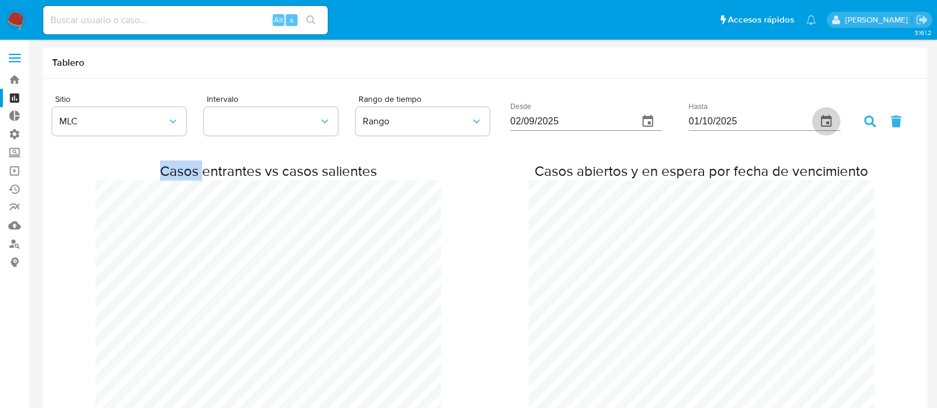
click at [823, 123] on icon "button" at bounding box center [826, 121] width 11 height 12
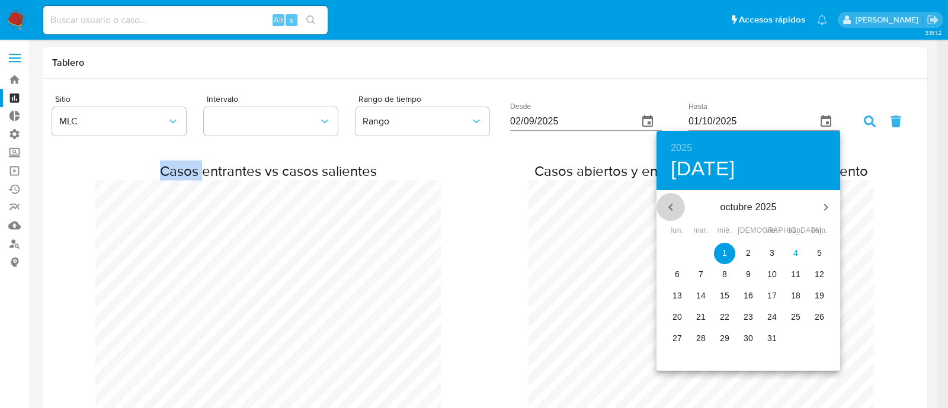
click at [674, 206] on icon "button" at bounding box center [671, 207] width 14 height 14
click at [701, 335] on p "30" at bounding box center [700, 339] width 9 height 12
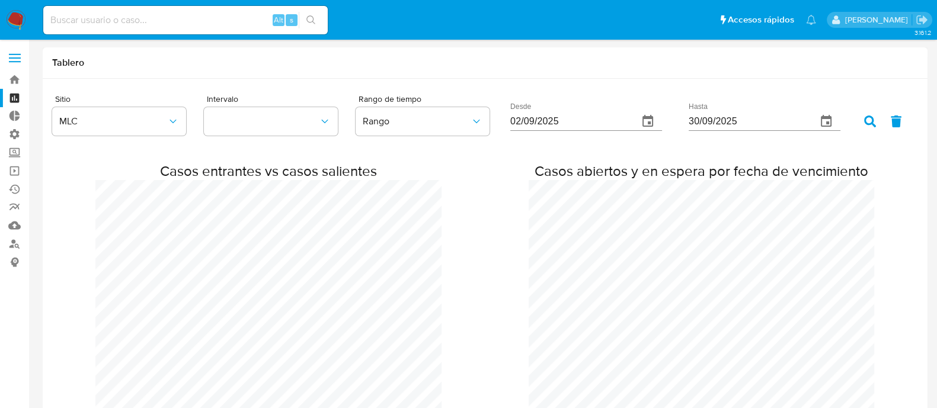
click at [867, 117] on icon at bounding box center [870, 122] width 12 height 12
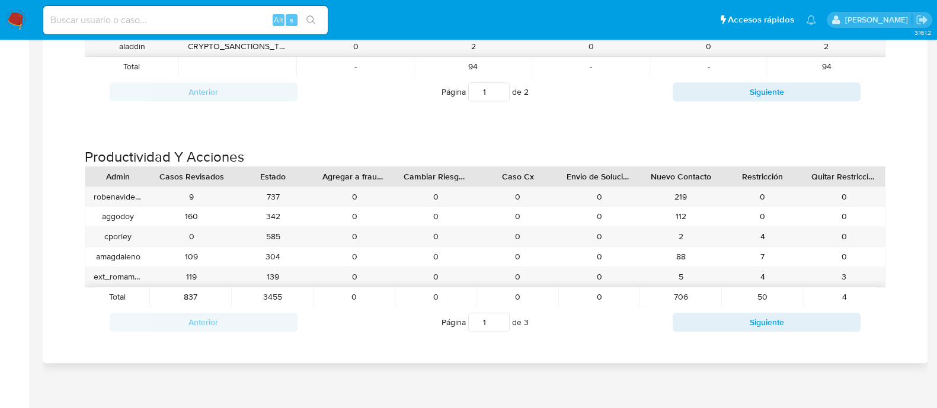
scroll to position [1428, 0]
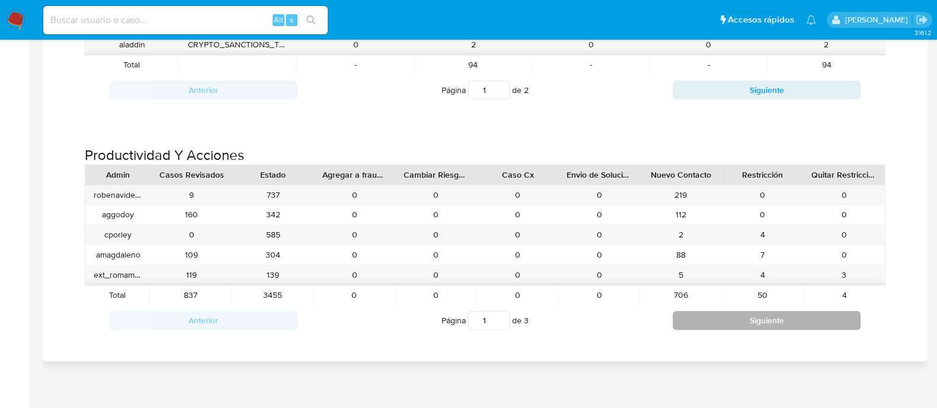
click at [704, 321] on button "Siguiente" at bounding box center [767, 320] width 188 height 19
click at [717, 321] on button "Siguiente" at bounding box center [767, 320] width 188 height 19
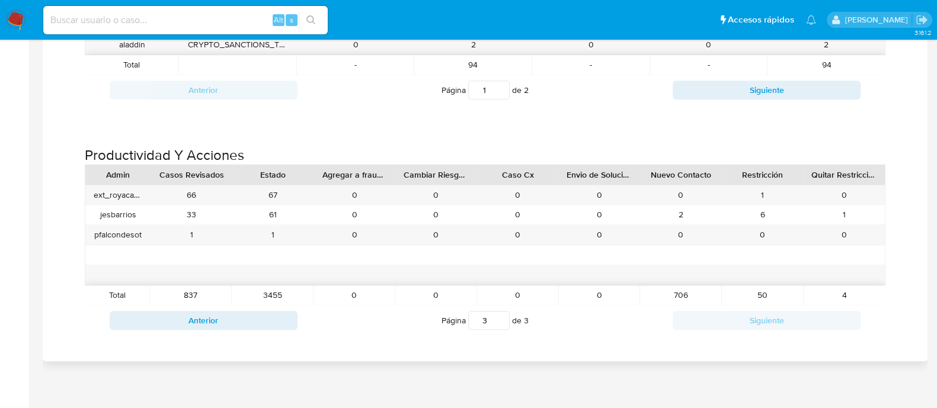
click at [632, 309] on div "Página 1 de 3" at bounding box center [485, 320] width 375 height 23
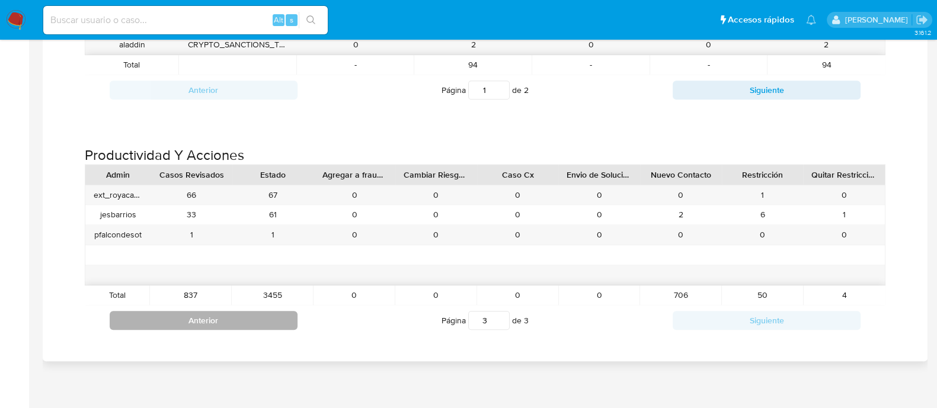
click at [204, 319] on button "Anterior" at bounding box center [204, 320] width 188 height 19
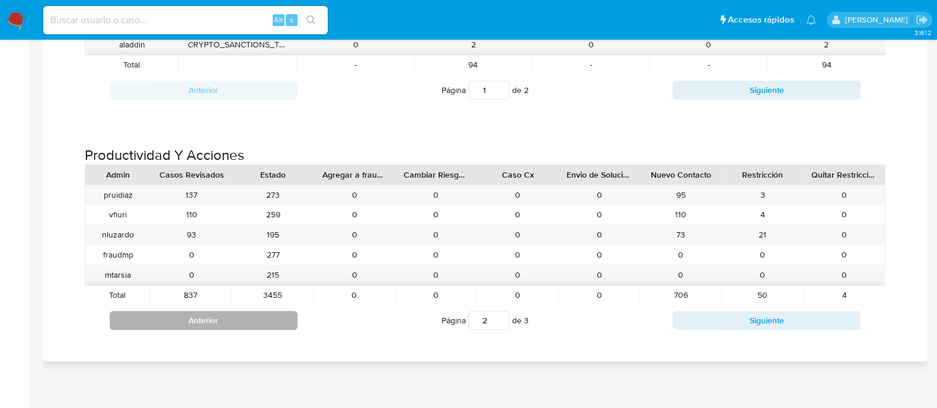
click at [204, 319] on button "Anterior" at bounding box center [204, 320] width 188 height 19
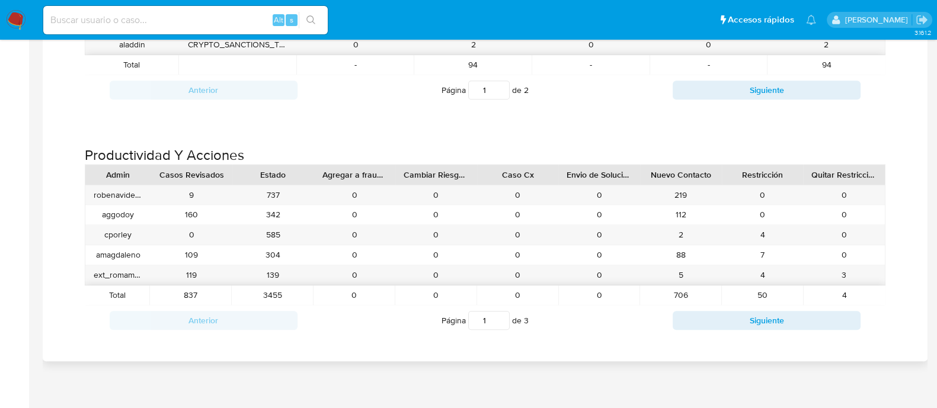
click at [152, 341] on div "Productividad Y Acciones Admin Casos Revisados Estado Agregar a fraudrisk Cambi…" at bounding box center [485, 237] width 866 height 231
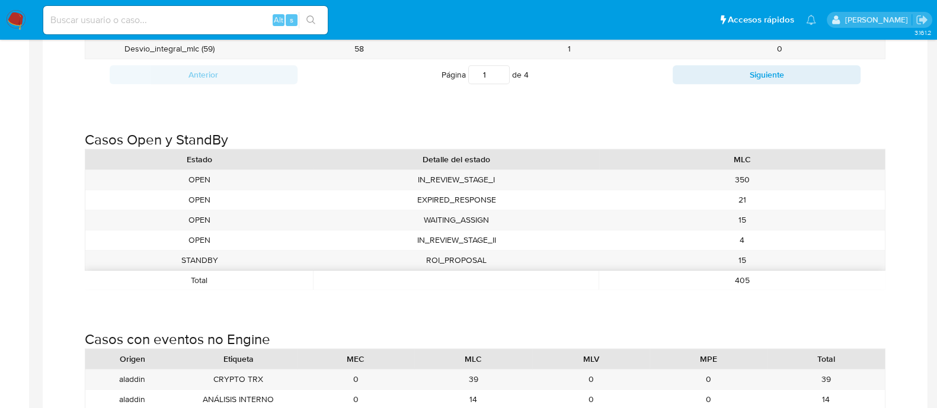
scroll to position [1011, 0]
click at [207, 303] on div "Casos Open y StandBy Estado Detalle del estado MLC OPEN IN_REVIEW_STAGE_I 350 O…" at bounding box center [485, 208] width 866 height 200
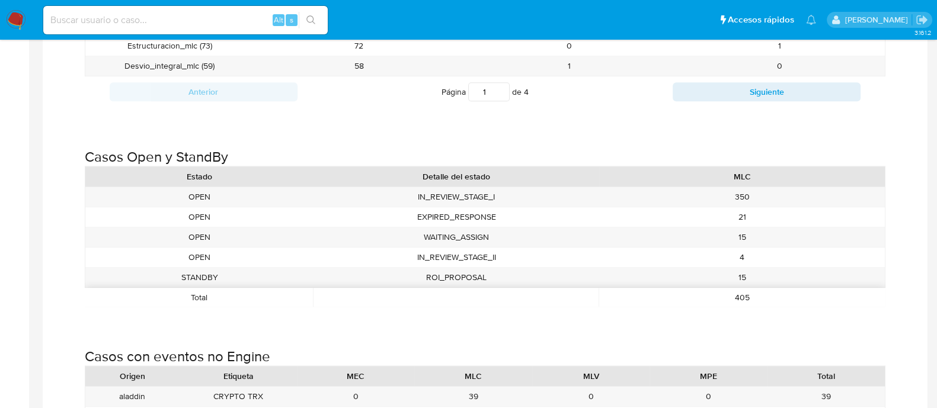
scroll to position [993, 0]
click at [287, 317] on div "Casos Open y StandBy Estado Detalle del estado MLC OPEN IN_REVIEW_STAGE_I 350 O…" at bounding box center [485, 226] width 866 height 200
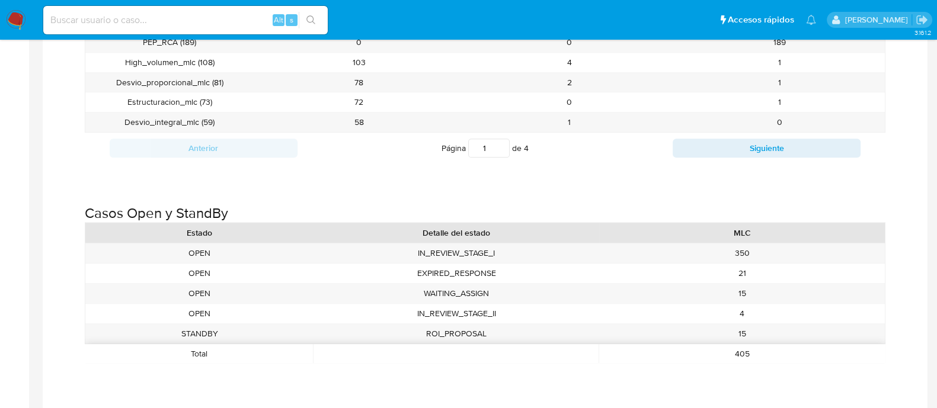
scroll to position [934, 0]
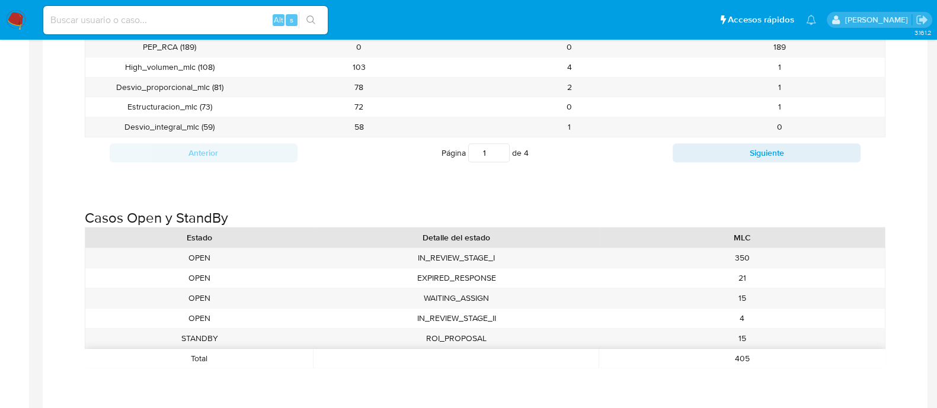
click at [390, 375] on div "Casos Open y StandBy Estado Detalle del estado MLC OPEN IN_REVIEW_STAGE_I 350 O…" at bounding box center [485, 285] width 866 height 200
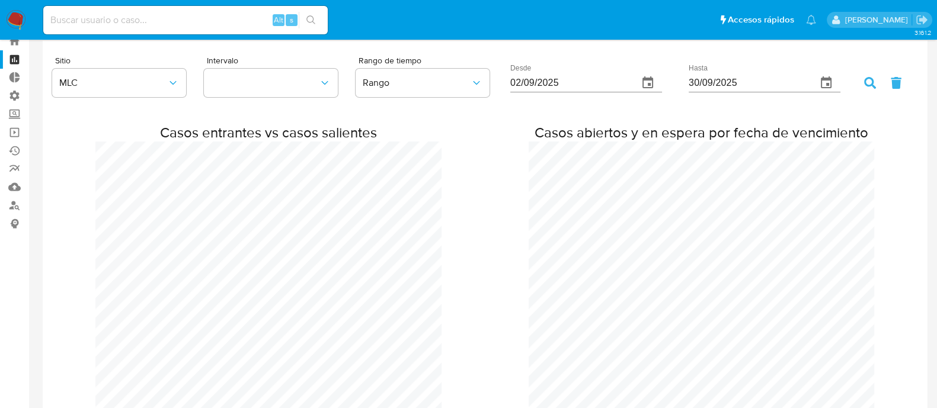
scroll to position [0, 0]
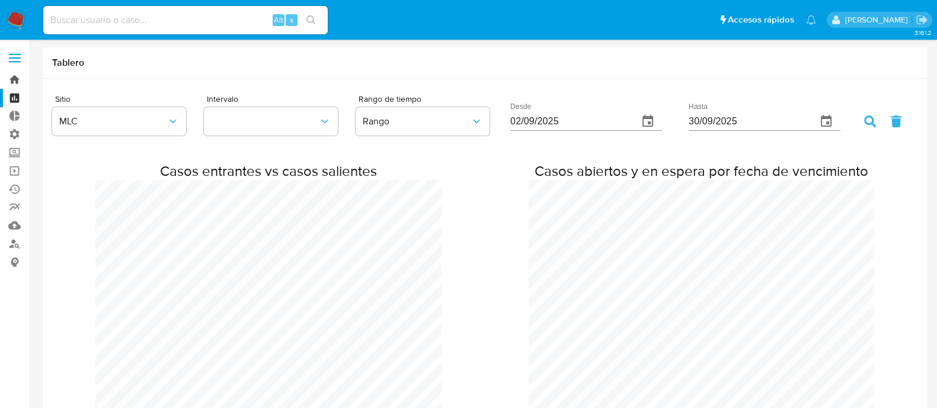
click at [9, 78] on link "Bandeja" at bounding box center [70, 80] width 141 height 18
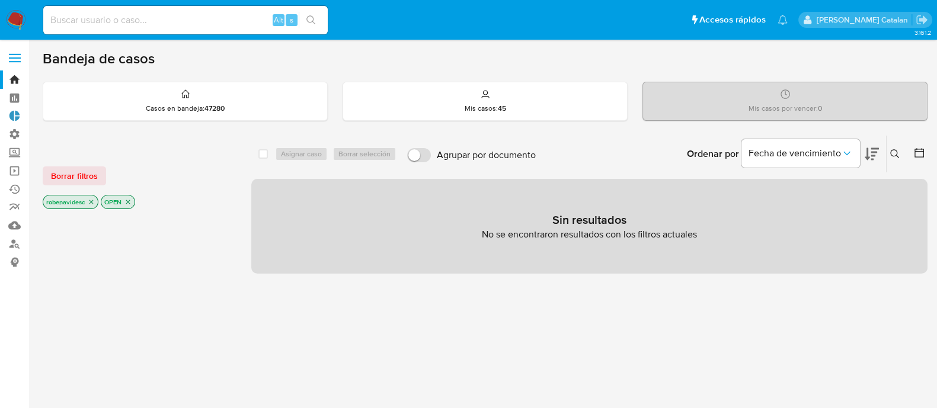
click at [18, 121] on link "Tablero Externo" at bounding box center [70, 116] width 141 height 18
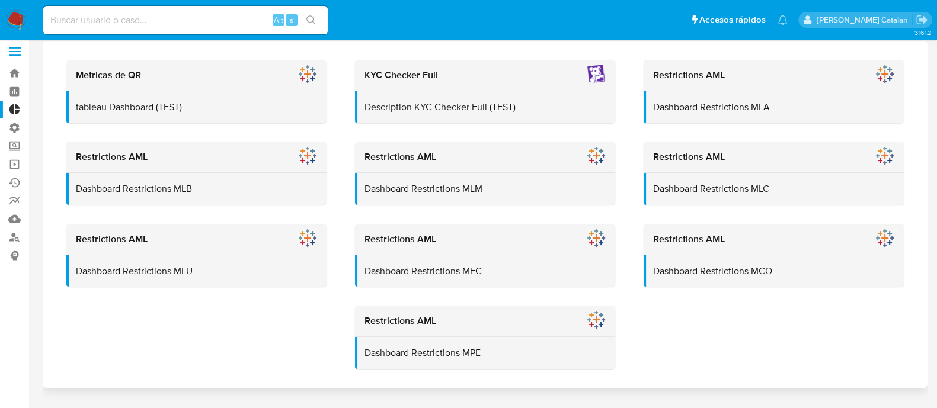
scroll to position [6, 0]
click at [222, 347] on div "Metricas de QR tableau Dashboard (TEST) KYC Checker Full Description KYC Checke…" at bounding box center [485, 214] width 885 height 347
click at [465, 105] on p "Description KYC Checker Full (TEST)" at bounding box center [485, 107] width 241 height 13
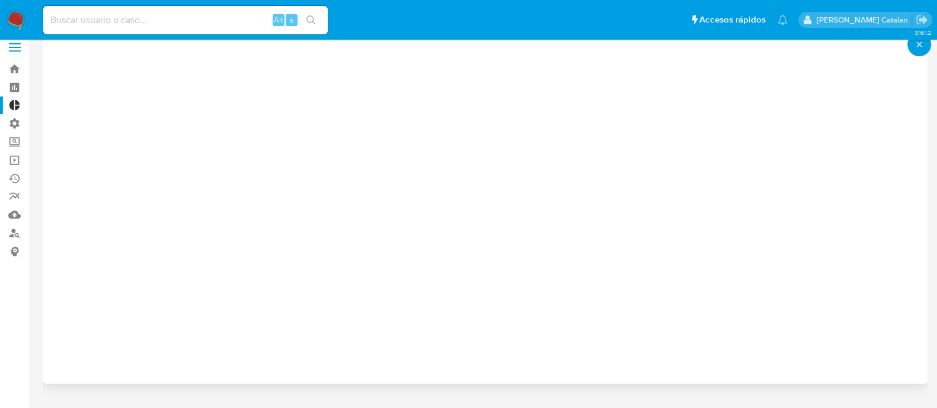
scroll to position [0, 0]
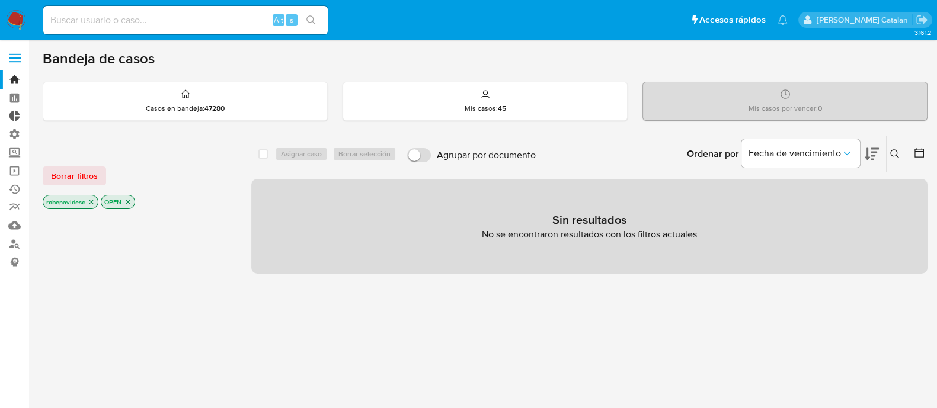
click at [17, 120] on link "Tablero Externo" at bounding box center [70, 116] width 141 height 18
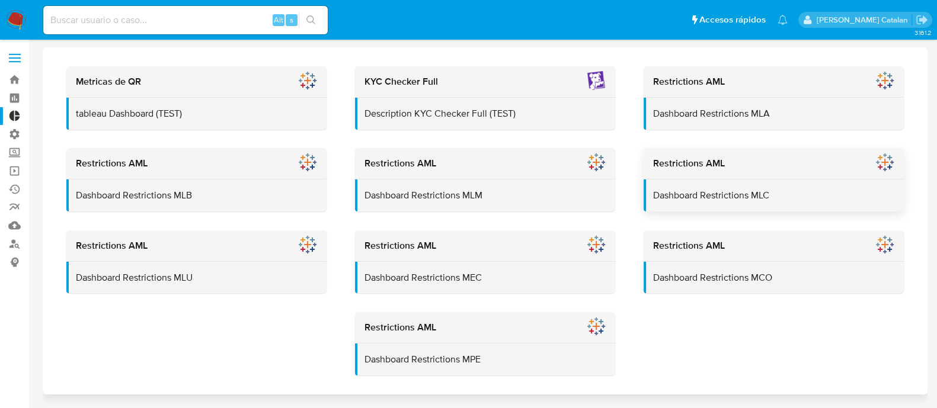
click at [757, 197] on p "Dashboard Restrictions MLC" at bounding box center [773, 195] width 241 height 13
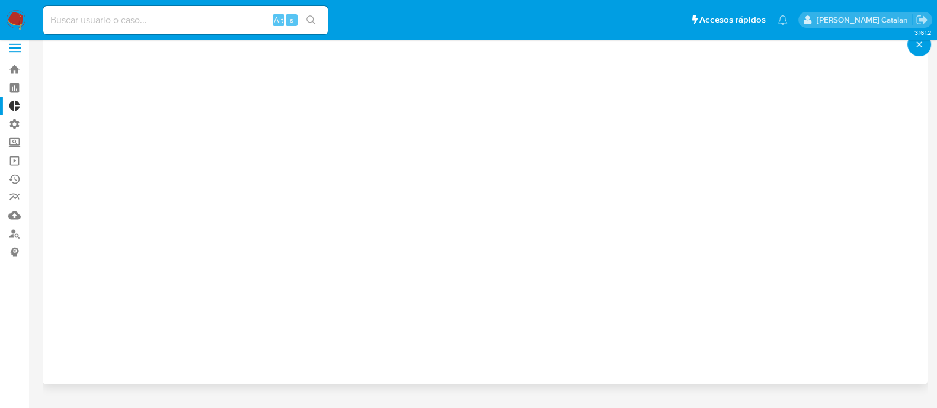
scroll to position [12, 0]
